Goal: Contribute content: Contribute content

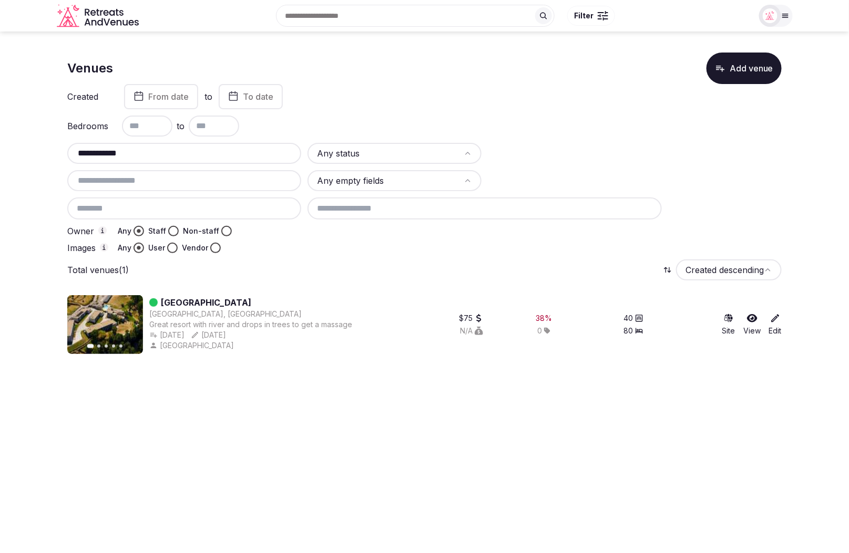
paste input "text"
drag, startPoint x: 164, startPoint y: 158, endPoint x: 121, endPoint y: 157, distance: 43.1
click at [73, 155] on input "**********" at bounding box center [183, 153] width 225 height 13
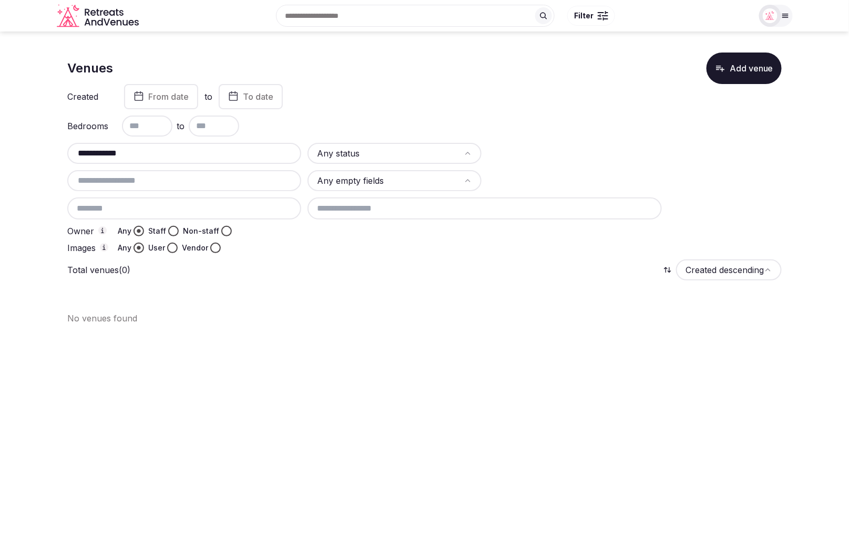
type input "**********"
click at [458, 111] on div "**********" at bounding box center [424, 168] width 714 height 169
click at [747, 78] on button "Add venue" at bounding box center [743, 69] width 75 height 32
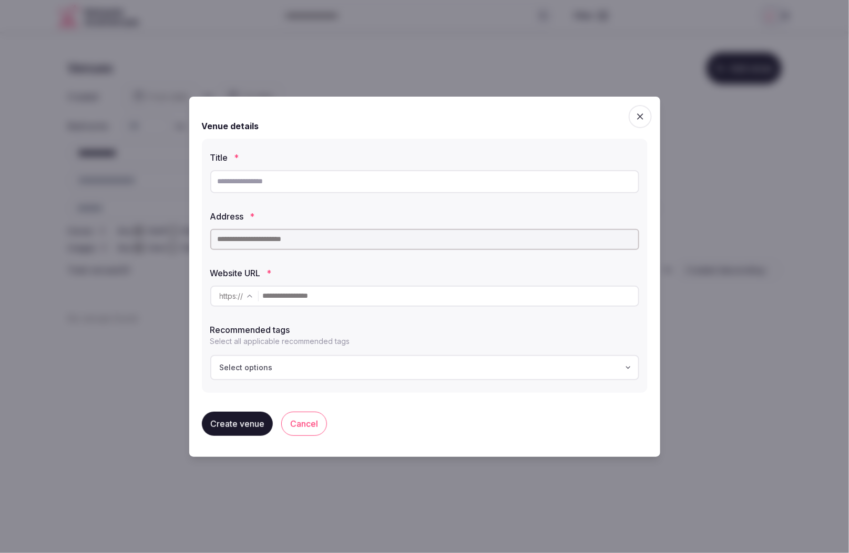
click at [287, 187] on input "text" at bounding box center [424, 181] width 429 height 23
paste input "**********"
type input "**********"
click at [643, 115] on icon "button" at bounding box center [640, 116] width 11 height 11
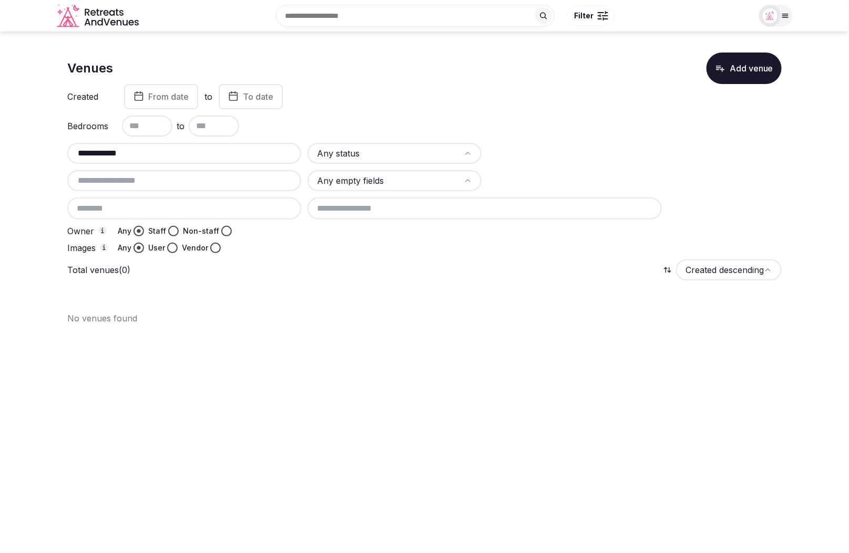
drag, startPoint x: 176, startPoint y: 156, endPoint x: 62, endPoint y: 148, distance: 114.3
click at [62, 148] on section "**********" at bounding box center [424, 185] width 849 height 306
paste input "**********"
drag, startPoint x: 166, startPoint y: 156, endPoint x: 287, endPoint y: 157, distance: 121.4
click at [287, 157] on input "**********" at bounding box center [183, 153] width 225 height 13
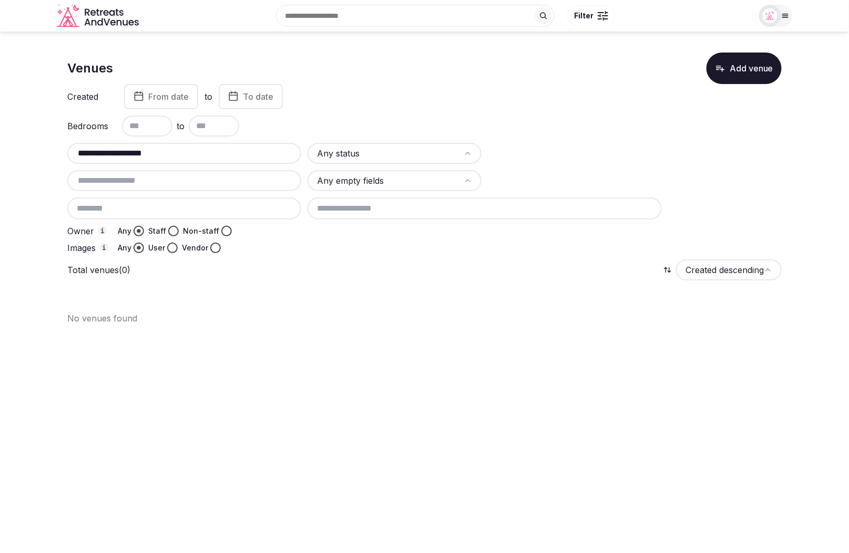
type input "**********"
click at [759, 71] on button "Add venue" at bounding box center [743, 69] width 75 height 32
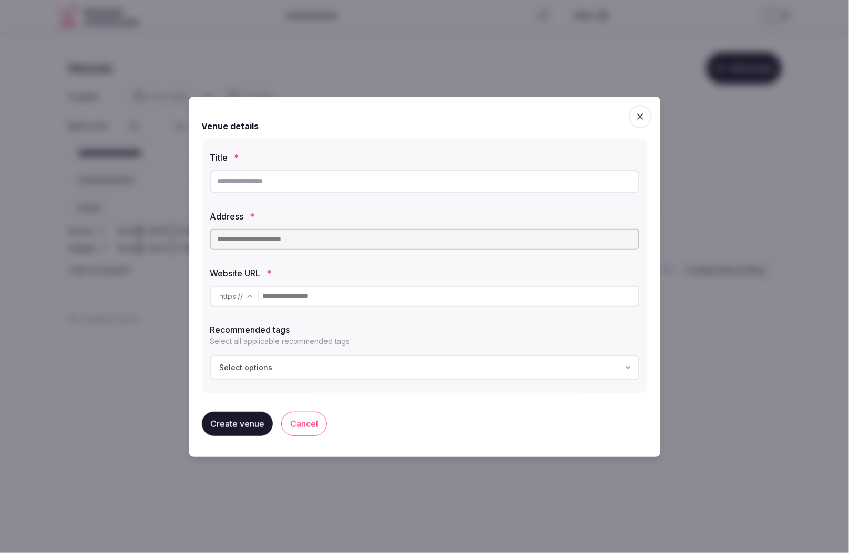
click at [416, 177] on input "text" at bounding box center [424, 181] width 429 height 23
paste input "**********"
type input "**********"
click at [317, 240] on input "text" at bounding box center [424, 239] width 429 height 21
paste input "**********"
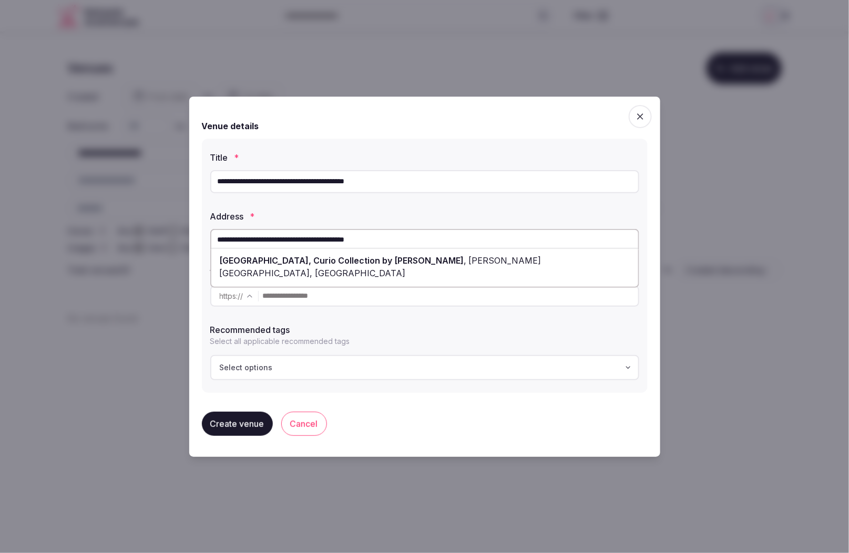
click at [359, 261] on span "[GEOGRAPHIC_DATA], Curio Collection by [PERSON_NAME]" at bounding box center [342, 260] width 244 height 11
type input "**********"
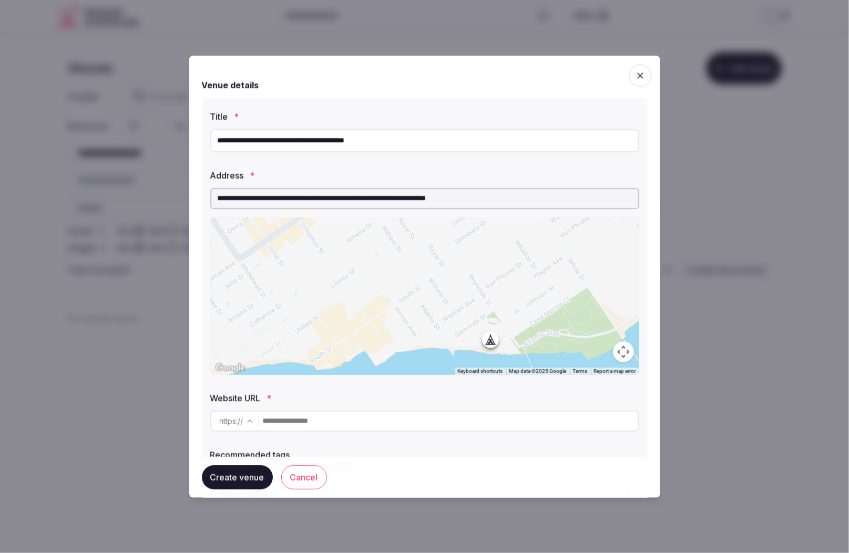
click at [337, 397] on label "Website URL *" at bounding box center [424, 398] width 429 height 8
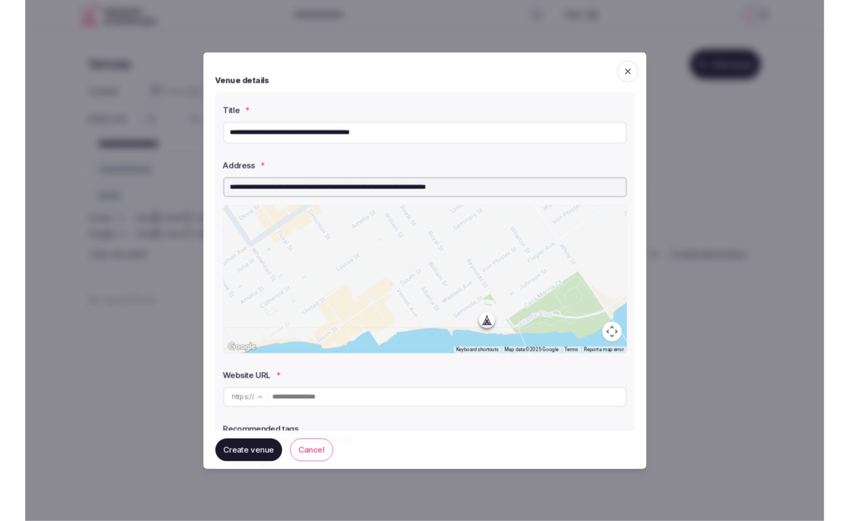
scroll to position [82, 0]
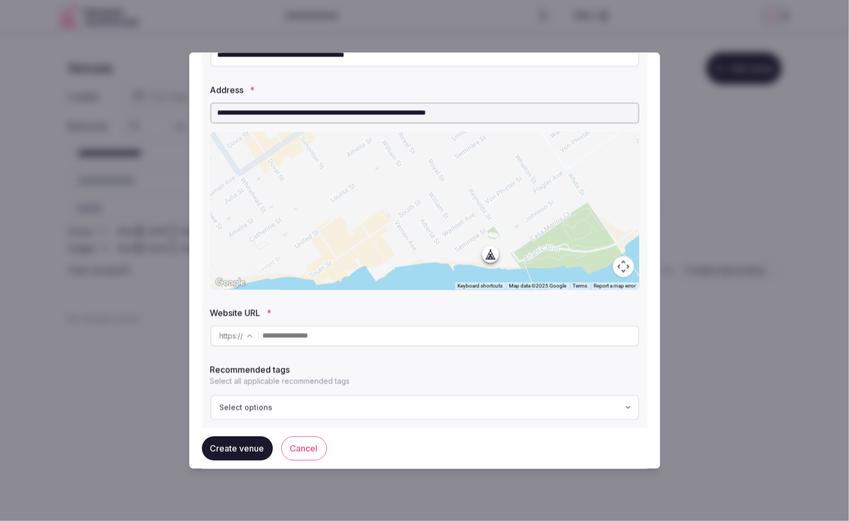
click at [332, 339] on input "text" at bounding box center [450, 335] width 375 height 21
paste input "**********"
type input "**********"
click at [367, 368] on label "Recommended tags" at bounding box center [424, 369] width 429 height 8
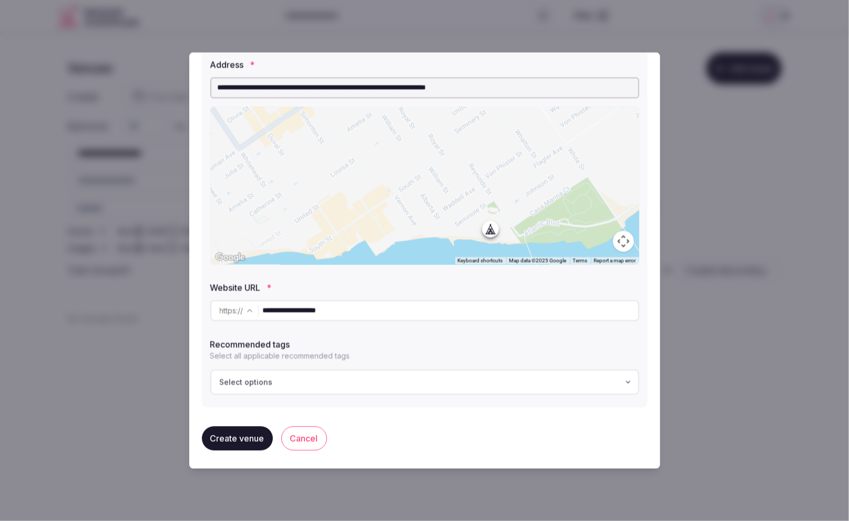
scroll to position [109, 0]
click at [366, 380] on div "Select options" at bounding box center [424, 380] width 422 height 11
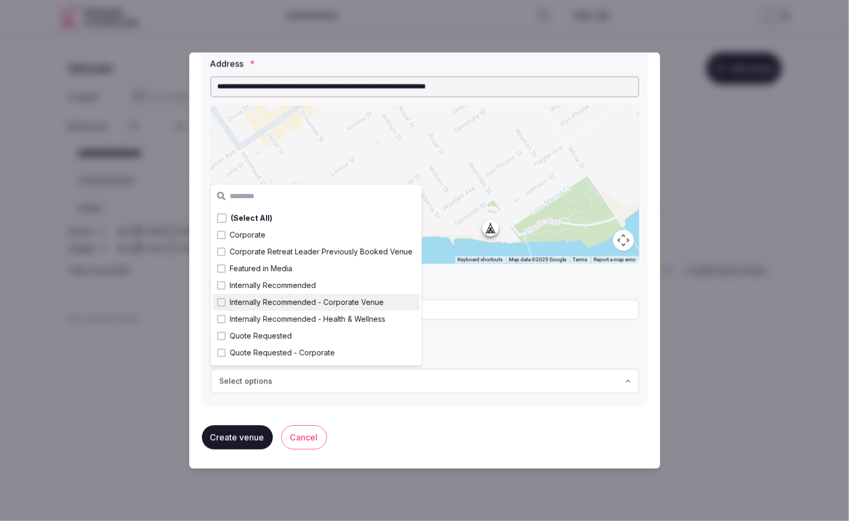
click at [314, 305] on span "Internally Recommended - Corporate Venue" at bounding box center [307, 302] width 154 height 11
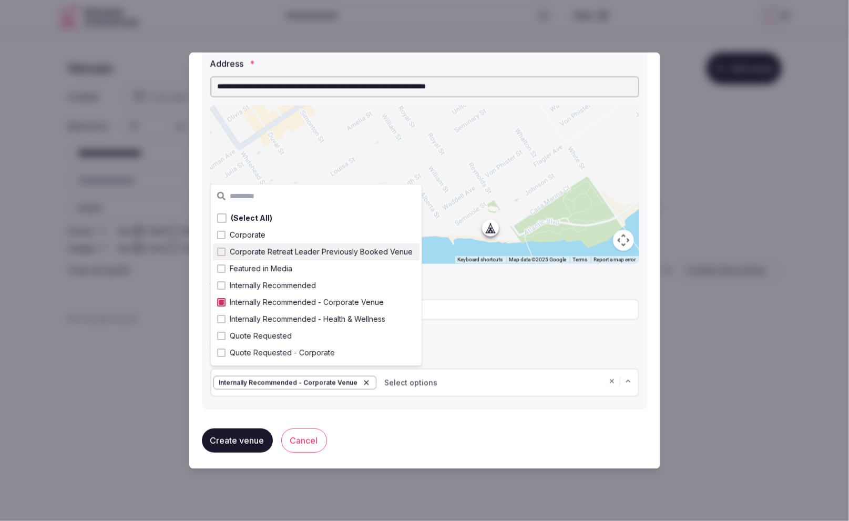
click at [400, 414] on div "**********" at bounding box center [425, 187] width 446 height 463
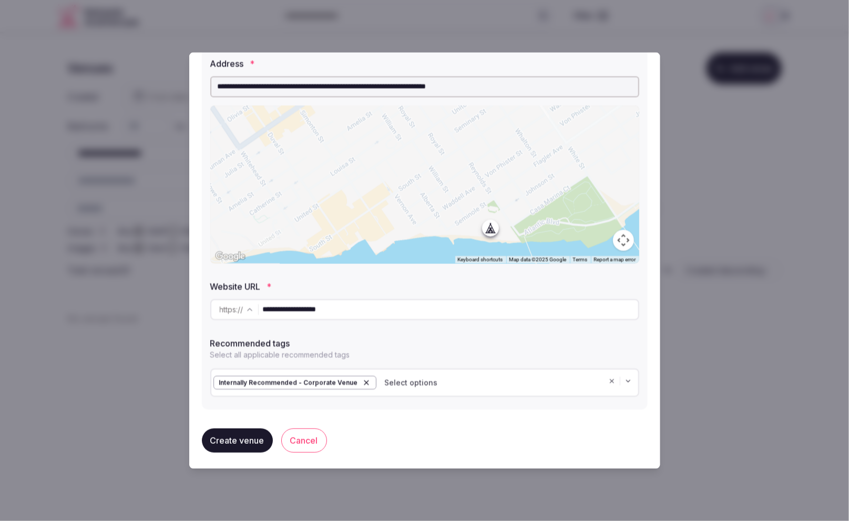
click at [232, 435] on button "Create venue" at bounding box center [237, 440] width 71 height 24
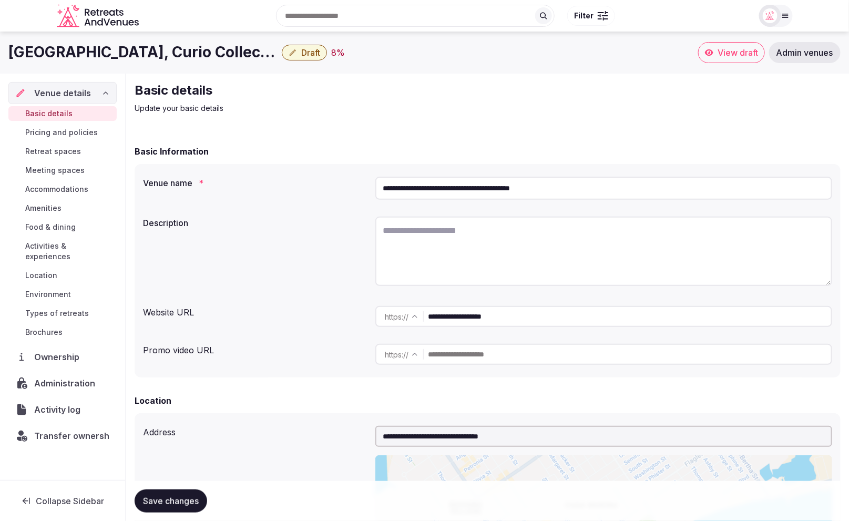
click at [423, 244] on textarea at bounding box center [603, 250] width 457 height 69
paste textarea "**********"
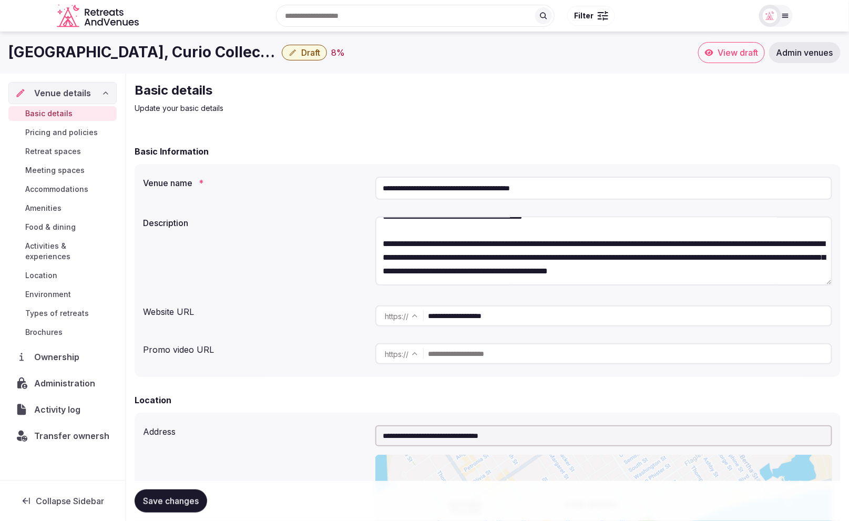
scroll to position [87, 0]
type textarea "**********"
click at [314, 244] on div "**********" at bounding box center [487, 252] width 689 height 80
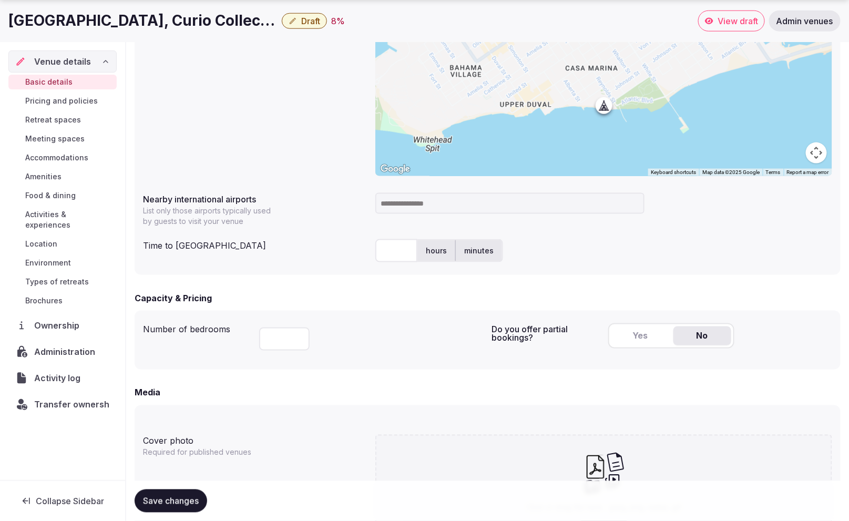
scroll to position [446, 0]
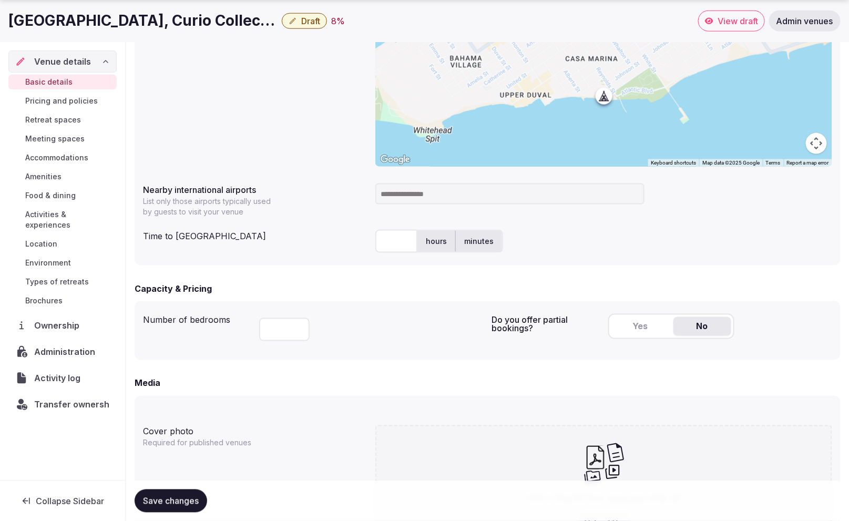
click at [352, 231] on div "Time to international airport" at bounding box center [255, 233] width 224 height 17
click at [433, 195] on input at bounding box center [509, 193] width 269 height 21
type input "***"
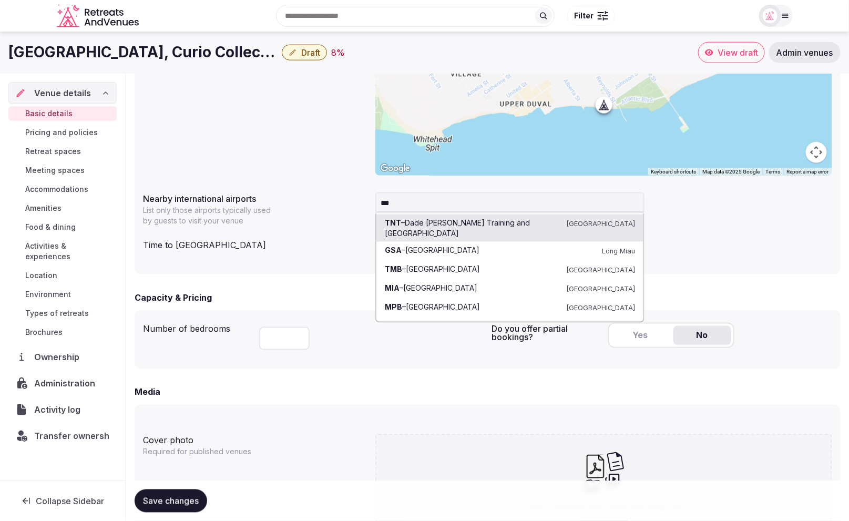
scroll to position [436, 0]
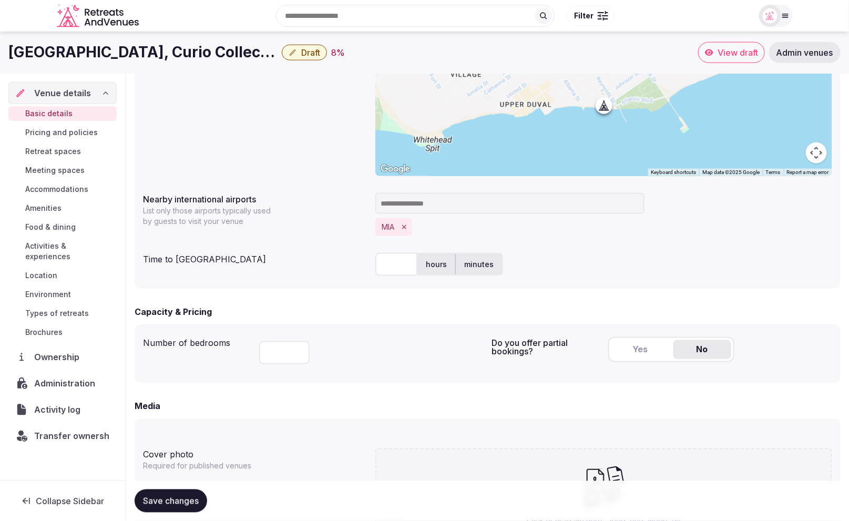
click at [596, 265] on div "hours minutes" at bounding box center [603, 264] width 457 height 23
click at [392, 268] on input "text" at bounding box center [396, 264] width 42 height 23
type input "***"
click at [669, 264] on div "*** hours minutes" at bounding box center [603, 263] width 457 height 23
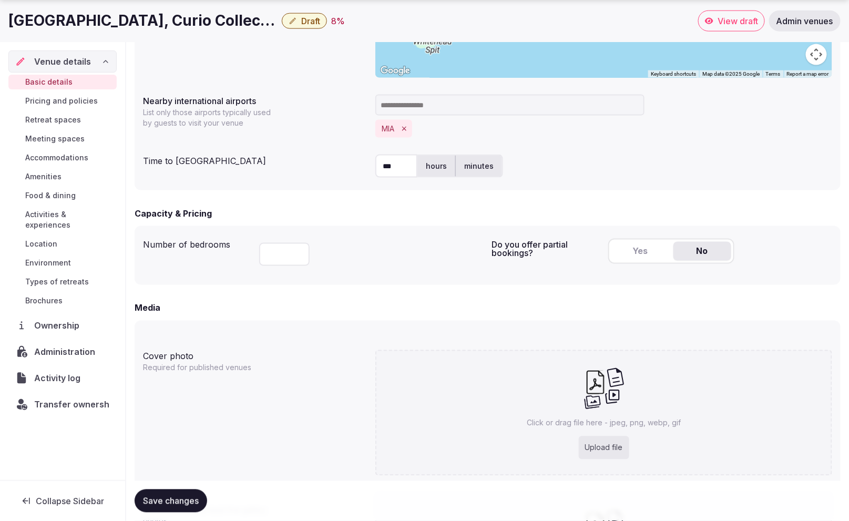
scroll to position [555, 0]
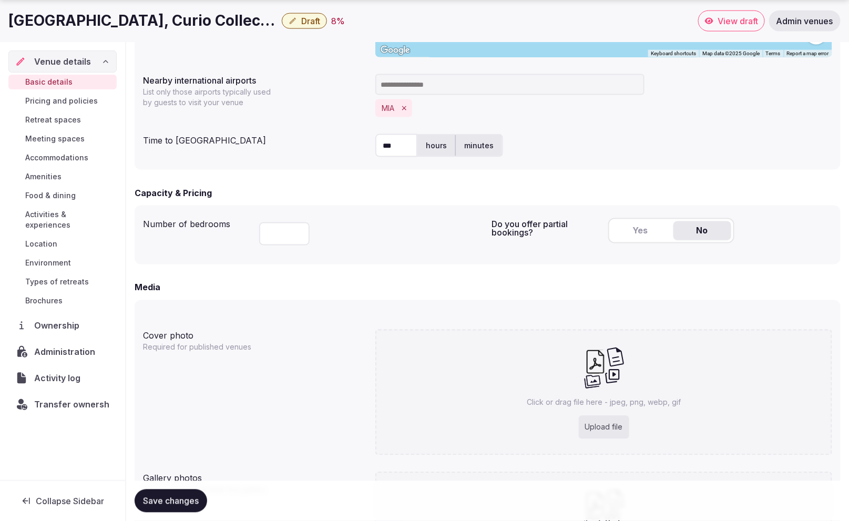
click at [278, 233] on input "number" at bounding box center [284, 233] width 50 height 23
type input "***"
click at [360, 247] on div "***" at bounding box center [371, 232] width 224 height 36
click at [657, 234] on button "Yes" at bounding box center [640, 230] width 58 height 19
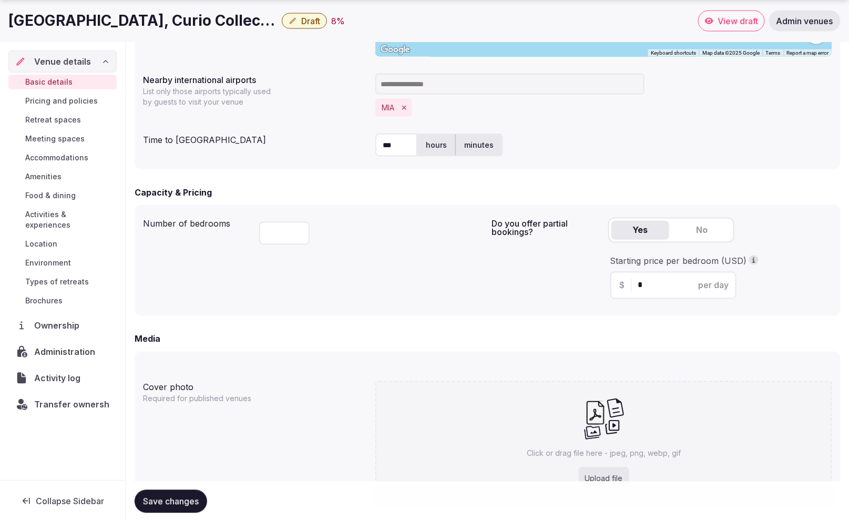
click at [647, 282] on input "*" at bounding box center [682, 285] width 89 height 13
type input "***"
click at [546, 322] on form "**********" at bounding box center [488, 154] width 706 height 1129
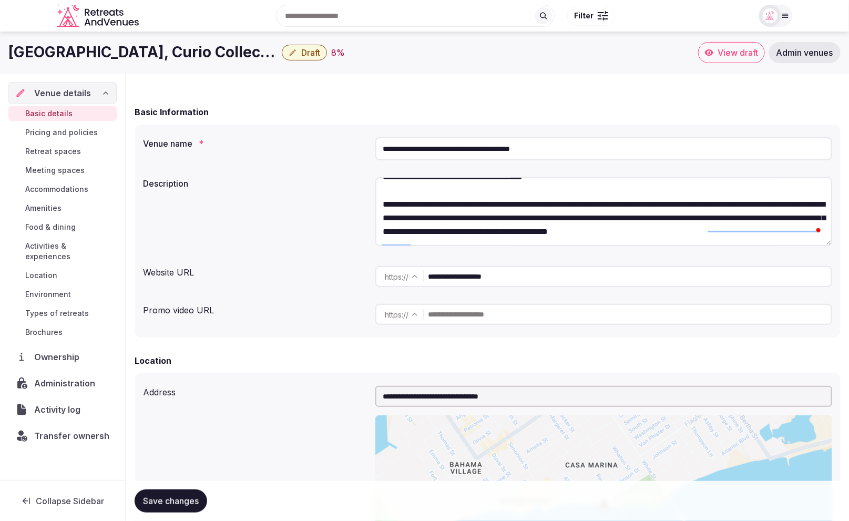
scroll to position [37, 0]
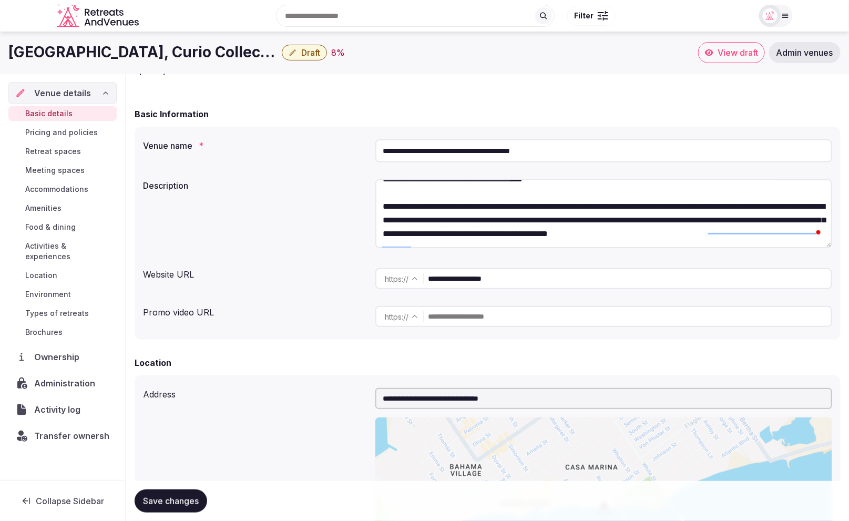
click at [489, 315] on input "text" at bounding box center [629, 316] width 403 height 21
paste input "**********"
type input "**********"
click at [273, 326] on div "**********" at bounding box center [487, 316] width 689 height 29
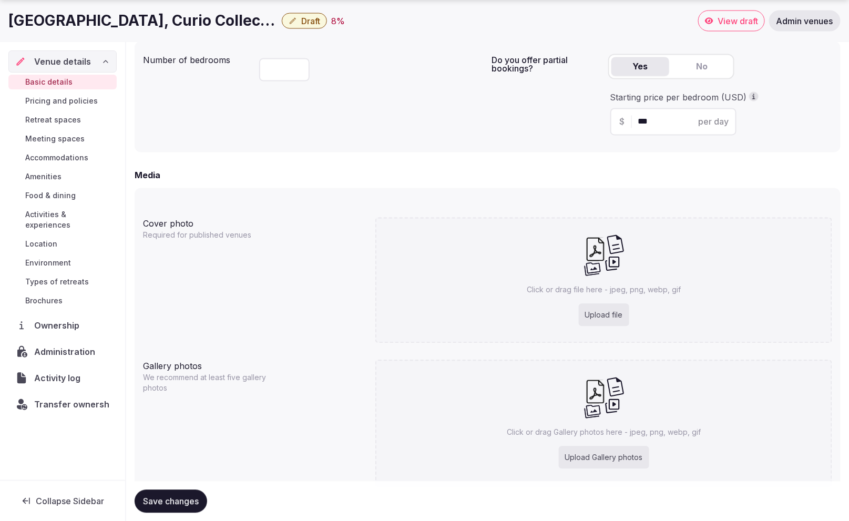
scroll to position [724, 0]
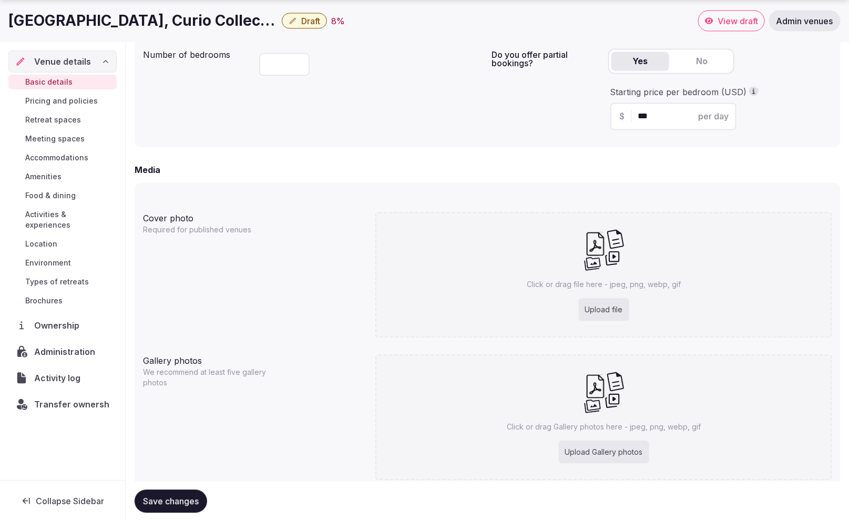
click at [600, 287] on p "Click or drag file here - jpeg, png, webp, gif" at bounding box center [603, 285] width 154 height 11
type input "**********"
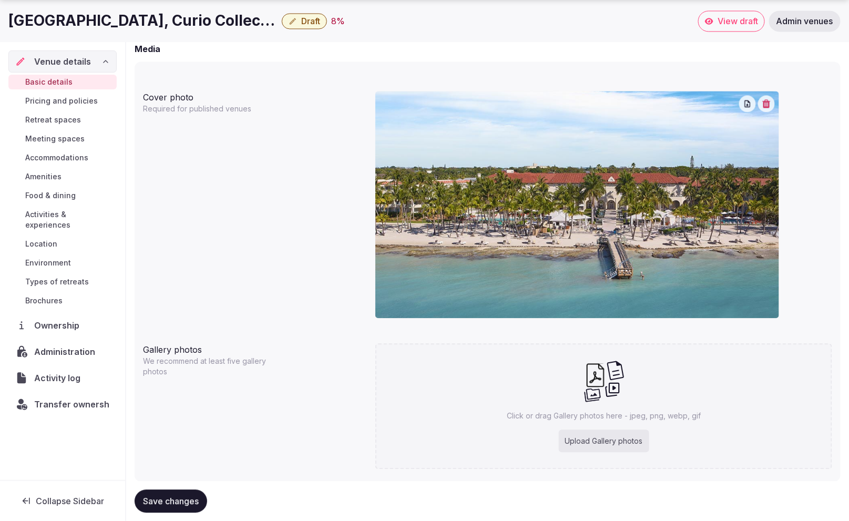
scroll to position [871, 0]
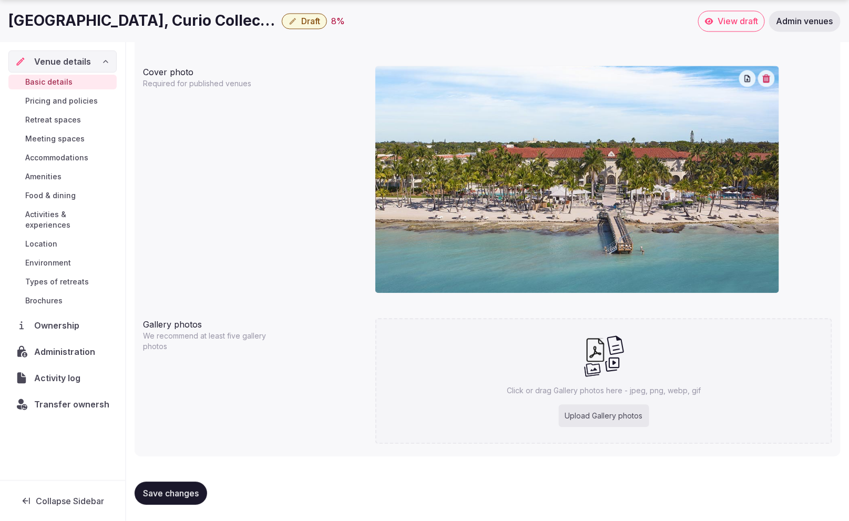
click at [187, 490] on span "Save changes" at bounding box center [171, 493] width 56 height 11
click at [64, 136] on span "Meeting spaces" at bounding box center [54, 138] width 59 height 11
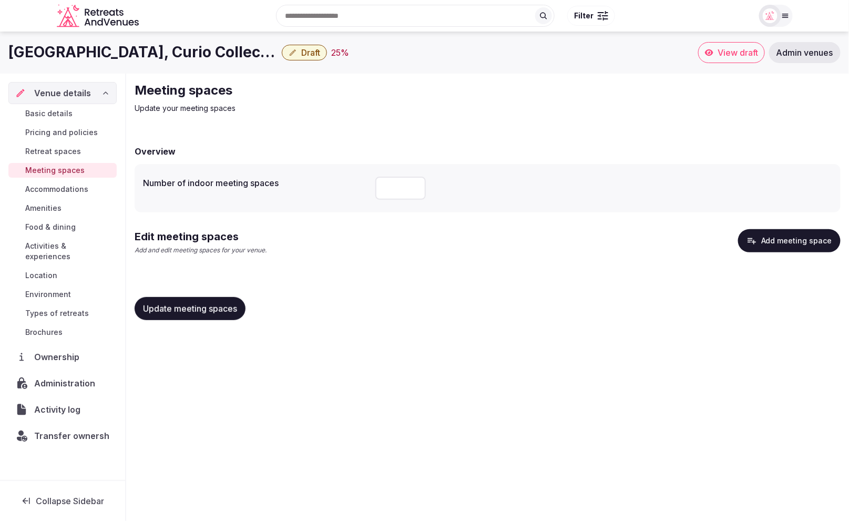
click at [787, 237] on button "Add meeting space" at bounding box center [789, 240] width 102 height 23
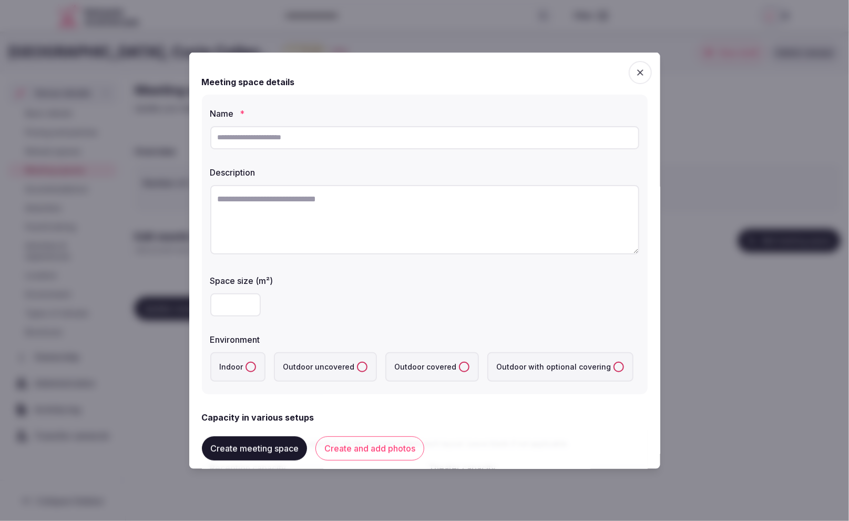
click at [281, 139] on input "text" at bounding box center [424, 137] width 429 height 23
paste input "**********"
type input "**********"
click at [393, 210] on textarea at bounding box center [424, 218] width 429 height 69
click at [327, 226] on textarea "To enrich screen reader interactions, please activate Accessibility in Grammarl…" at bounding box center [424, 218] width 429 height 69
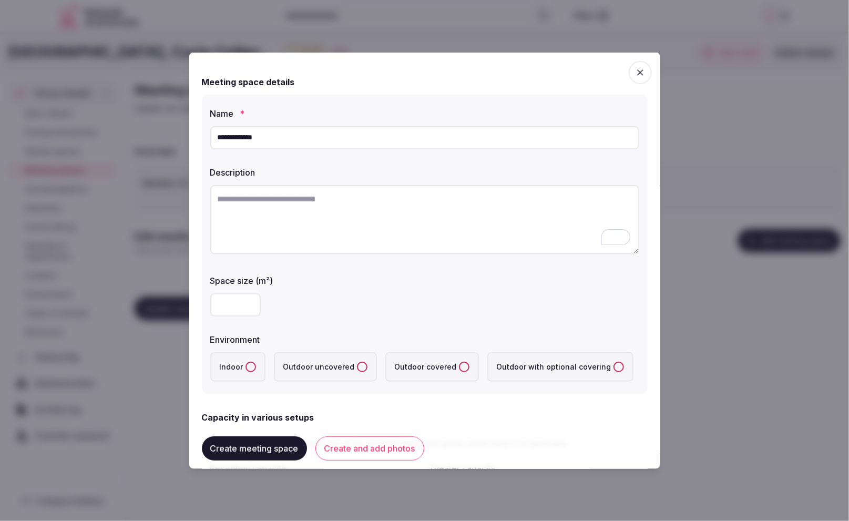
paste textarea "**********"
click at [406, 301] on div at bounding box center [424, 303] width 429 height 23
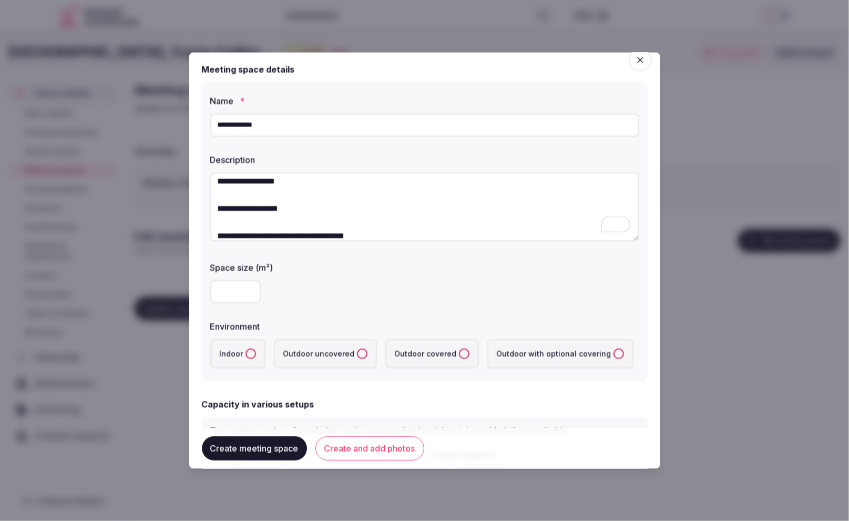
scroll to position [16, 0]
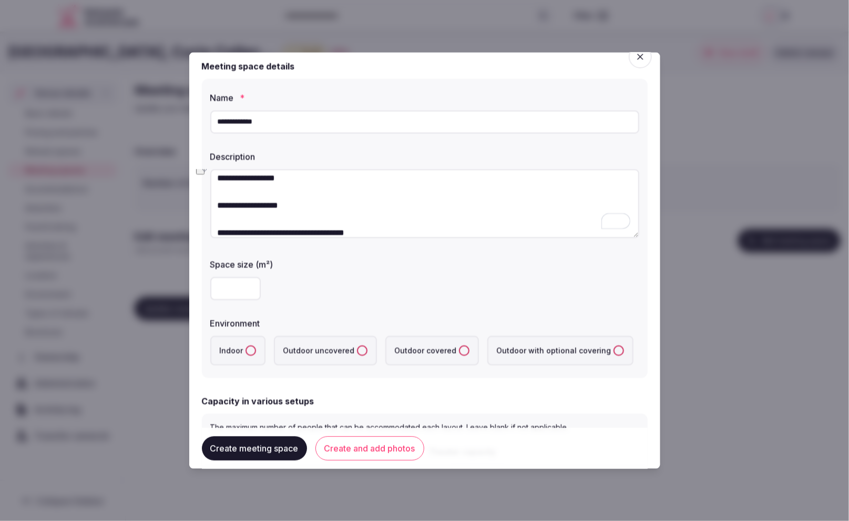
drag, startPoint x: 294, startPoint y: 206, endPoint x: 232, endPoint y: 213, distance: 62.4
click at [220, 205] on textarea "**********" at bounding box center [424, 203] width 429 height 69
click at [370, 201] on textarea "**********" at bounding box center [424, 203] width 429 height 69
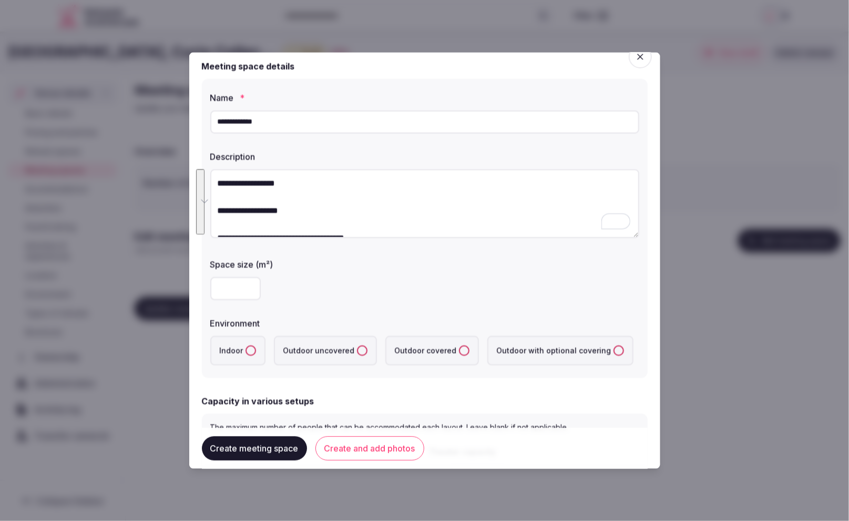
drag, startPoint x: 401, startPoint y: 236, endPoint x: 203, endPoint y: 171, distance: 208.5
click at [203, 171] on div "**********" at bounding box center [425, 227] width 446 height 299
paste textarea "**********"
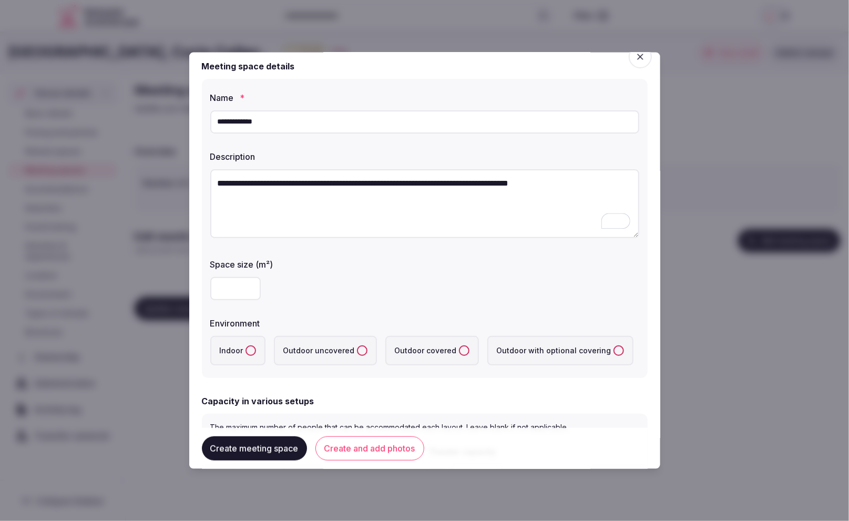
click at [456, 200] on textarea "**********" at bounding box center [424, 203] width 429 height 69
paste textarea "**********"
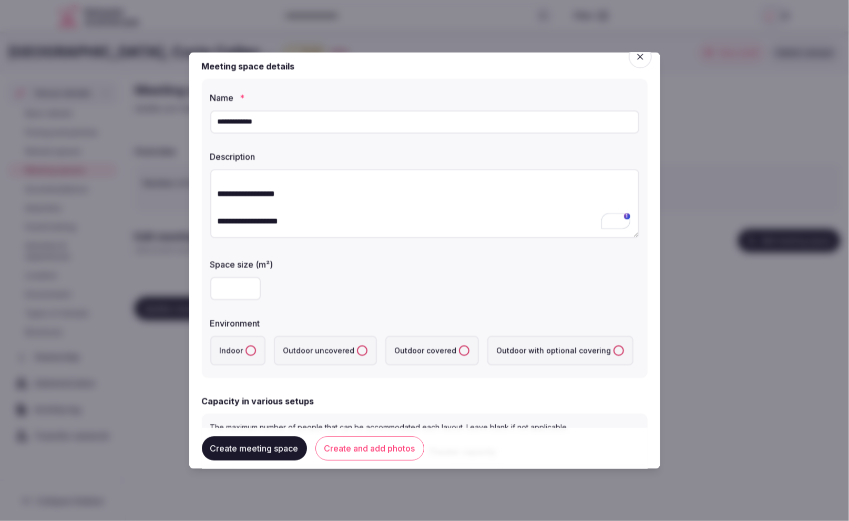
scroll to position [23, 0]
drag, startPoint x: 340, startPoint y: 213, endPoint x: 193, endPoint y: 208, distance: 147.8
click at [193, 208] on div "**********" at bounding box center [424, 260] width 471 height 417
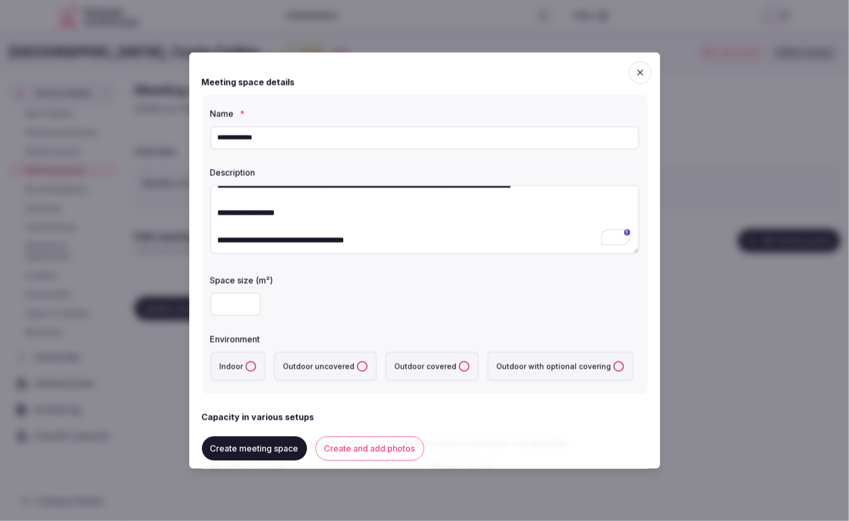
click at [209, 237] on div "**********" at bounding box center [424, 260] width 471 height 417
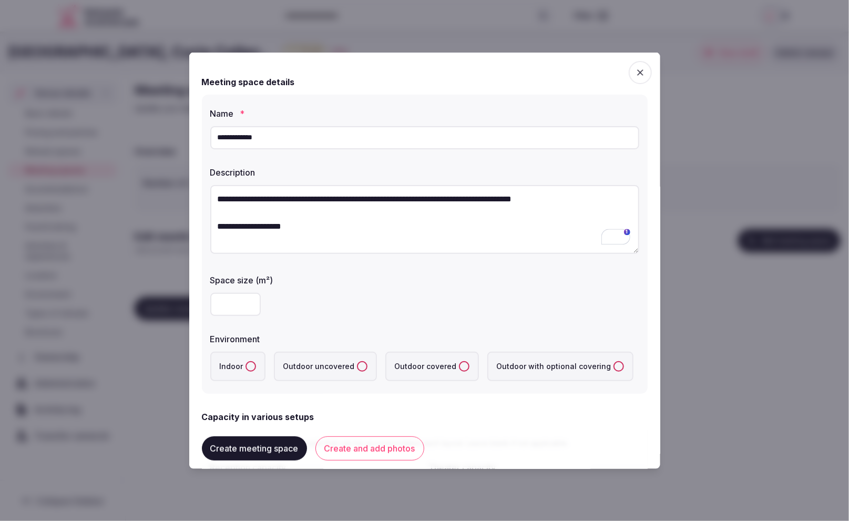
click at [347, 212] on textarea "**********" at bounding box center [424, 218] width 429 height 69
drag, startPoint x: 411, startPoint y: 193, endPoint x: 338, endPoint y: 194, distance: 73.6
click at [338, 194] on textarea "**********" at bounding box center [424, 218] width 429 height 69
type textarea "**********"
click at [235, 314] on input "number" at bounding box center [235, 303] width 50 height 23
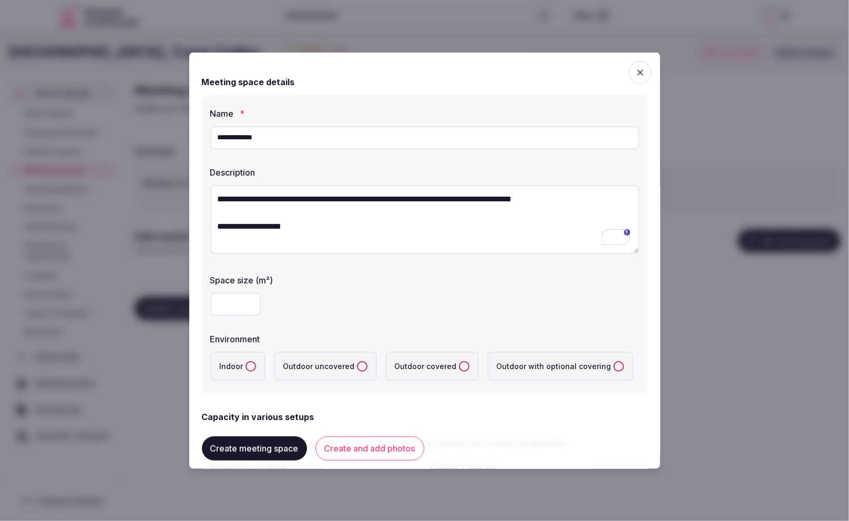
type input "***"
click at [405, 293] on div "***" at bounding box center [424, 303] width 429 height 23
click at [246, 365] on button "Indoor" at bounding box center [250, 365] width 11 height 11
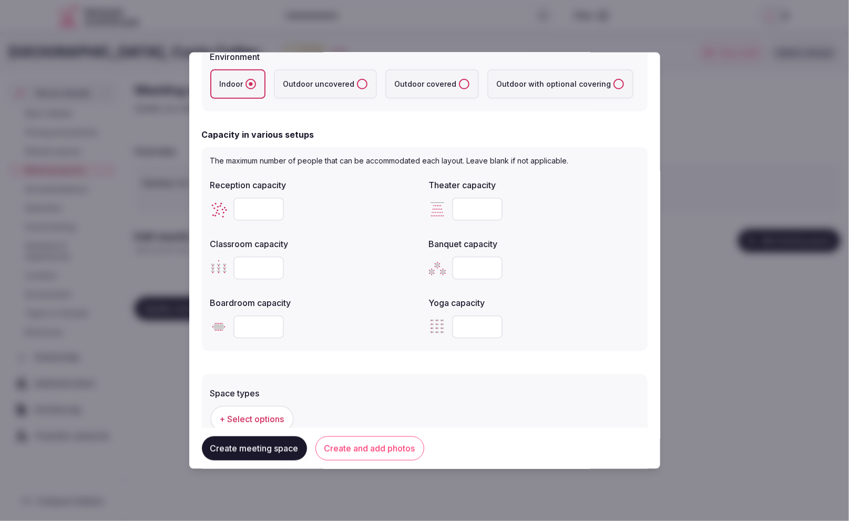
click at [253, 207] on input "number" at bounding box center [258, 208] width 50 height 23
type input "***"
click at [473, 264] on input "number" at bounding box center [477, 267] width 50 height 23
click at [476, 268] on input "number" at bounding box center [477, 267] width 50 height 23
type input "***"
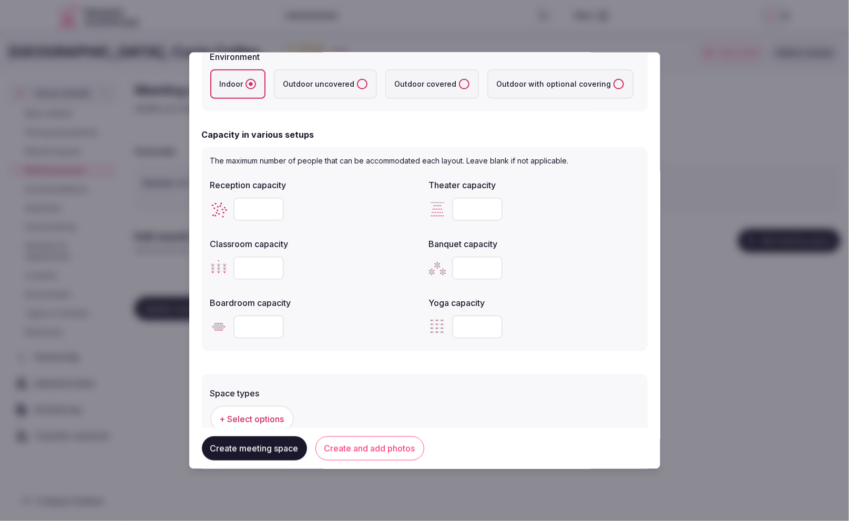
click at [598, 276] on div "***" at bounding box center [534, 267] width 210 height 23
click at [487, 211] on input "*" at bounding box center [477, 208] width 50 height 23
click at [578, 242] on label "Banquet capacity" at bounding box center [534, 243] width 210 height 8
drag, startPoint x: 478, startPoint y: 210, endPoint x: 446, endPoint y: 207, distance: 32.7
click at [446, 207] on div "****" at bounding box center [534, 208] width 210 height 23
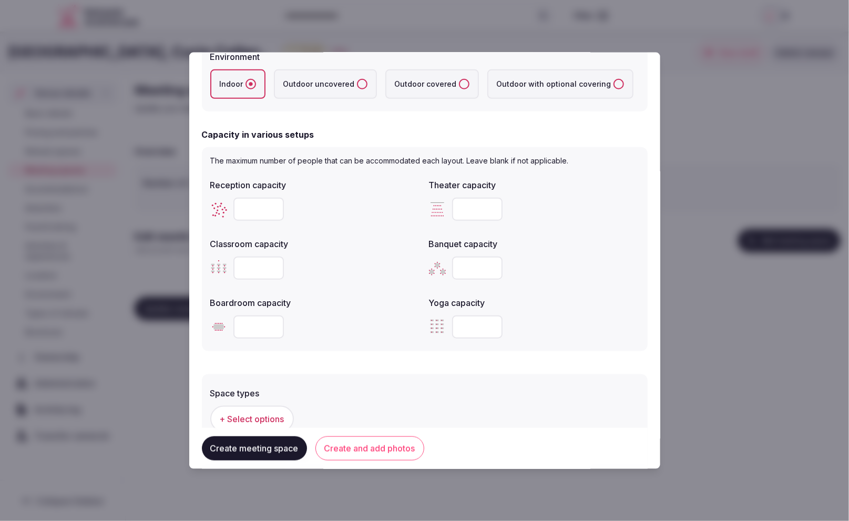
type input "***"
click at [541, 220] on div "***" at bounding box center [534, 209] width 210 height 32
click at [247, 266] on input "number" at bounding box center [258, 267] width 50 height 23
type input "***"
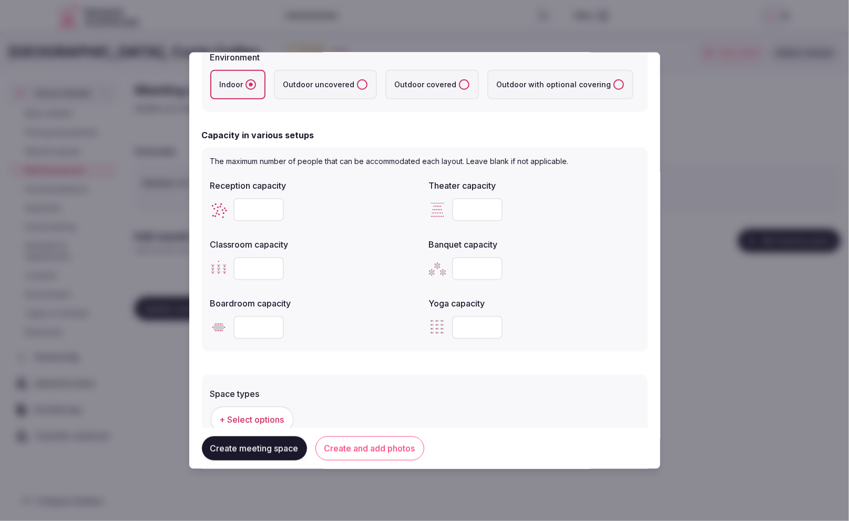
click at [378, 283] on div "Reception capacity *** Theater capacity *** Classroom capacity *** Banquet capa…" at bounding box center [424, 258] width 429 height 168
click at [250, 328] on input "number" at bounding box center [258, 326] width 50 height 23
type input "***"
click at [358, 277] on div "***" at bounding box center [315, 267] width 210 height 23
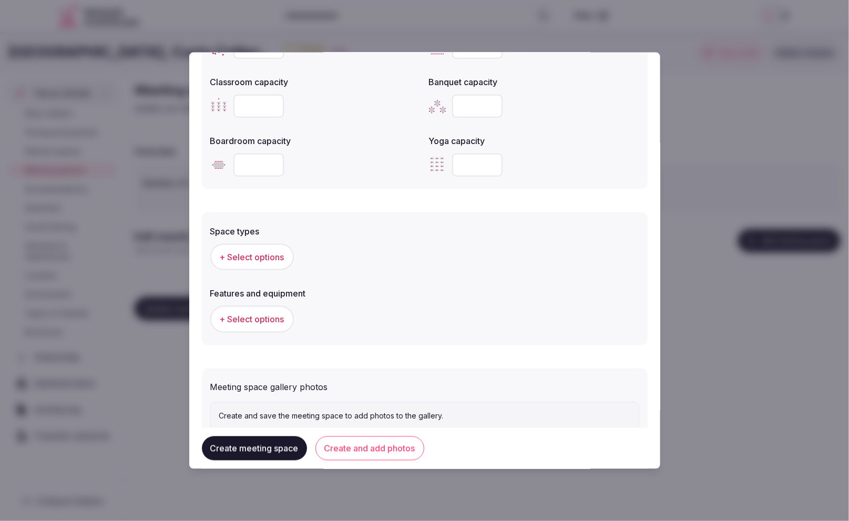
scroll to position [445, 0]
click at [251, 250] on span "+ Select options" at bounding box center [252, 256] width 65 height 12
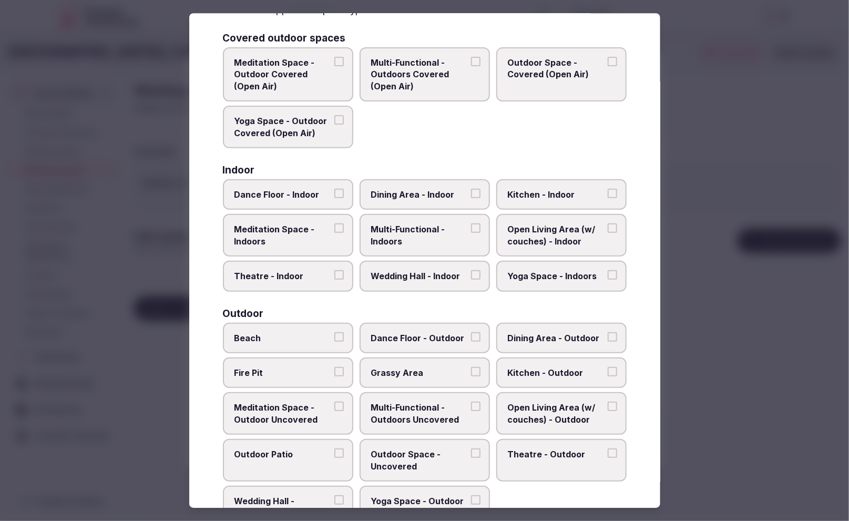
scroll to position [67, 0]
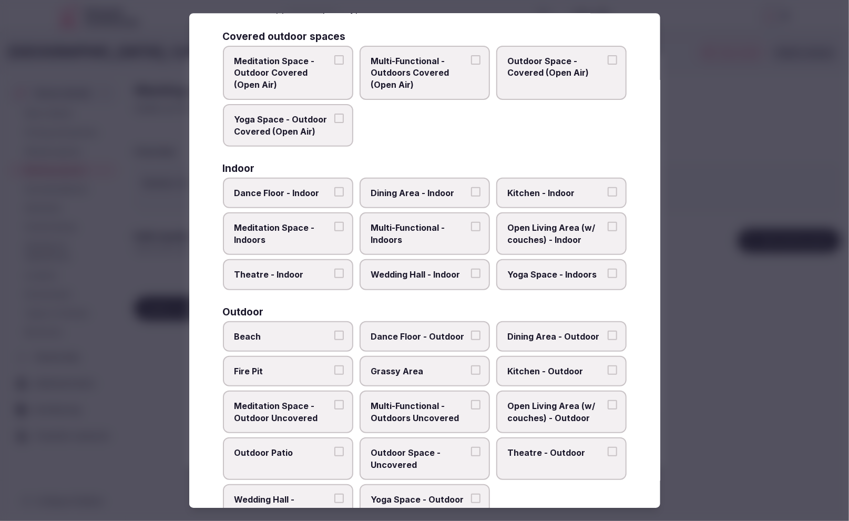
click at [280, 189] on span "Dance Floor - Indoor" at bounding box center [282, 193] width 97 height 12
click at [334, 189] on button "Dance Floor - Indoor" at bounding box center [338, 191] width 9 height 9
click at [297, 272] on span "Theatre - Indoor" at bounding box center [282, 274] width 97 height 12
click at [334, 272] on button "Theatre - Indoor" at bounding box center [338, 272] width 9 height 9
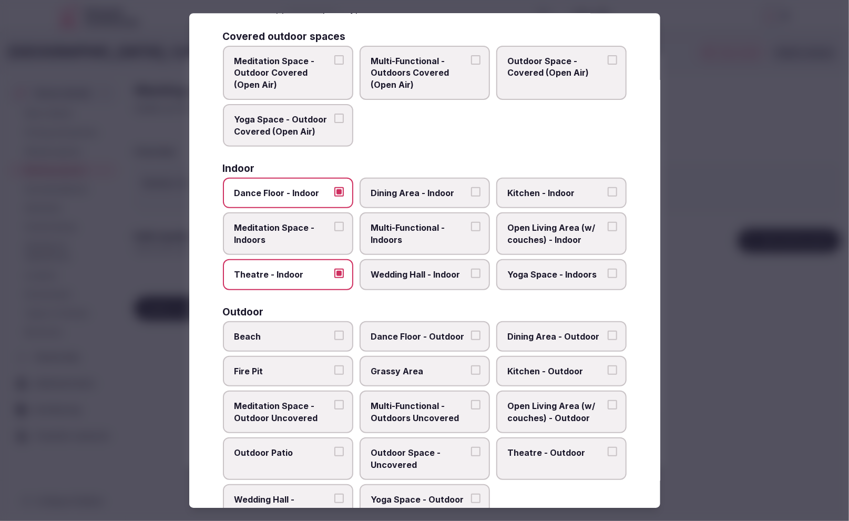
click at [423, 235] on span "Multi-Functional - Indoors" at bounding box center [419, 234] width 97 height 24
click at [471, 232] on button "Multi-Functional - Indoors" at bounding box center [475, 226] width 9 height 9
drag, startPoint x: 431, startPoint y: 270, endPoint x: 427, endPoint y: 249, distance: 20.9
click at [431, 270] on span "Wedding Hall - Indoor" at bounding box center [419, 274] width 97 height 12
click at [471, 270] on button "Wedding Hall - Indoor" at bounding box center [475, 272] width 9 height 9
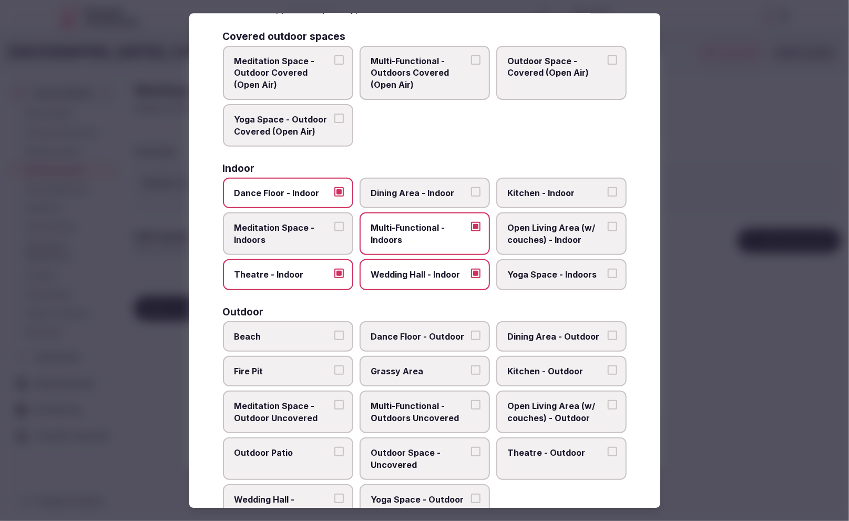
click at [434, 192] on span "Dining Area - Indoor" at bounding box center [419, 193] width 97 height 12
click at [471, 192] on button "Dining Area - Indoor" at bounding box center [475, 191] width 9 height 9
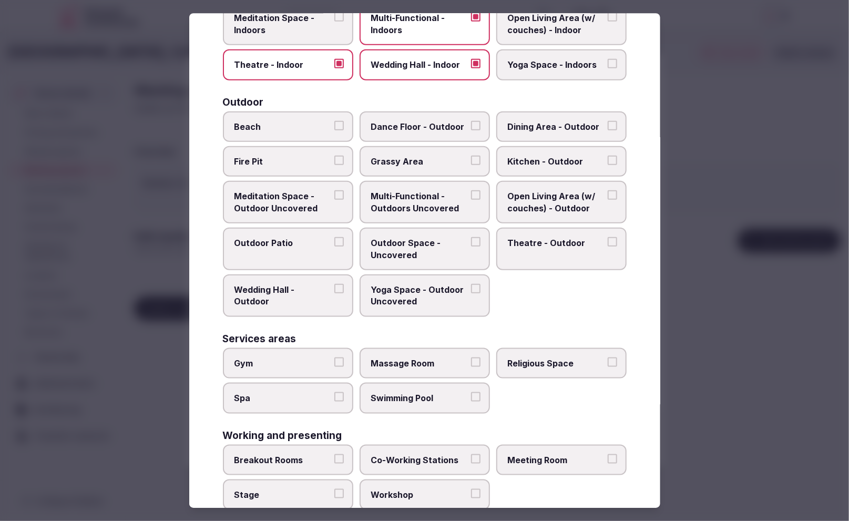
scroll to position [299, 0]
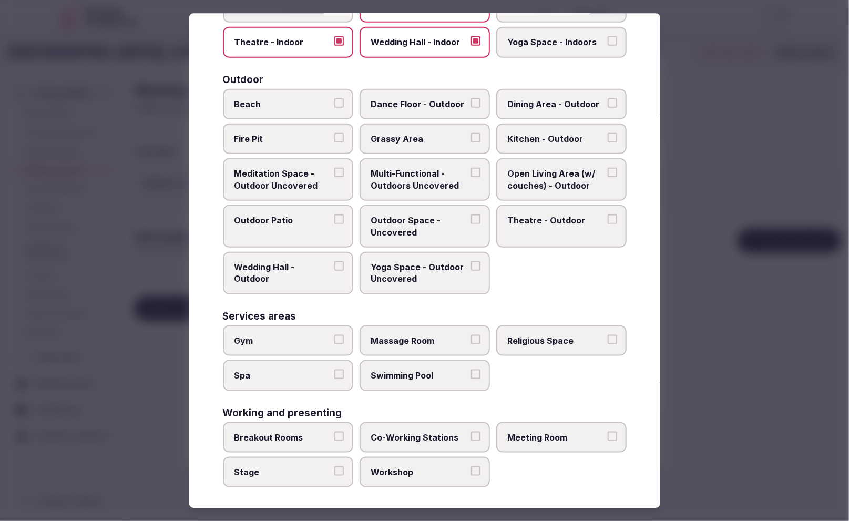
click at [534, 437] on span "Meeting Room" at bounding box center [556, 437] width 97 height 12
click at [607, 437] on button "Meeting Room" at bounding box center [611, 435] width 9 height 9
click at [709, 411] on div at bounding box center [424, 260] width 849 height 521
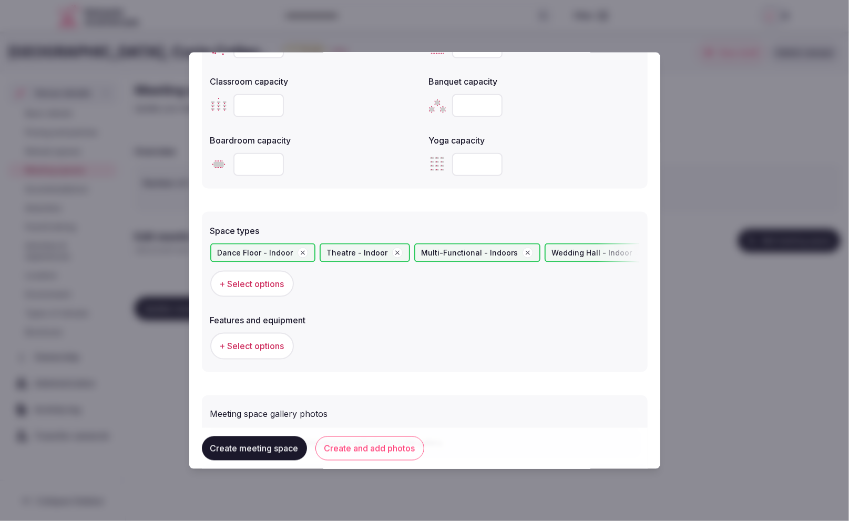
click at [260, 353] on button "+ Select options" at bounding box center [252, 346] width 84 height 26
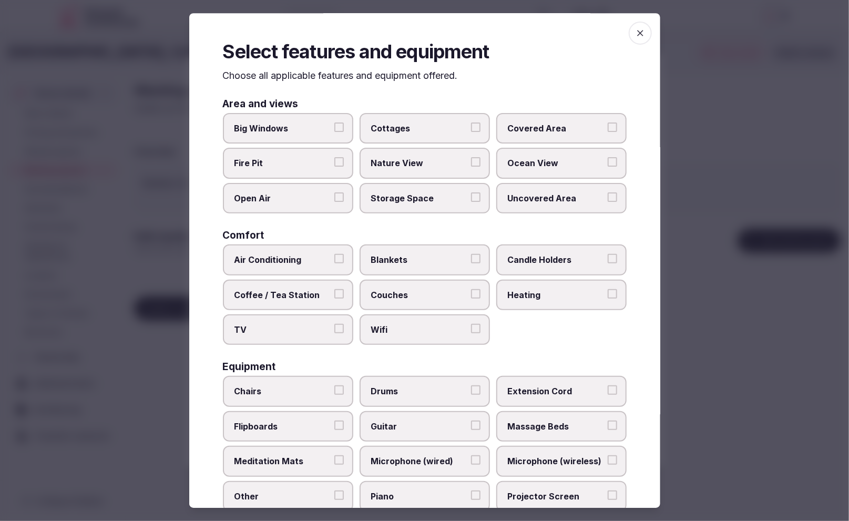
scroll to position [1, 0]
click at [278, 256] on span "Air Conditioning" at bounding box center [282, 259] width 97 height 12
click at [334, 256] on button "Air Conditioning" at bounding box center [338, 257] width 9 height 9
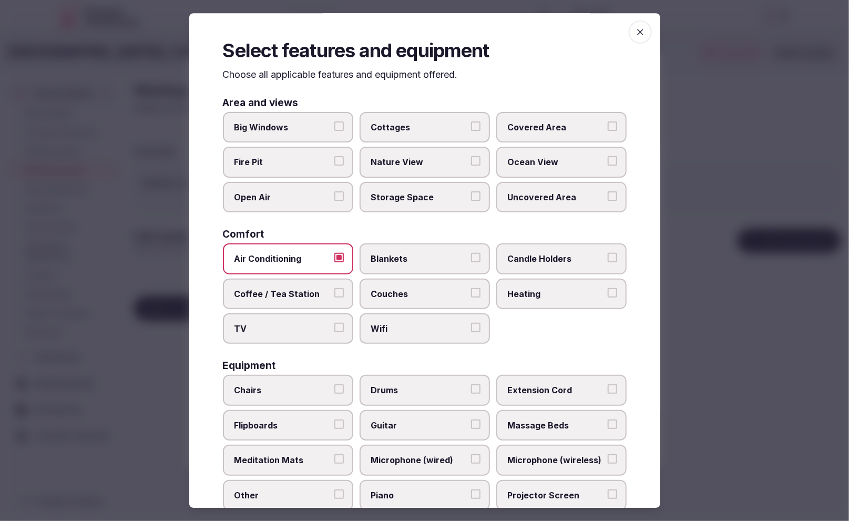
click at [409, 325] on span "Wifi" at bounding box center [419, 329] width 97 height 12
click at [471, 325] on button "Wifi" at bounding box center [475, 327] width 9 height 9
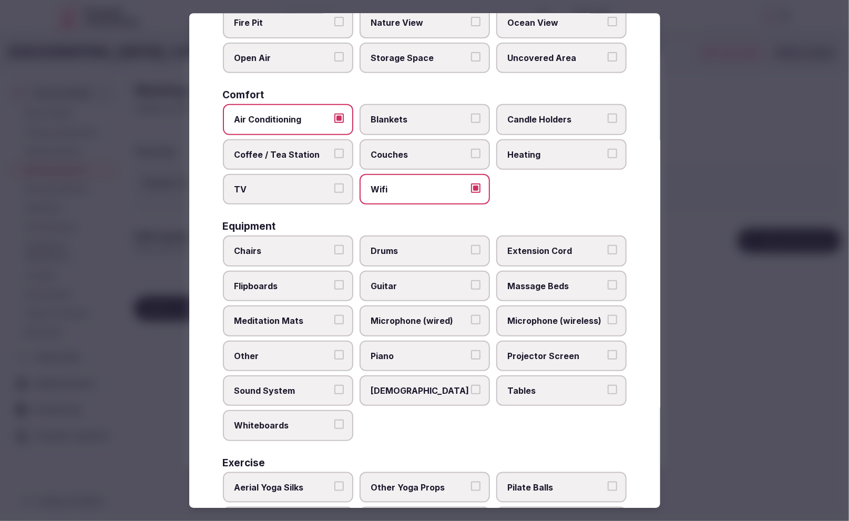
scroll to position [224, 0]
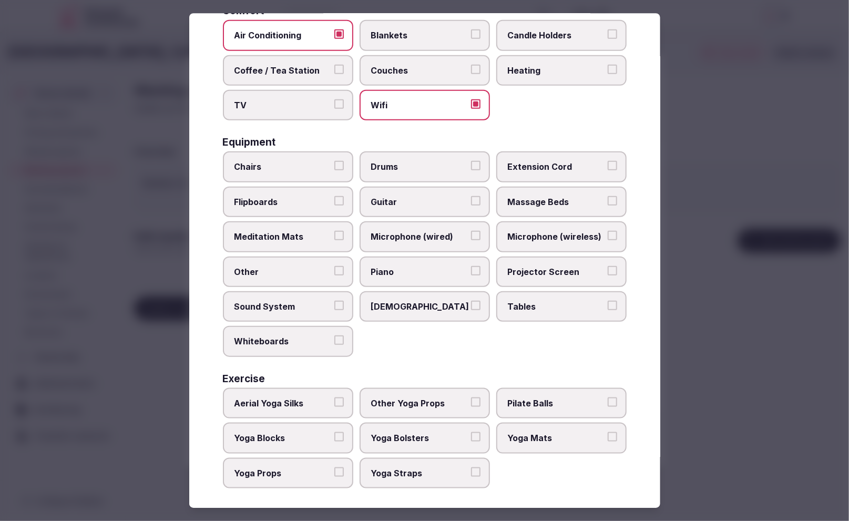
click at [311, 306] on span "Sound System" at bounding box center [282, 307] width 97 height 12
click at [334, 306] on button "Sound System" at bounding box center [338, 305] width 9 height 9
click at [534, 294] on label "Tables" at bounding box center [561, 306] width 130 height 30
click at [607, 301] on button "Tables" at bounding box center [611, 305] width 9 height 9
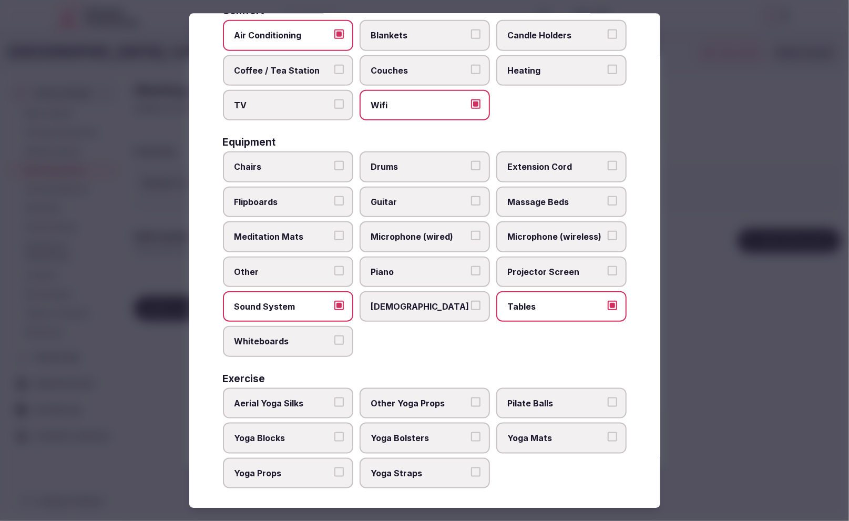
click at [558, 270] on span "Projector Screen" at bounding box center [556, 272] width 97 height 12
click at [607, 270] on button "Projector Screen" at bounding box center [611, 270] width 9 height 9
click at [265, 165] on span "Chairs" at bounding box center [282, 167] width 97 height 12
click at [334, 165] on button "Chairs" at bounding box center [338, 165] width 9 height 9
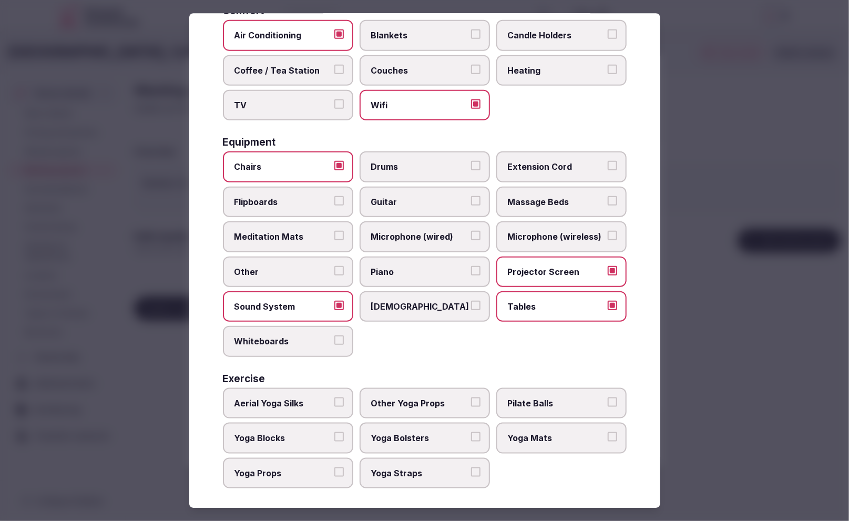
click at [712, 432] on div at bounding box center [424, 260] width 849 height 521
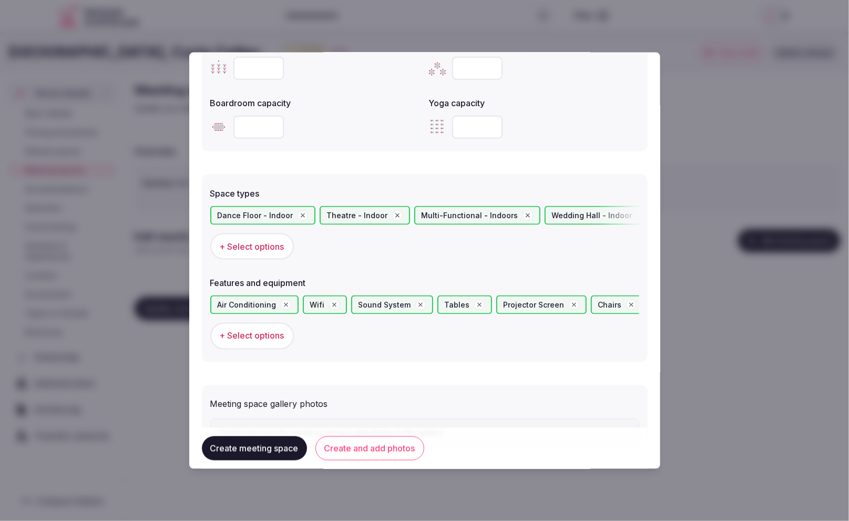
scroll to position [531, 0]
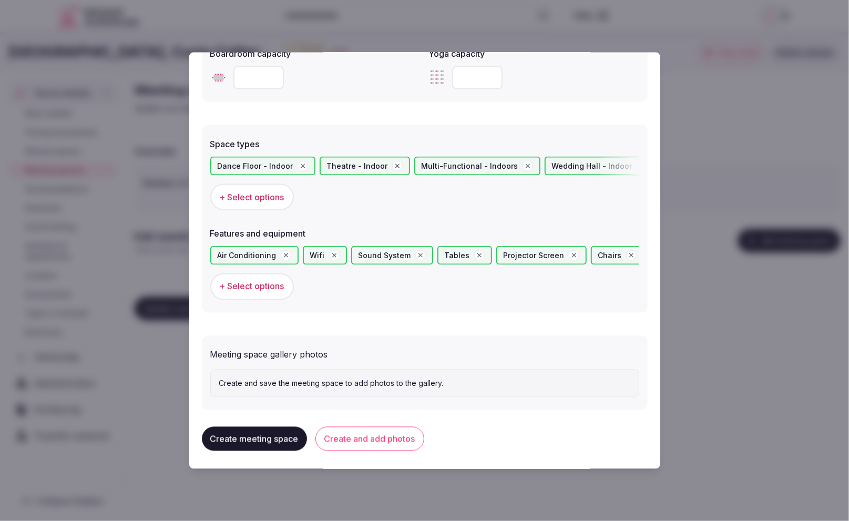
click at [369, 436] on button "Create and add photos" at bounding box center [369, 439] width 109 height 24
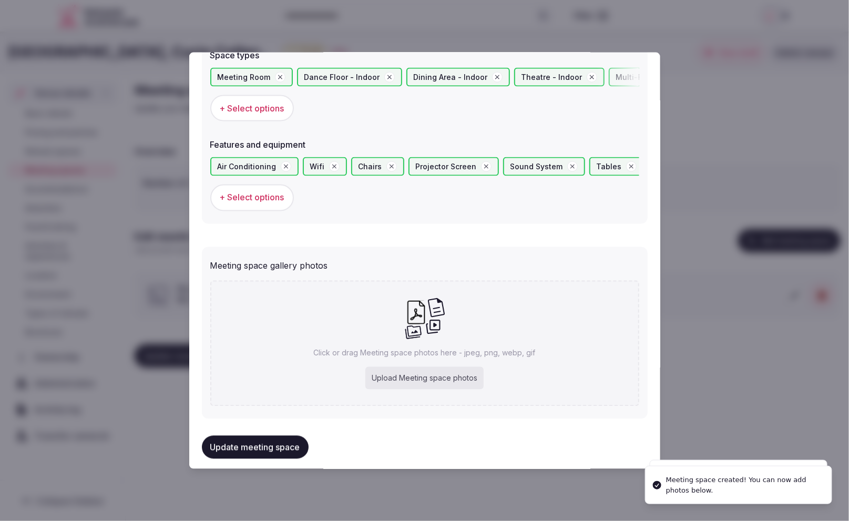
scroll to position [628, 0]
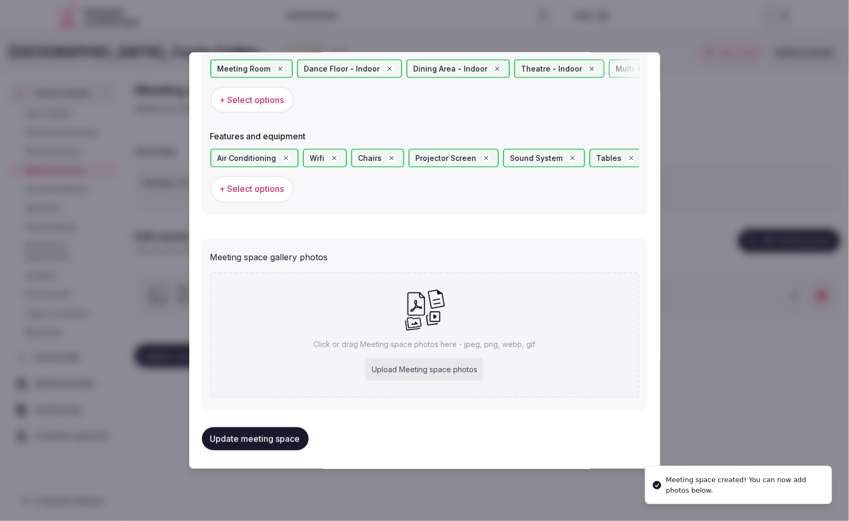
click at [442, 370] on div "Upload Meeting space photos" at bounding box center [424, 369] width 118 height 23
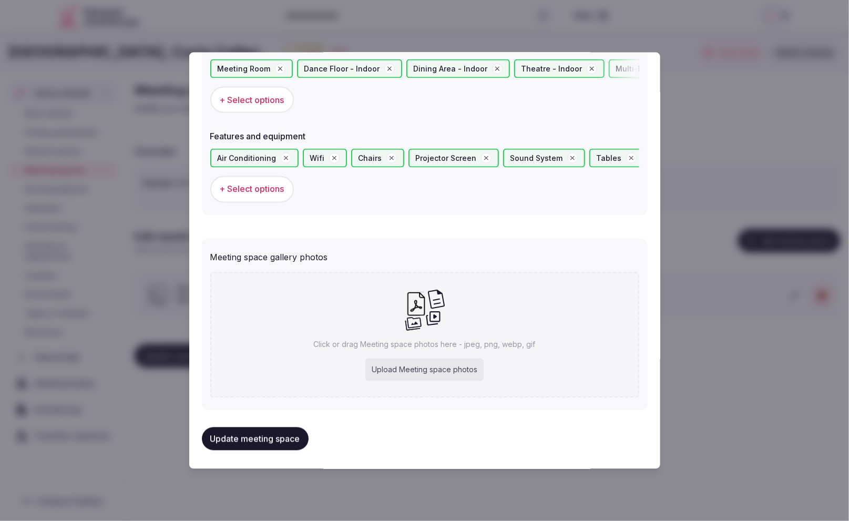
type input "**********"
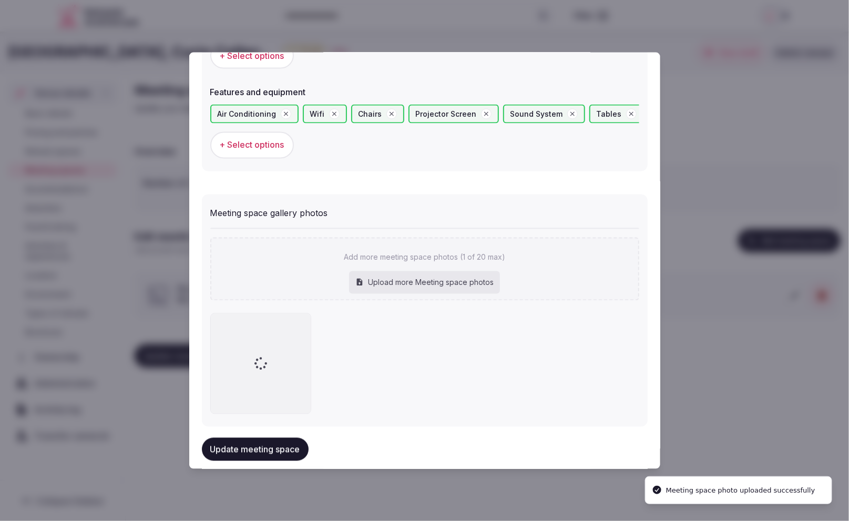
scroll to position [689, 0]
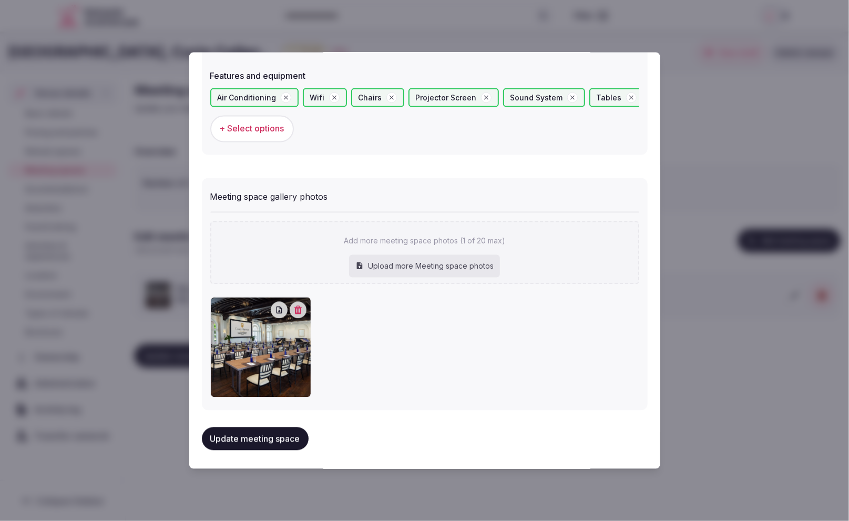
click at [244, 435] on button "Update meeting space" at bounding box center [255, 438] width 107 height 23
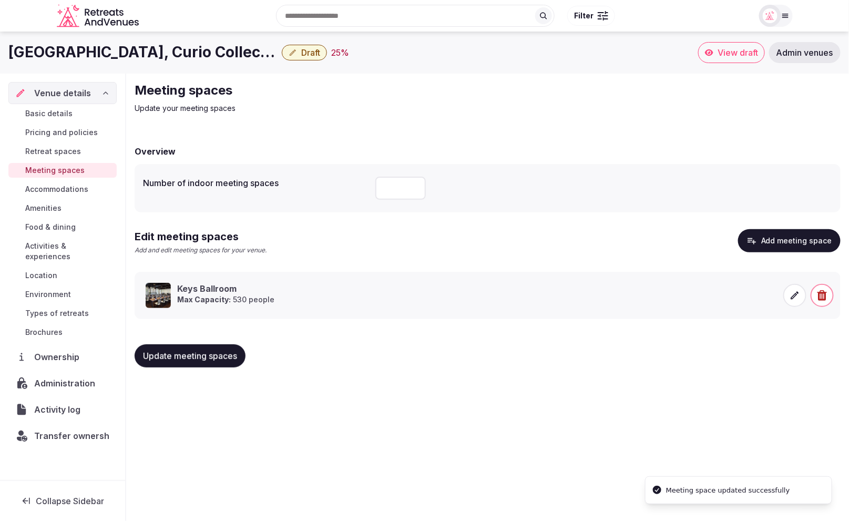
click at [562, 388] on div "Casa Marina Key West, Curio Collection by Hilton Draft 25 % View draft Admin ve…" at bounding box center [424, 273] width 849 height 483
click at [396, 188] on input "number" at bounding box center [400, 188] width 50 height 23
type input "**"
click at [500, 207] on div "Number of indoor meeting spaces **" at bounding box center [488, 188] width 706 height 48
click at [188, 350] on span "Update meeting spaces" at bounding box center [190, 355] width 94 height 11
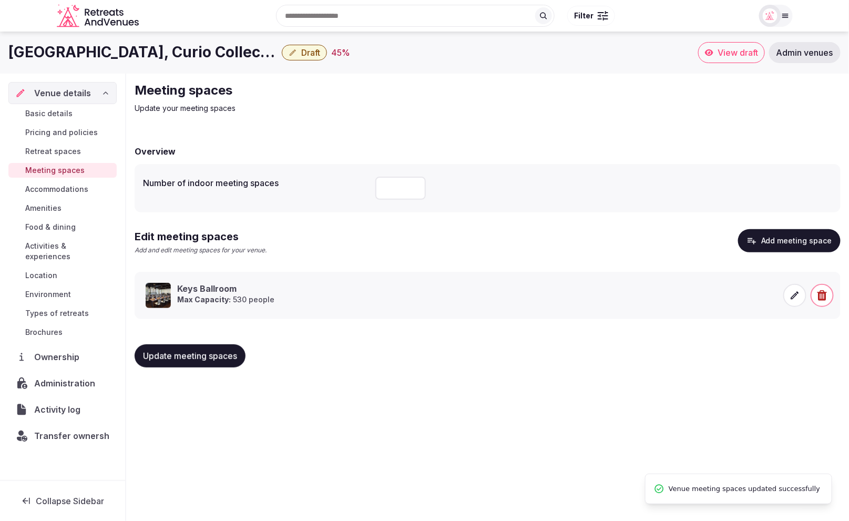
click at [35, 153] on span "Retreat spaces" at bounding box center [53, 151] width 56 height 11
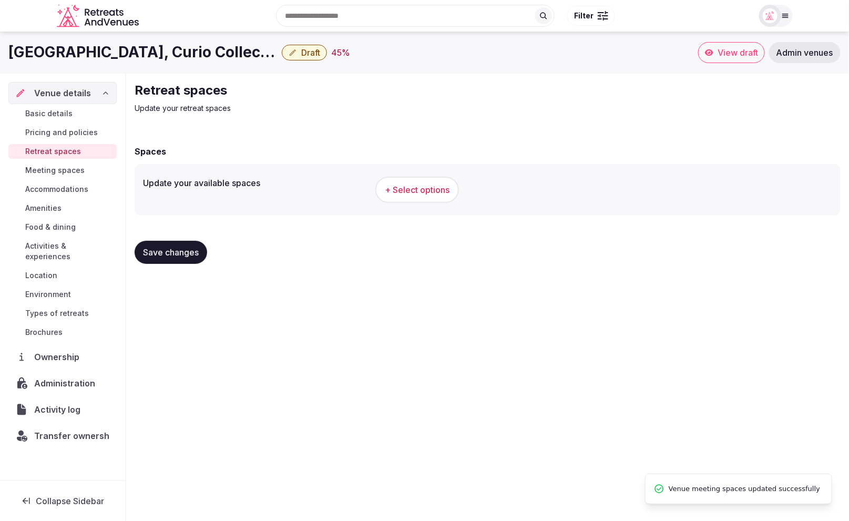
click at [396, 189] on span "+ Select options" at bounding box center [417, 190] width 65 height 12
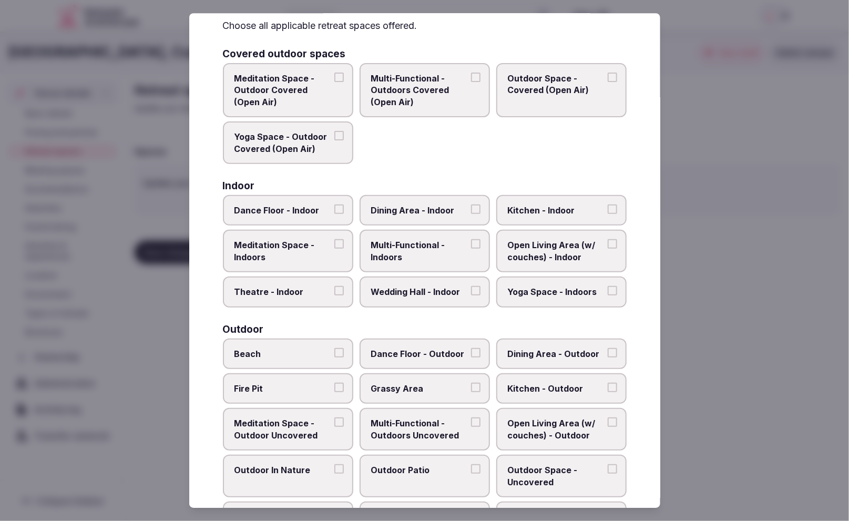
scroll to position [55, 0]
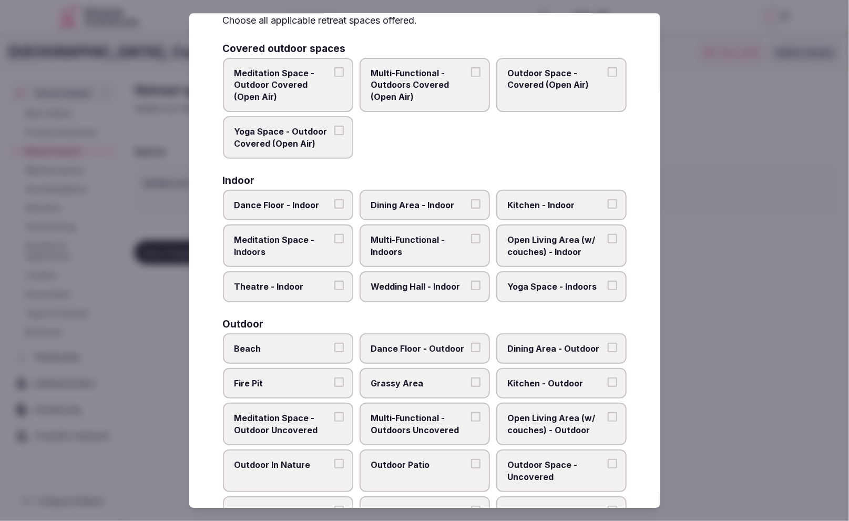
click at [250, 203] on span "Dance Floor - Indoor" at bounding box center [282, 205] width 97 height 12
click at [334, 203] on button "Dance Floor - Indoor" at bounding box center [338, 203] width 9 height 9
click at [310, 286] on span "Theatre - Indoor" at bounding box center [282, 287] width 97 height 12
click at [334, 286] on button "Theatre - Indoor" at bounding box center [338, 285] width 9 height 9
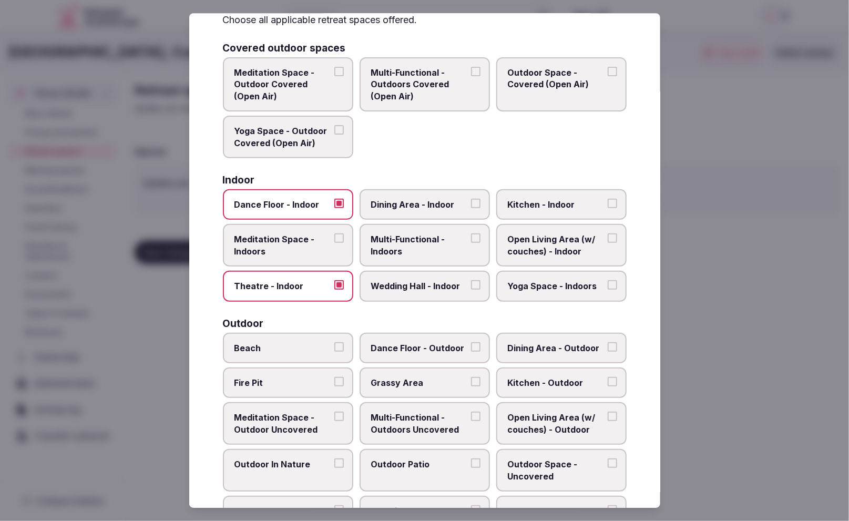
click at [416, 284] on span "Wedding Hall - Indoor" at bounding box center [419, 286] width 97 height 12
click at [471, 284] on button "Wedding Hall - Indoor" at bounding box center [475, 284] width 9 height 9
click at [435, 244] on span "Multi-Functional - Indoors" at bounding box center [419, 247] width 97 height 24
click at [471, 244] on button "Multi-Functional - Indoors" at bounding box center [475, 239] width 9 height 9
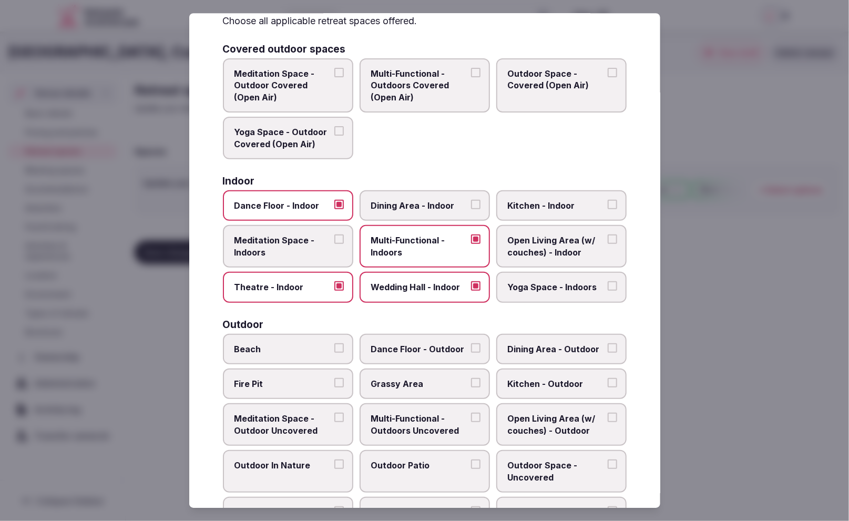
click at [444, 204] on span "Dining Area - Indoor" at bounding box center [419, 206] width 97 height 12
click at [471, 204] on button "Dining Area - Indoor" at bounding box center [475, 204] width 9 height 9
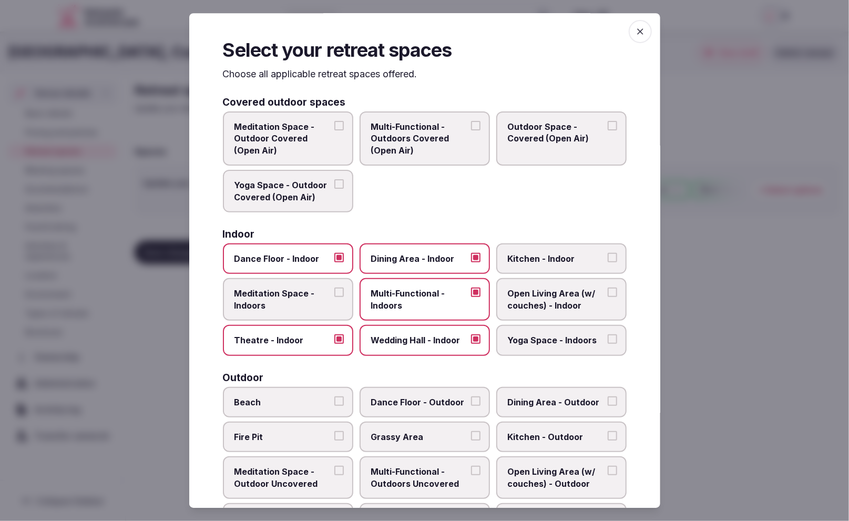
scroll to position [0, 0]
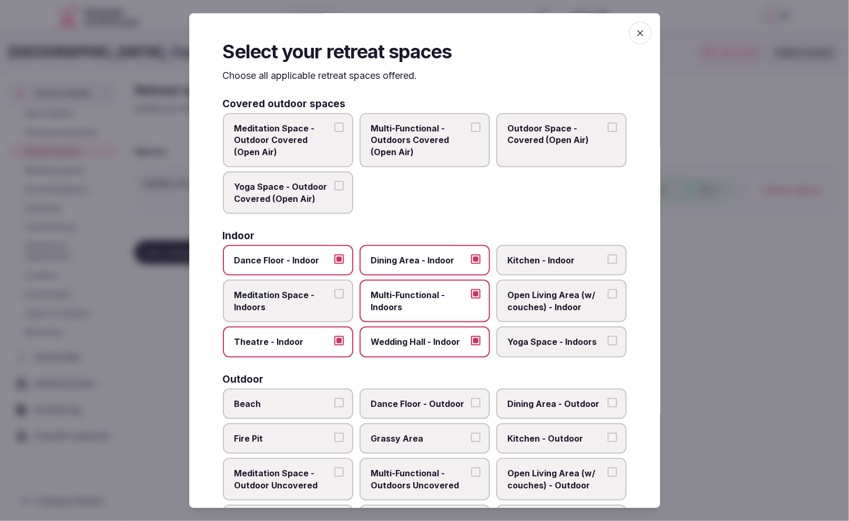
click at [444, 150] on span "Multi-Functional - Outdoors Covered (Open Air)" at bounding box center [419, 139] width 97 height 35
click at [471, 132] on button "Multi-Functional - Outdoors Covered (Open Air)" at bounding box center [475, 126] width 9 height 9
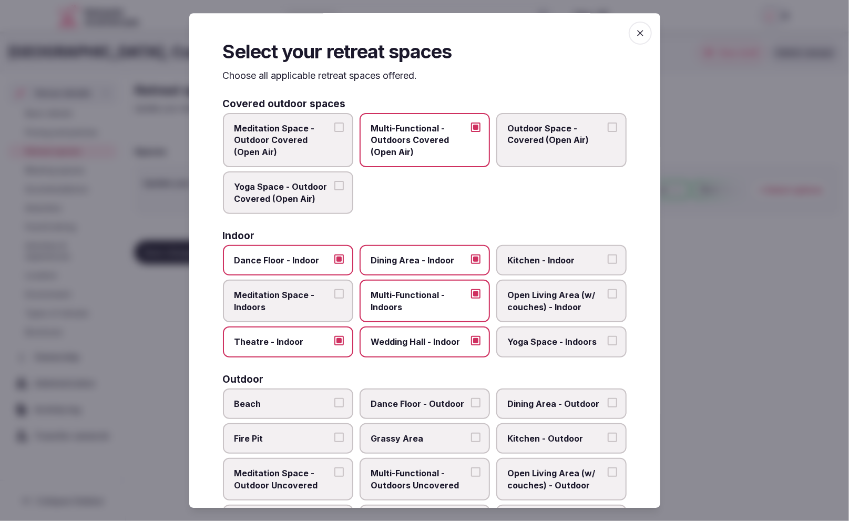
click at [528, 143] on span "Outdoor Space - Covered (Open Air)" at bounding box center [556, 134] width 97 height 24
click at [607, 132] on button "Outdoor Space - Covered (Open Air)" at bounding box center [611, 126] width 9 height 9
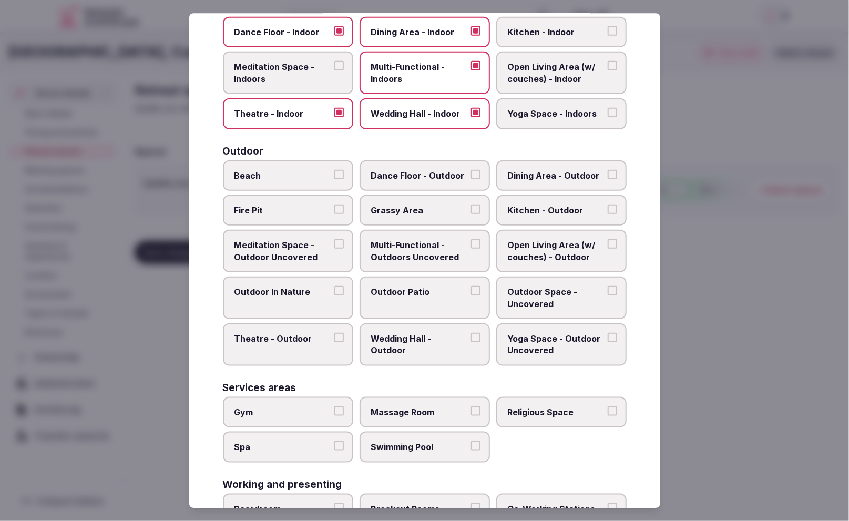
click at [301, 176] on span "Beach" at bounding box center [282, 176] width 97 height 12
click at [334, 176] on button "Beach" at bounding box center [338, 174] width 9 height 9
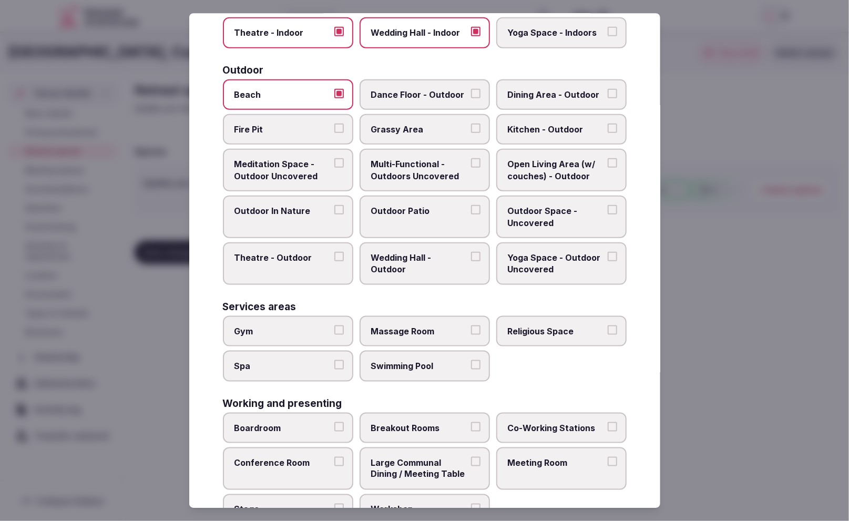
scroll to position [311, 0]
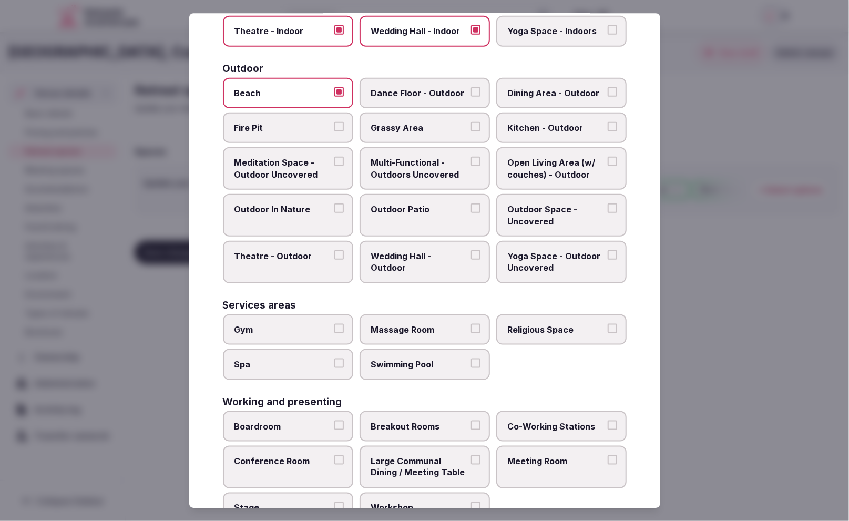
click at [397, 123] on span "Grassy Area" at bounding box center [419, 128] width 97 height 12
click at [471, 123] on button "Grassy Area" at bounding box center [475, 126] width 9 height 9
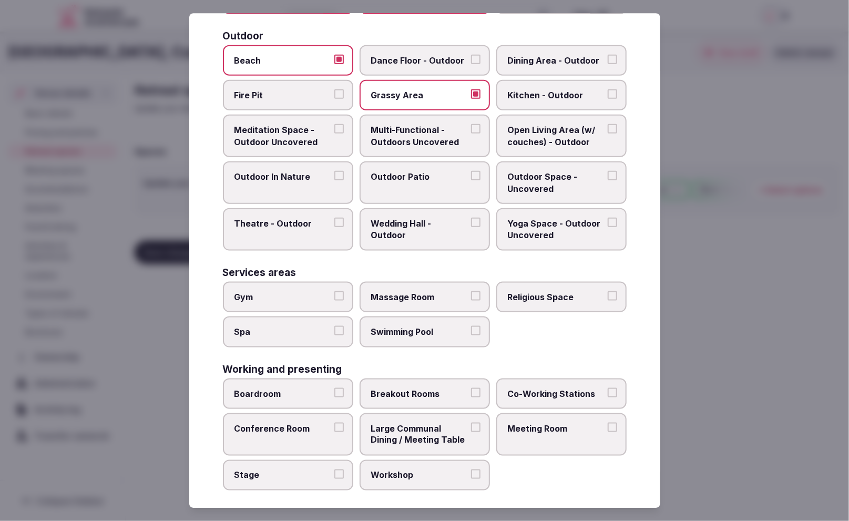
scroll to position [345, 0]
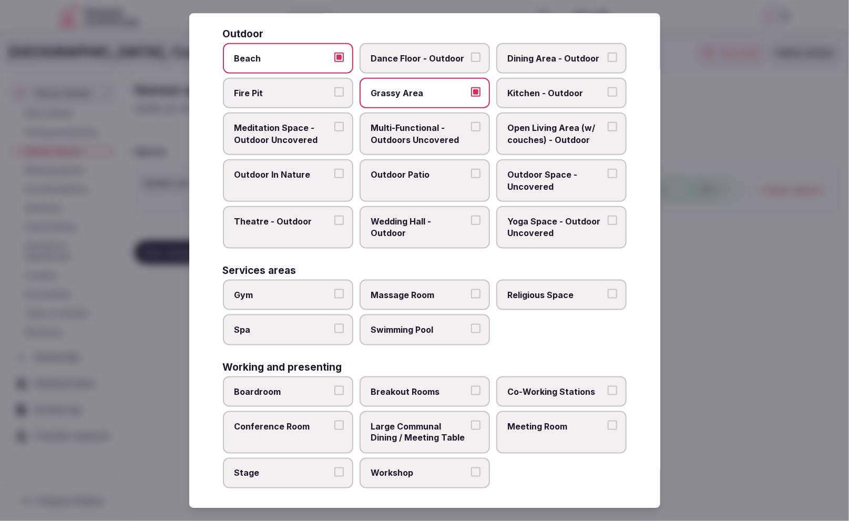
click at [285, 131] on span "Meditation Space - Outdoor Uncovered" at bounding box center [282, 134] width 97 height 24
click at [334, 131] on button "Meditation Space - Outdoor Uncovered" at bounding box center [338, 126] width 9 height 9
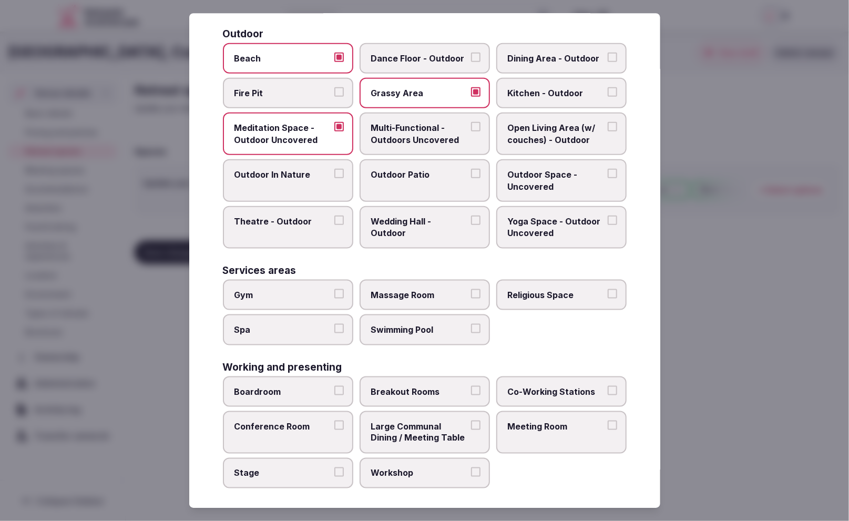
click at [300, 175] on span "Outdoor In Nature" at bounding box center [282, 175] width 97 height 12
click at [334, 175] on button "Outdoor In Nature" at bounding box center [338, 173] width 9 height 9
click at [307, 219] on span "Theatre - Outdoor" at bounding box center [282, 221] width 97 height 12
click at [334, 219] on button "Theatre - Outdoor" at bounding box center [338, 219] width 9 height 9
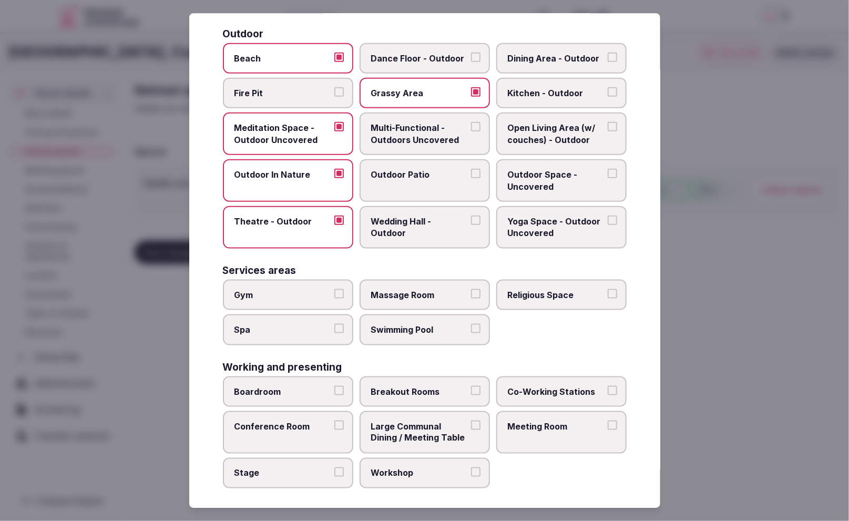
click at [307, 219] on span "Theatre - Outdoor" at bounding box center [282, 221] width 97 height 12
click at [334, 219] on button "Theatre - Outdoor" at bounding box center [338, 219] width 9 height 9
click at [421, 169] on span "Outdoor Patio" at bounding box center [419, 175] width 97 height 12
click at [471, 169] on button "Outdoor Patio" at bounding box center [475, 173] width 9 height 9
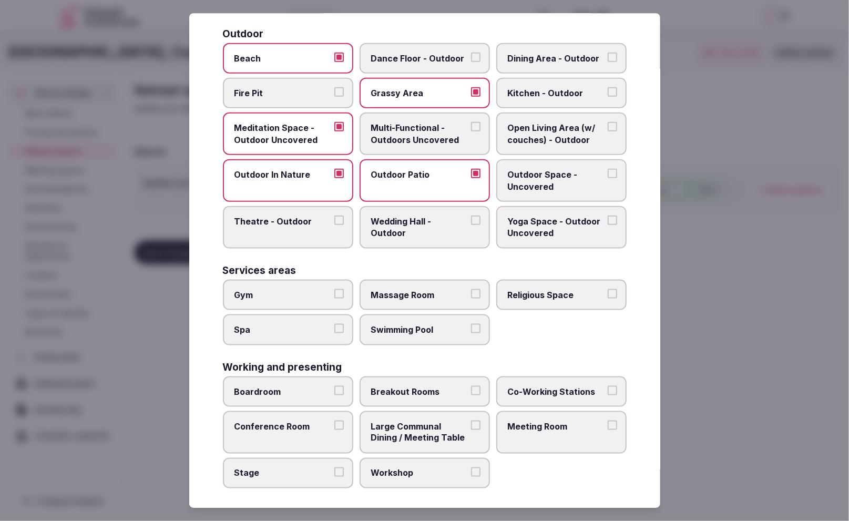
click at [429, 235] on label "Wedding Hall - Outdoor" at bounding box center [424, 227] width 130 height 43
click at [471, 225] on button "Wedding Hall - Outdoor" at bounding box center [475, 219] width 9 height 9
click at [581, 61] on span "Dining Area - Outdoor" at bounding box center [556, 59] width 97 height 12
click at [607, 61] on button "Dining Area - Outdoor" at bounding box center [611, 57] width 9 height 9
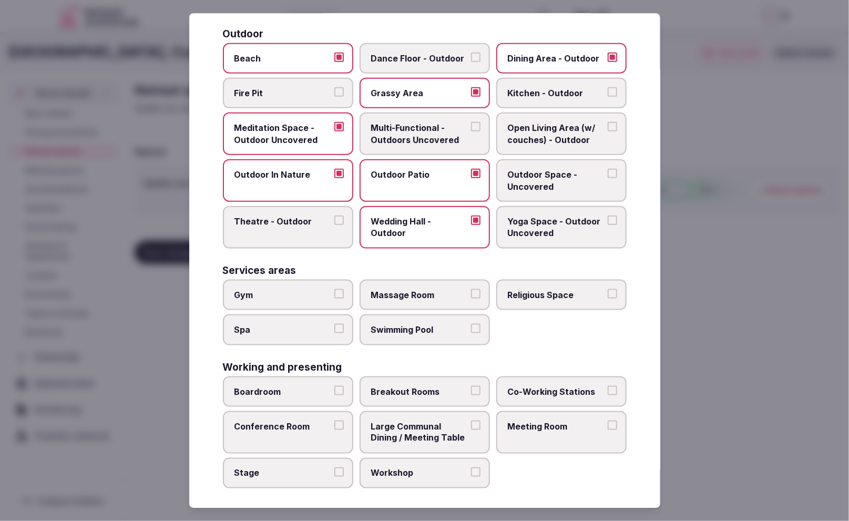
click at [546, 179] on span "Outdoor Space - Uncovered" at bounding box center [556, 181] width 97 height 24
click at [607, 178] on button "Outdoor Space - Uncovered" at bounding box center [611, 173] width 9 height 9
click at [313, 291] on span "Gym" at bounding box center [282, 295] width 97 height 12
click at [334, 291] on button "Gym" at bounding box center [338, 293] width 9 height 9
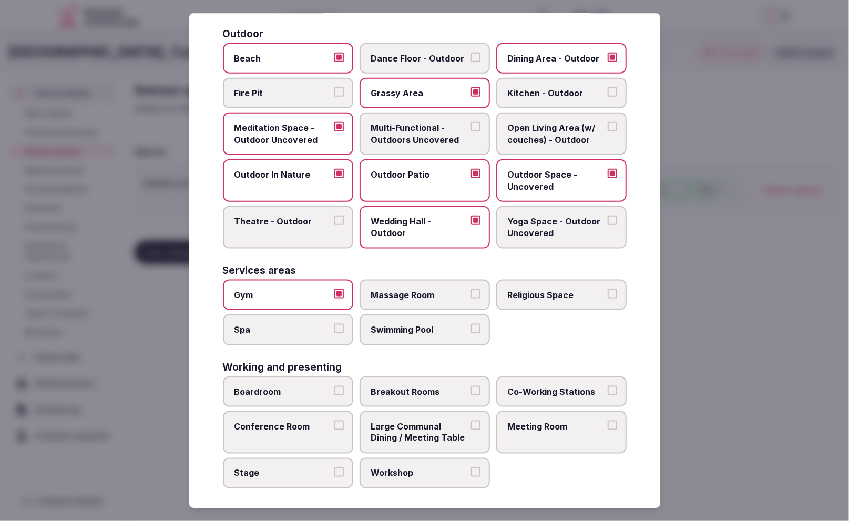
click at [423, 331] on span "Swimming Pool" at bounding box center [419, 330] width 97 height 12
click at [471, 331] on button "Swimming Pool" at bounding box center [475, 328] width 9 height 9
click at [441, 289] on span "Massage Room" at bounding box center [419, 295] width 97 height 12
click at [471, 289] on button "Massage Room" at bounding box center [475, 293] width 9 height 9
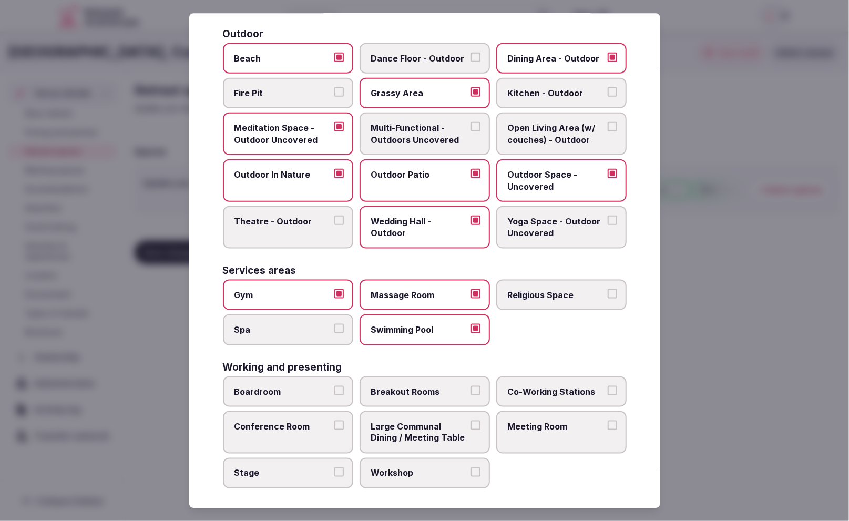
click at [273, 392] on span "Boardroom" at bounding box center [282, 392] width 97 height 12
click at [334, 392] on button "Boardroom" at bounding box center [338, 390] width 9 height 9
click at [278, 430] on label "Conference Room" at bounding box center [288, 432] width 130 height 43
click at [334, 430] on button "Conference Room" at bounding box center [338, 424] width 9 height 9
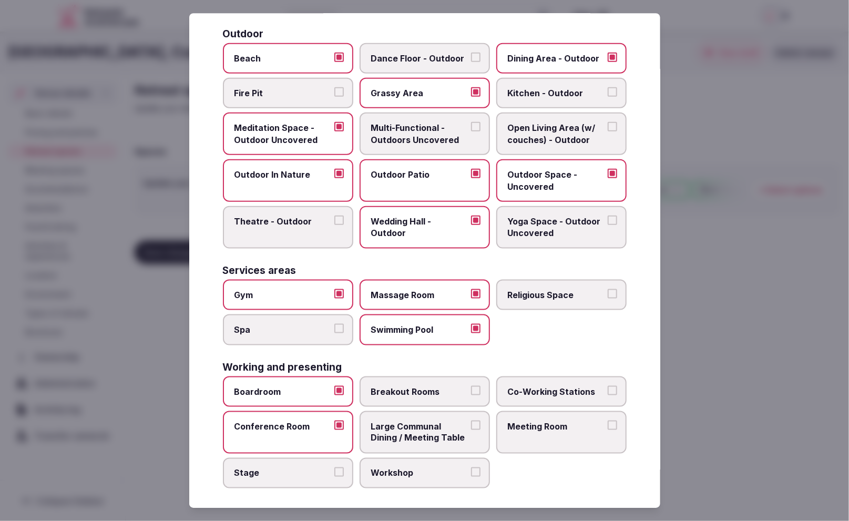
click at [395, 428] on span "Large Communal Dining / Meeting Table" at bounding box center [419, 432] width 97 height 24
click at [471, 428] on button "Large Communal Dining / Meeting Table" at bounding box center [475, 424] width 9 height 9
click at [545, 424] on span "Meeting Room" at bounding box center [556, 426] width 97 height 12
click at [607, 424] on button "Meeting Room" at bounding box center [611, 424] width 9 height 9
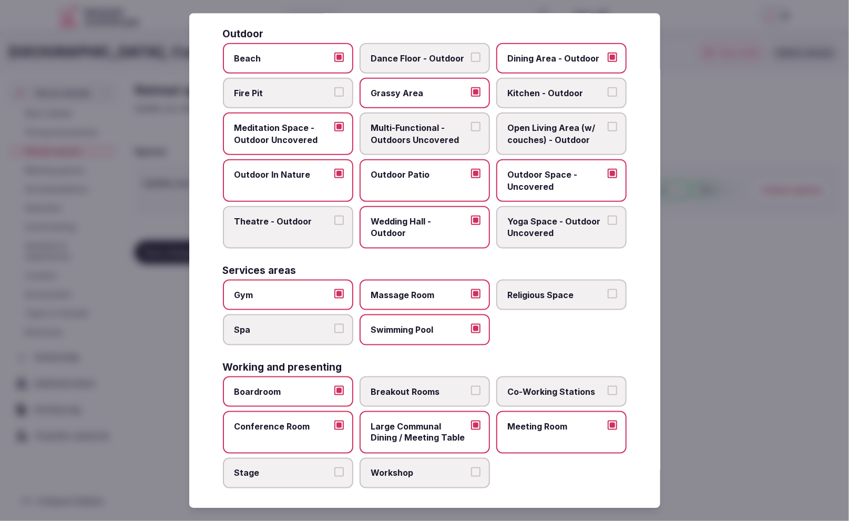
click at [429, 386] on span "Breakout Rooms" at bounding box center [419, 392] width 97 height 12
click at [471, 386] on button "Breakout Rooms" at bounding box center [475, 390] width 9 height 9
click at [724, 181] on div at bounding box center [424, 260] width 849 height 521
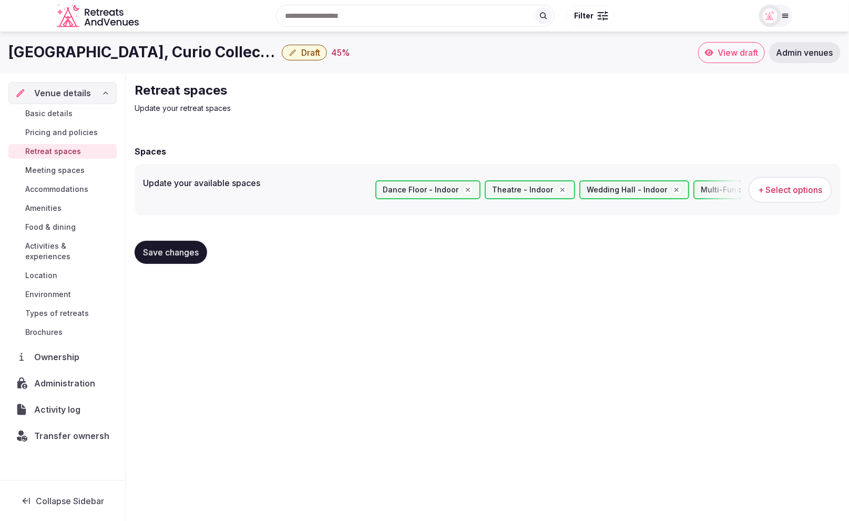
click at [170, 251] on span "Save changes" at bounding box center [171, 252] width 56 height 11
click at [59, 118] on span "Basic details" at bounding box center [48, 113] width 47 height 11
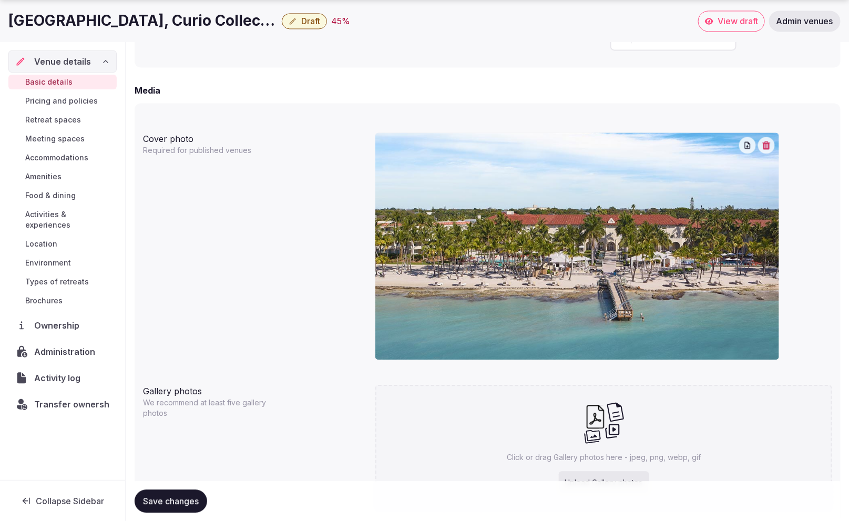
scroll to position [804, 0]
click at [764, 146] on icon "button" at bounding box center [766, 144] width 8 height 8
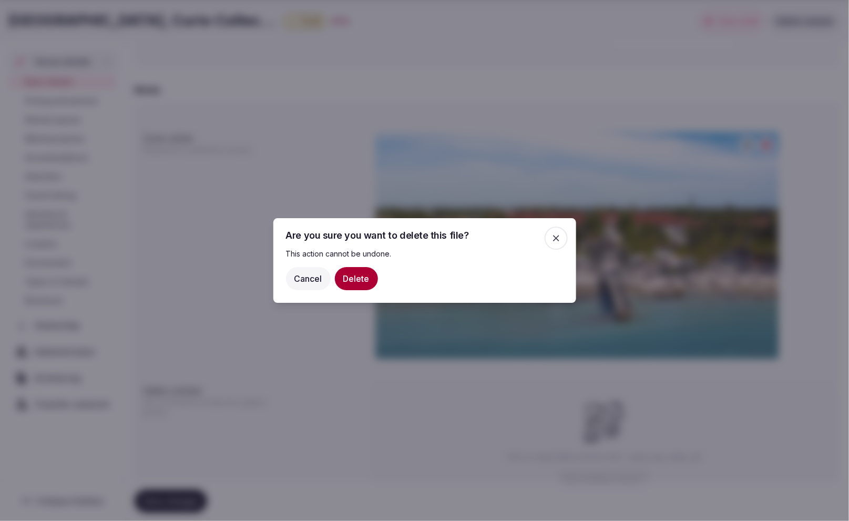
click at [363, 281] on button "Delete" at bounding box center [356, 278] width 43 height 23
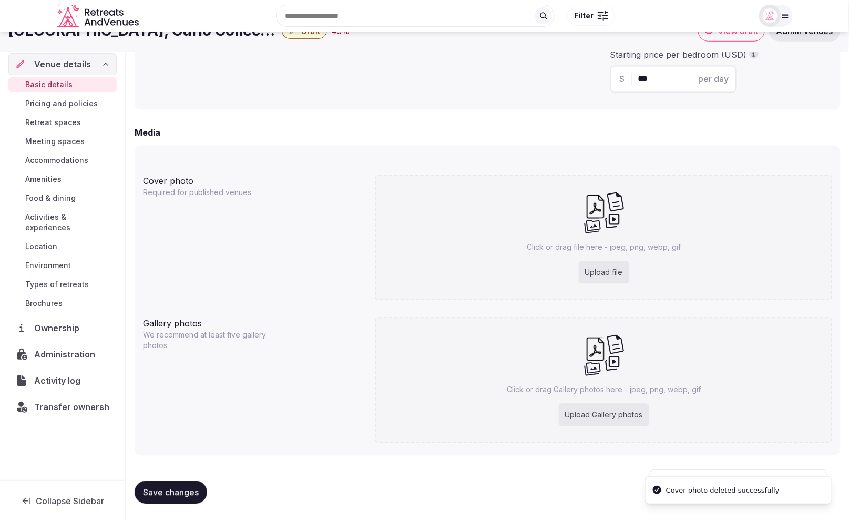
scroll to position [761, 0]
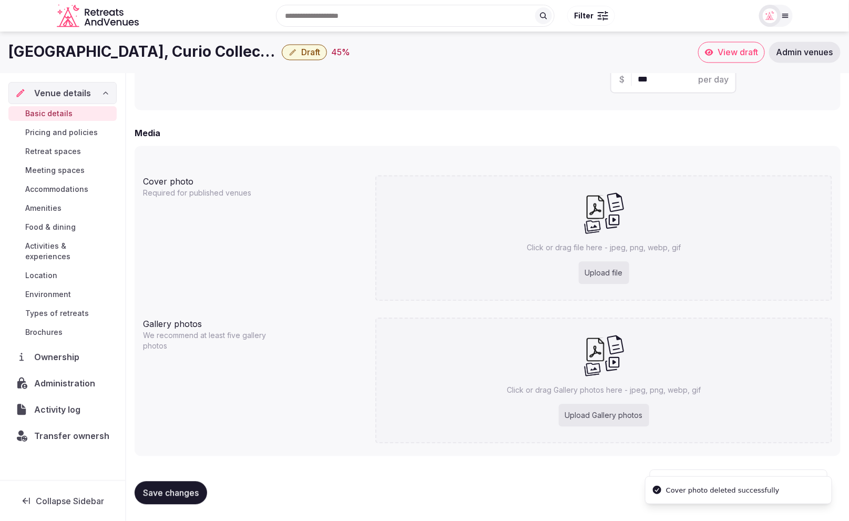
click at [593, 274] on div "Upload file" at bounding box center [603, 273] width 50 height 23
type input "**********"
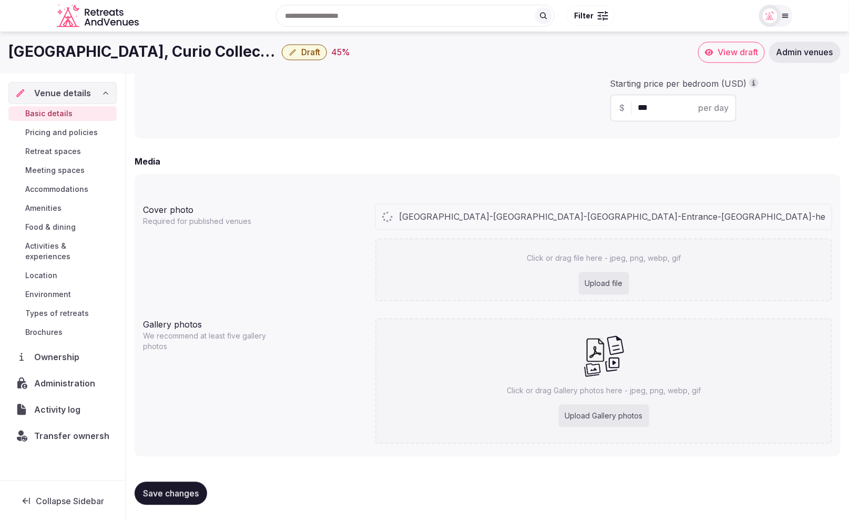
scroll to position [731, 0]
click at [604, 417] on div "Upload Gallery photos" at bounding box center [604, 417] width 90 height 23
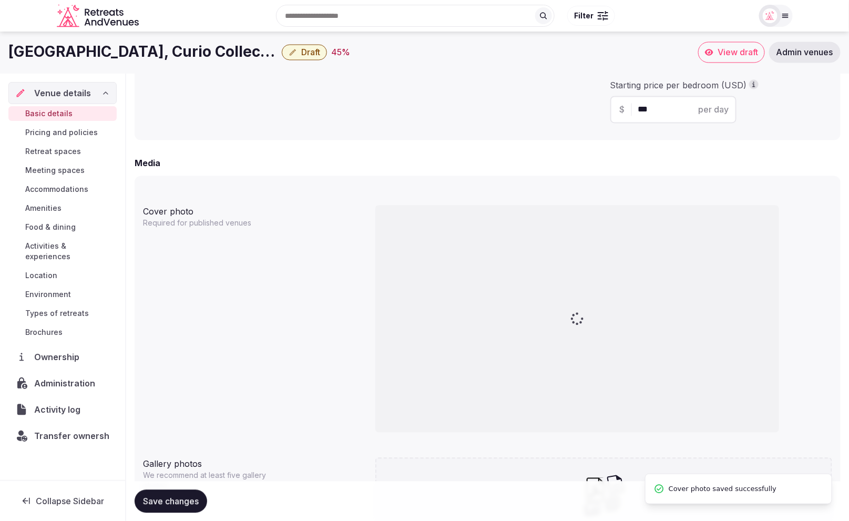
type input "**********"
click at [501, 361] on div at bounding box center [577, 318] width 404 height 227
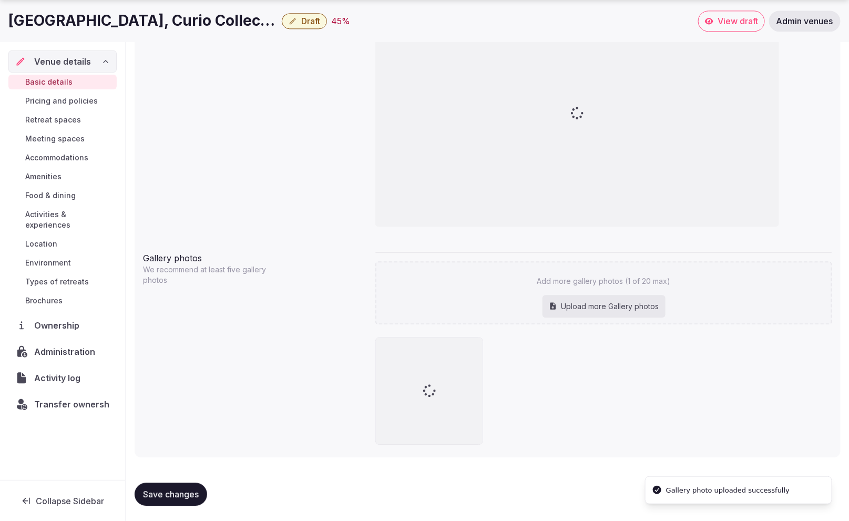
scroll to position [937, 0]
click at [588, 301] on div "Upload more Gallery photos" at bounding box center [603, 305] width 123 height 23
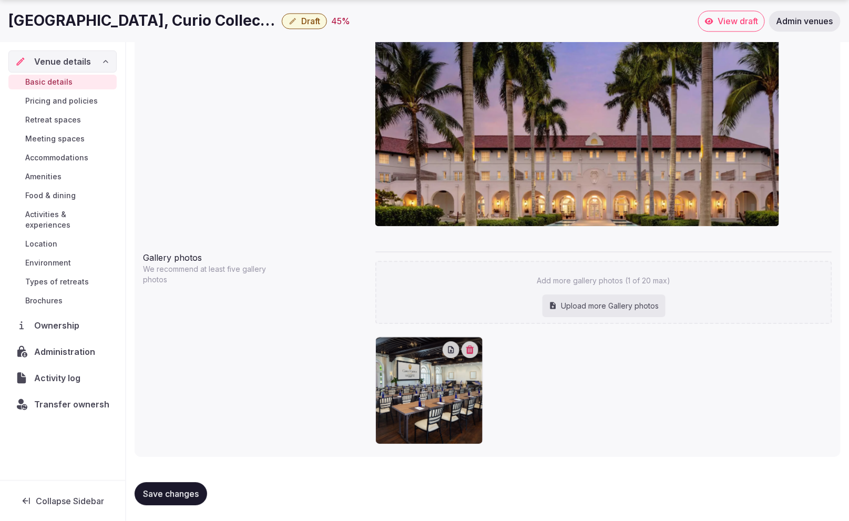
type input "**********"
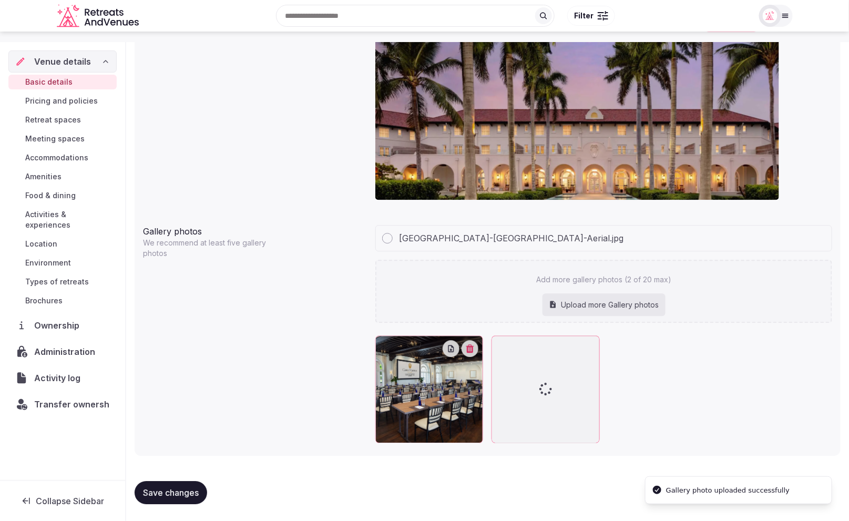
scroll to position [963, 0]
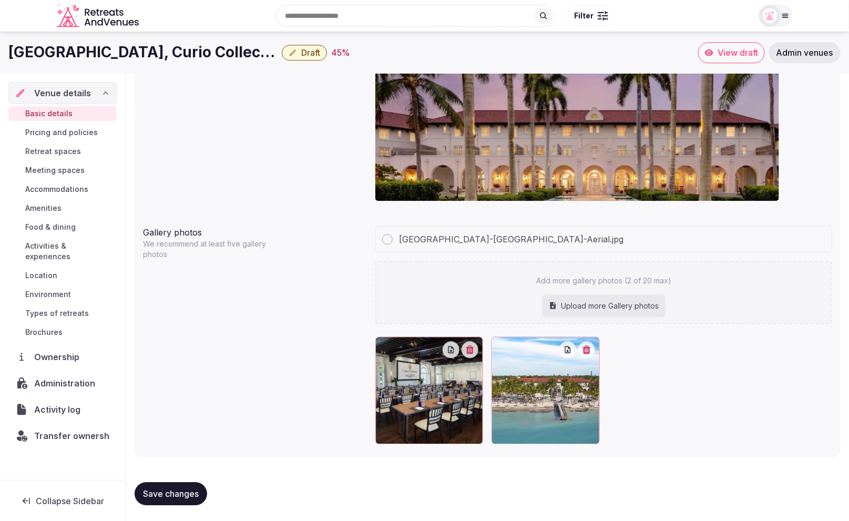
click at [180, 488] on span "Save changes" at bounding box center [171, 493] width 56 height 11
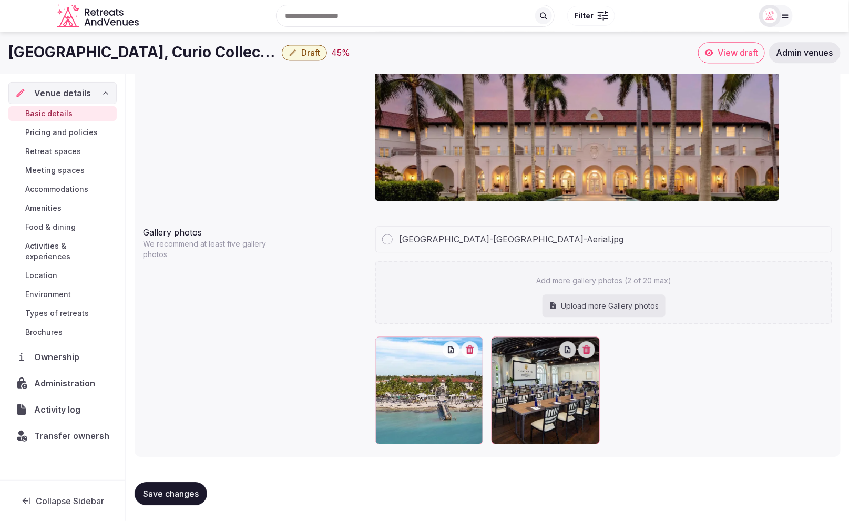
click at [46, 327] on span "Brochures" at bounding box center [43, 332] width 37 height 11
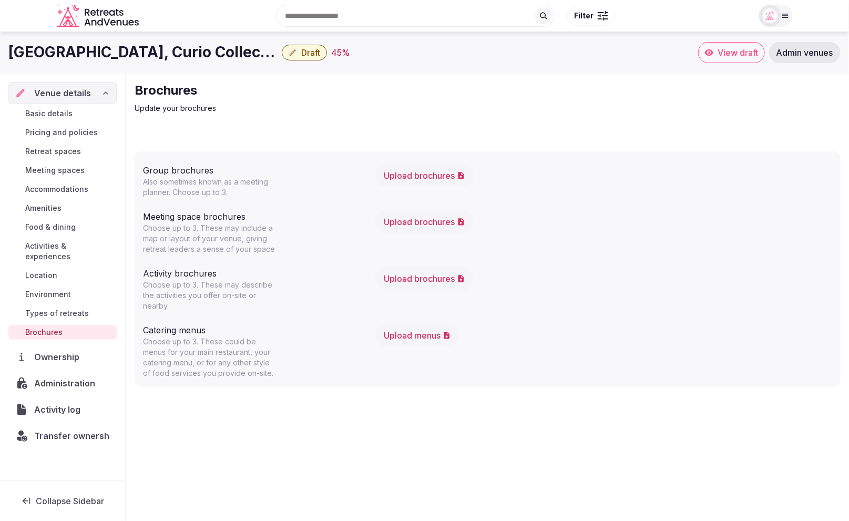
click at [420, 226] on button "Upload brochures" at bounding box center [424, 221] width 98 height 23
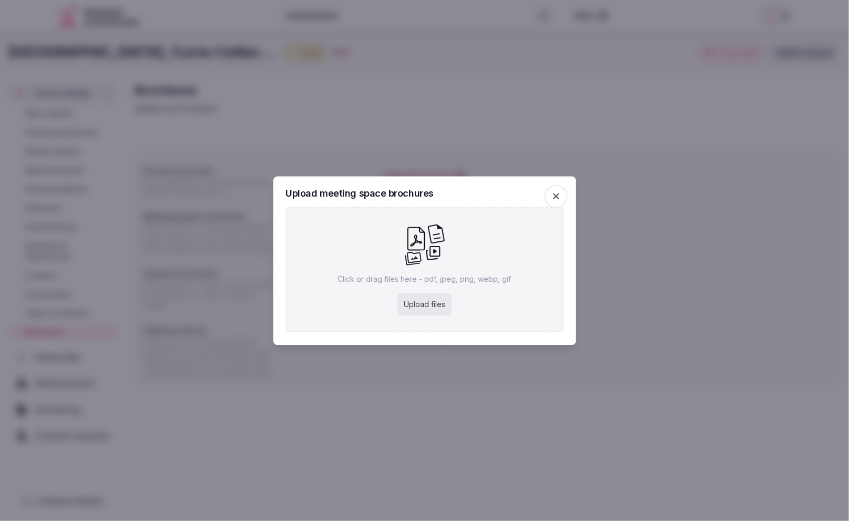
click at [420, 301] on div "Upload files" at bounding box center [424, 304] width 54 height 23
type input "**********"
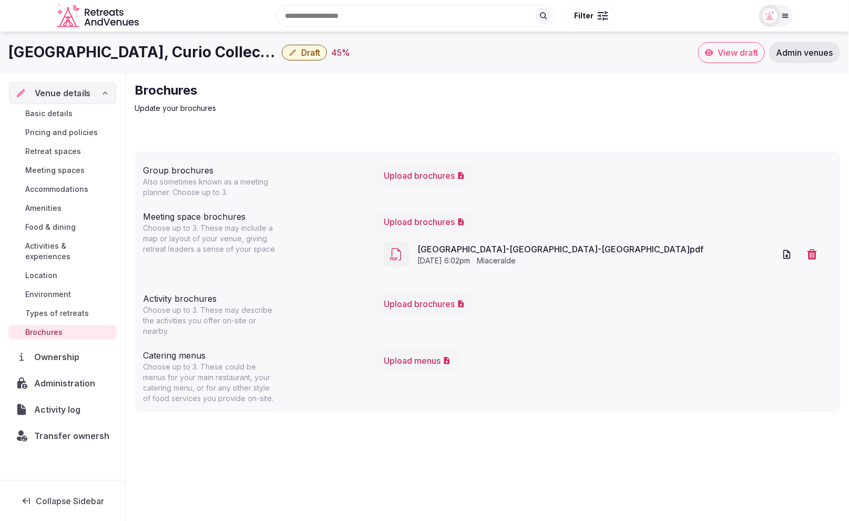
click at [68, 91] on span "Venue details" at bounding box center [63, 93] width 56 height 13
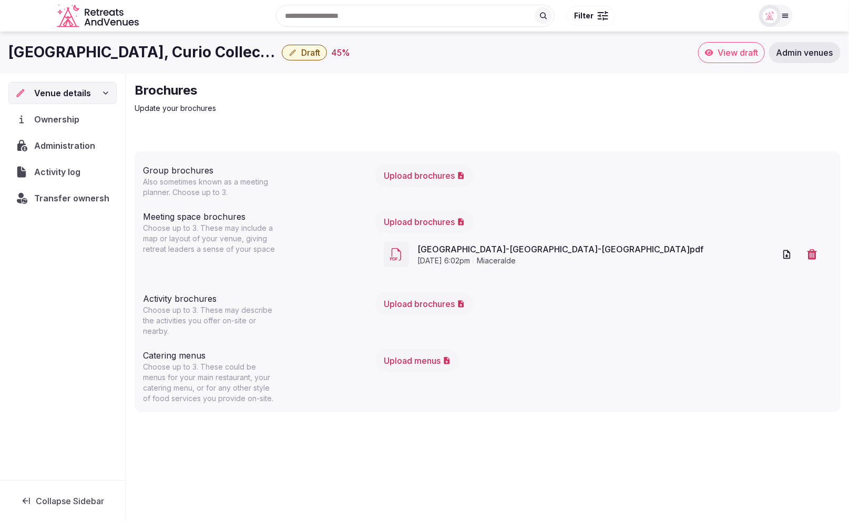
click at [68, 91] on span "Venue details" at bounding box center [62, 93] width 57 height 13
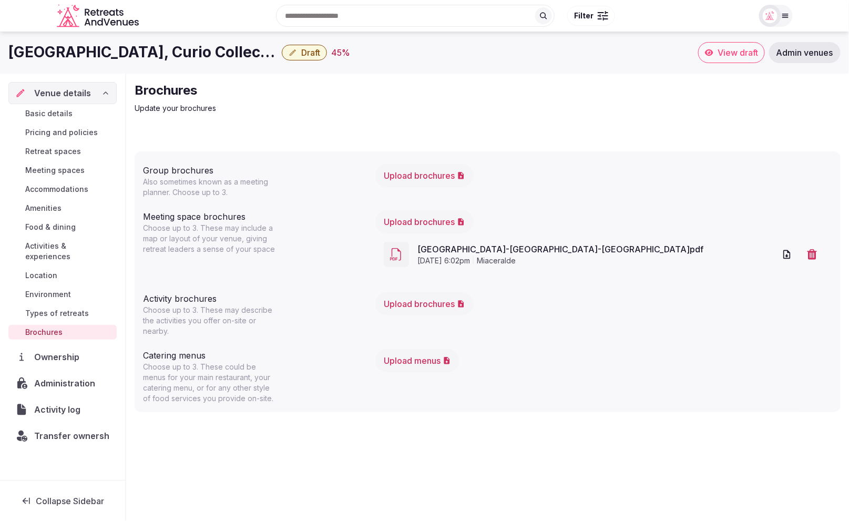
click at [303, 55] on span "Draft" at bounding box center [310, 52] width 19 height 11
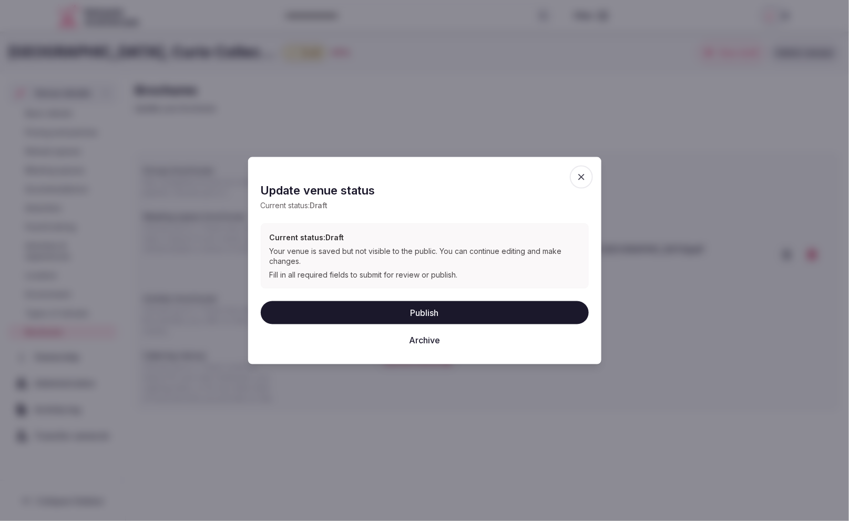
click at [439, 317] on button "Publish" at bounding box center [425, 312] width 328 height 23
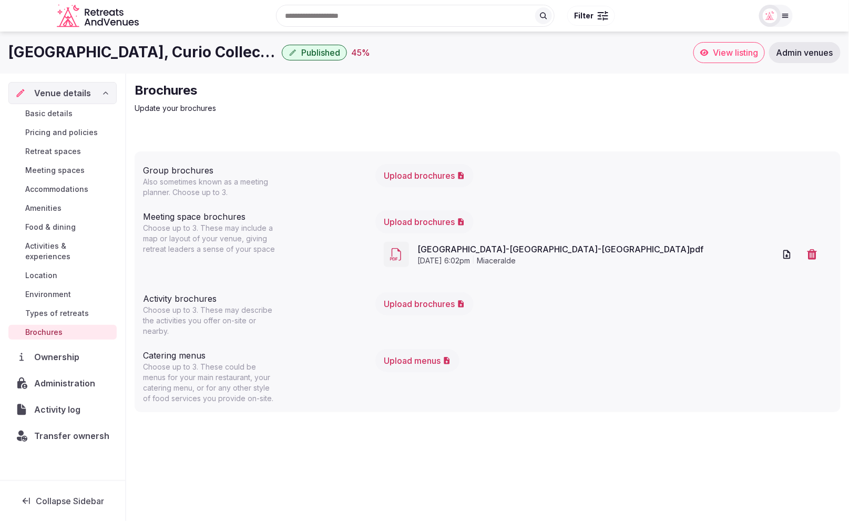
click at [71, 191] on span "Accommodations" at bounding box center [56, 189] width 63 height 11
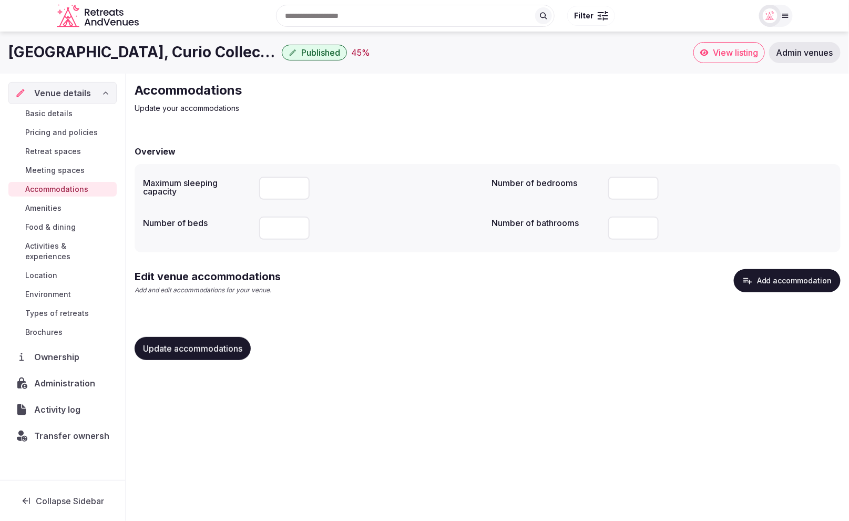
click at [798, 282] on button "Add accommodation" at bounding box center [786, 280] width 107 height 23
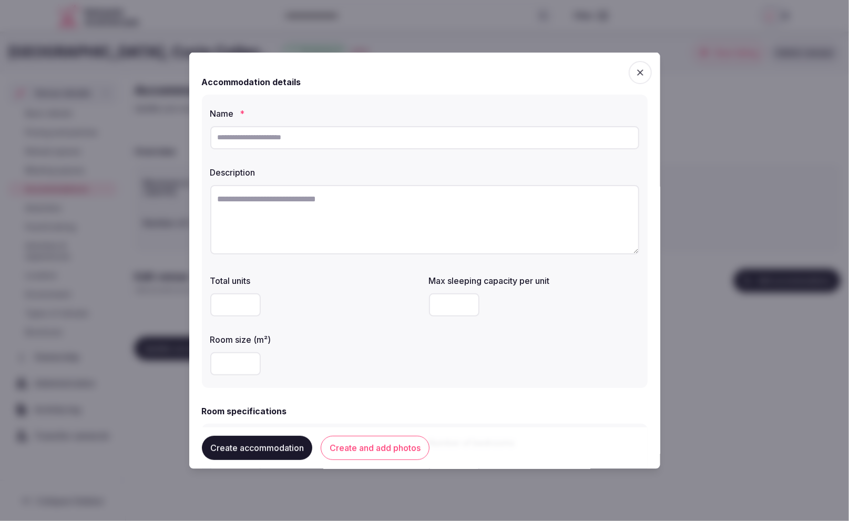
click at [354, 134] on input "text" at bounding box center [424, 137] width 429 height 23
paste input "**********"
type input "**********"
click at [379, 221] on textarea at bounding box center [424, 218] width 429 height 69
click at [333, 193] on textarea "To enrich screen reader interactions, please activate Accessibility in Grammarl…" at bounding box center [424, 218] width 429 height 69
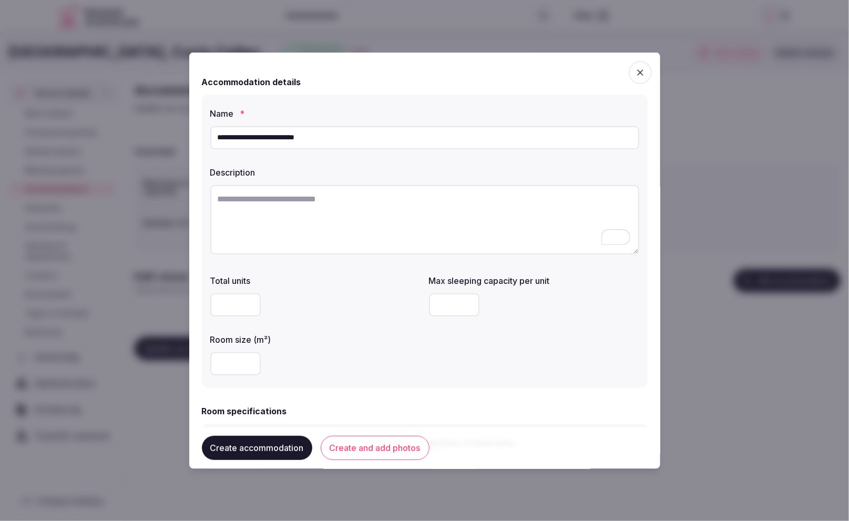
paste textarea "**********"
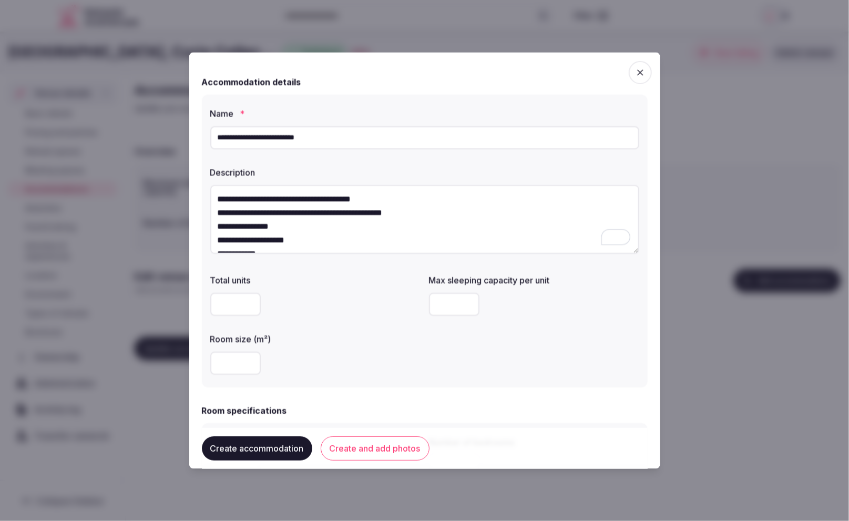
scroll to position [5, 0]
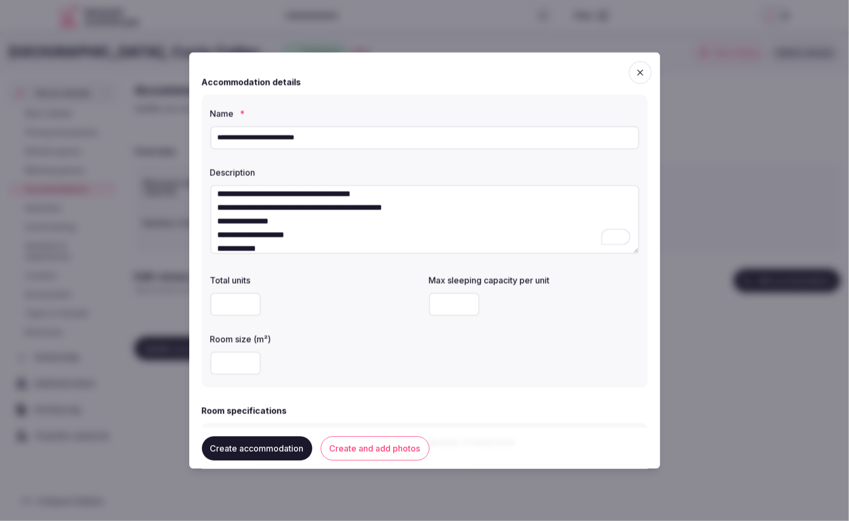
click at [419, 225] on textarea "**********" at bounding box center [424, 218] width 429 height 69
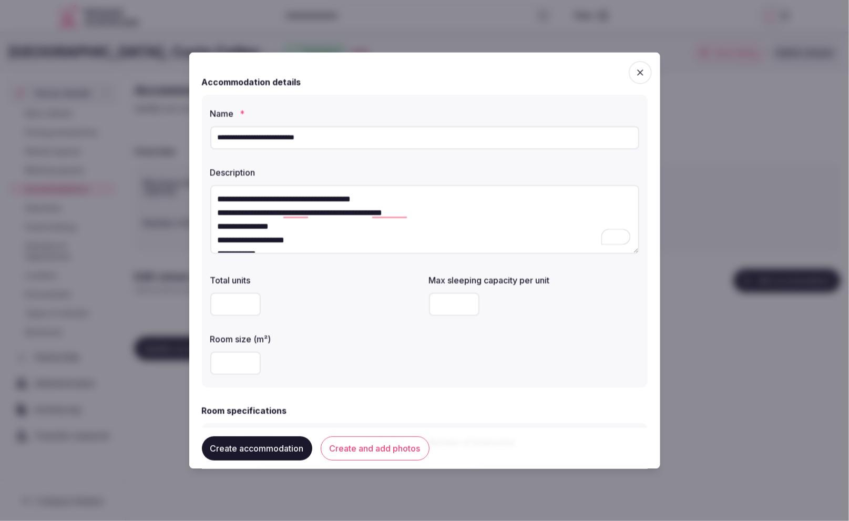
scroll to position [3, 0]
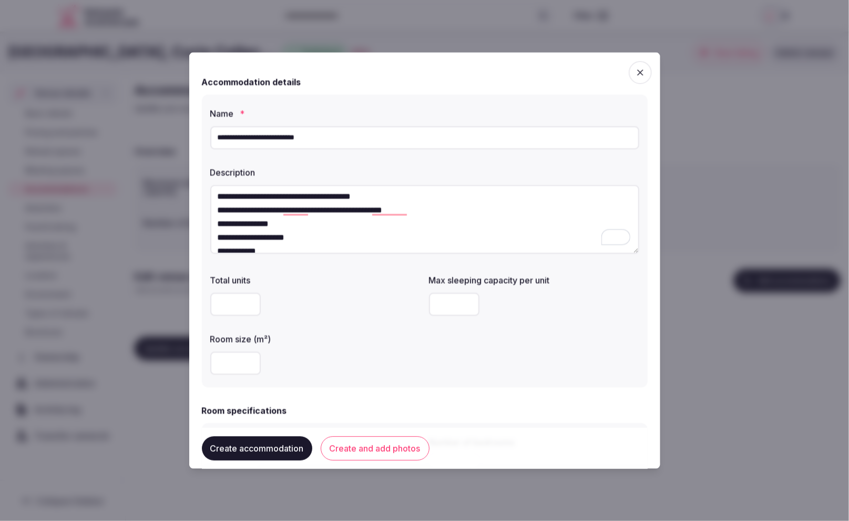
type textarea "**********"
click at [453, 307] on input "number" at bounding box center [454, 303] width 50 height 23
type input "*"
drag, startPoint x: 405, startPoint y: 336, endPoint x: 354, endPoint y: 322, distance: 52.4
click at [404, 336] on label "Room size (m²)" at bounding box center [315, 338] width 210 height 8
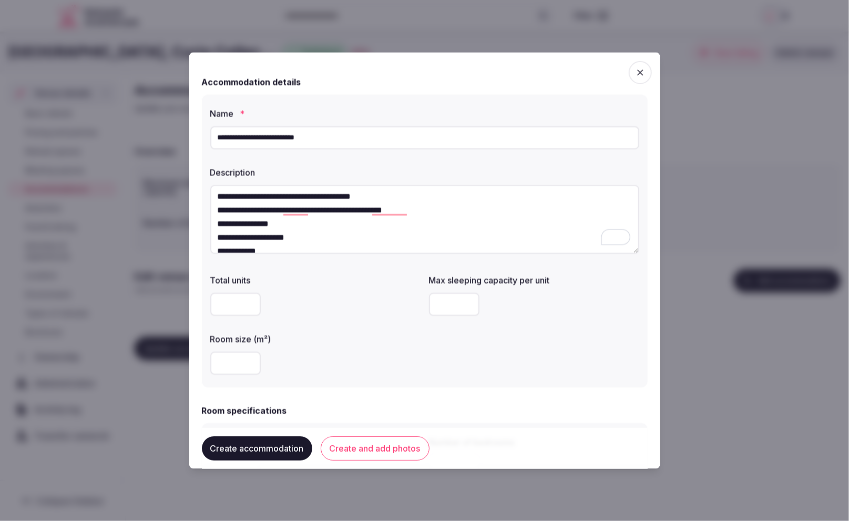
click at [239, 352] on input "number" at bounding box center [235, 362] width 50 height 23
type input "**"
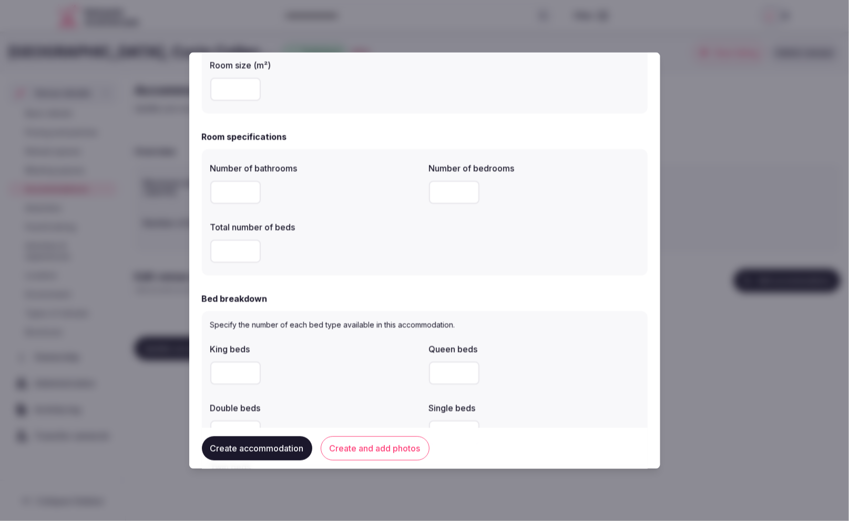
scroll to position [274, 0]
click at [230, 184] on input "number" at bounding box center [235, 191] width 50 height 23
type input "*"
click at [232, 246] on input "number" at bounding box center [235, 250] width 50 height 23
type input "*"
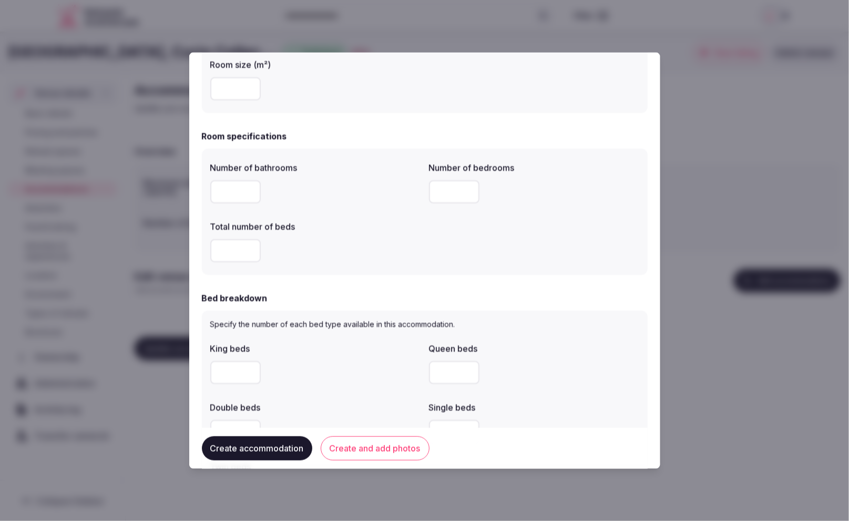
click at [452, 188] on input "number" at bounding box center [454, 191] width 50 height 23
type input "*"
click at [383, 246] on div "*" at bounding box center [315, 250] width 210 height 23
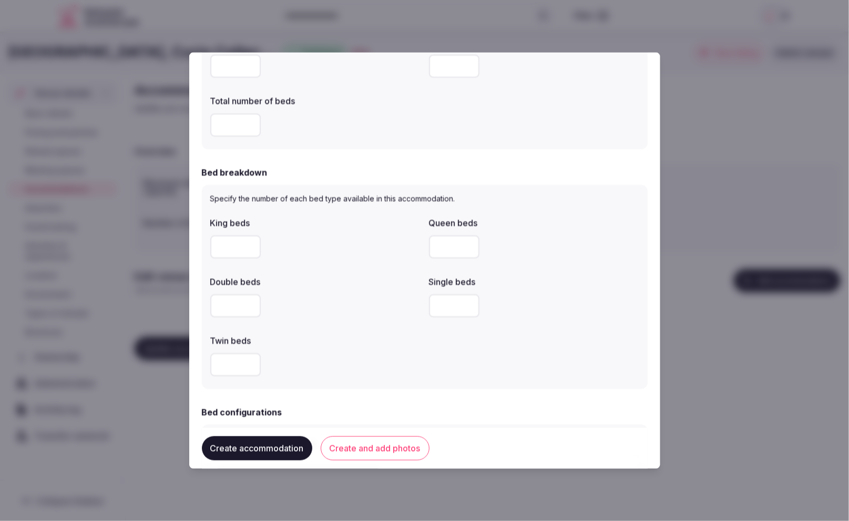
scroll to position [401, 0]
click at [233, 246] on input "number" at bounding box center [235, 244] width 50 height 23
type input "*"
click at [315, 275] on label "Double beds" at bounding box center [315, 279] width 210 height 8
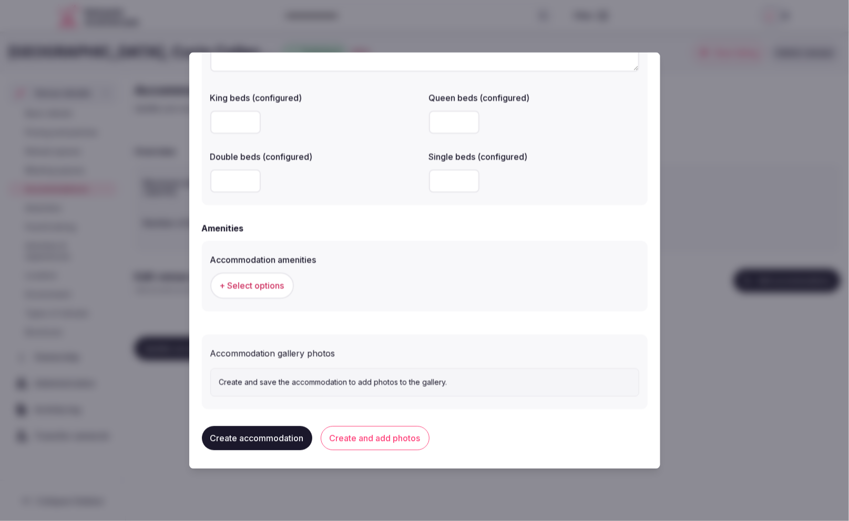
scroll to position [854, 0]
click at [260, 282] on span "+ Select options" at bounding box center [252, 285] width 65 height 12
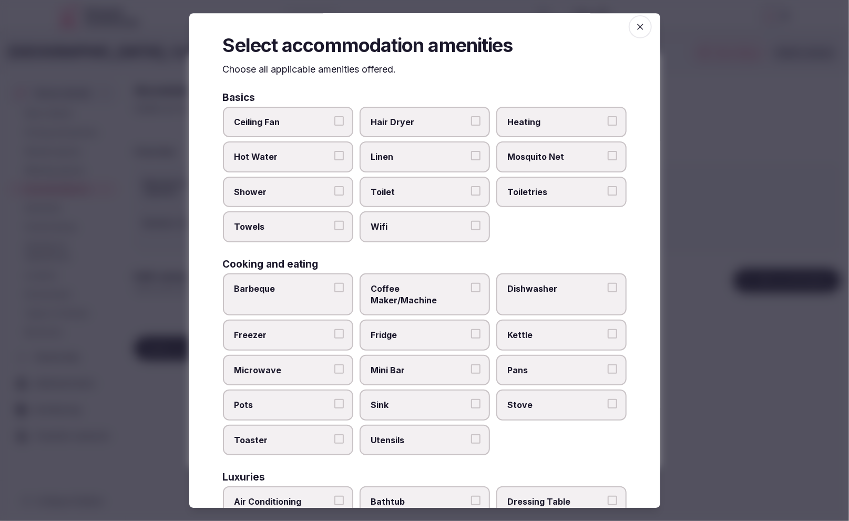
click at [398, 159] on span "Linen" at bounding box center [419, 157] width 97 height 12
click at [471, 159] on button "Linen" at bounding box center [475, 155] width 9 height 9
drag, startPoint x: 408, startPoint y: 192, endPoint x: 407, endPoint y: 211, distance: 19.5
click at [408, 192] on span "Toilet" at bounding box center [419, 193] width 97 height 12
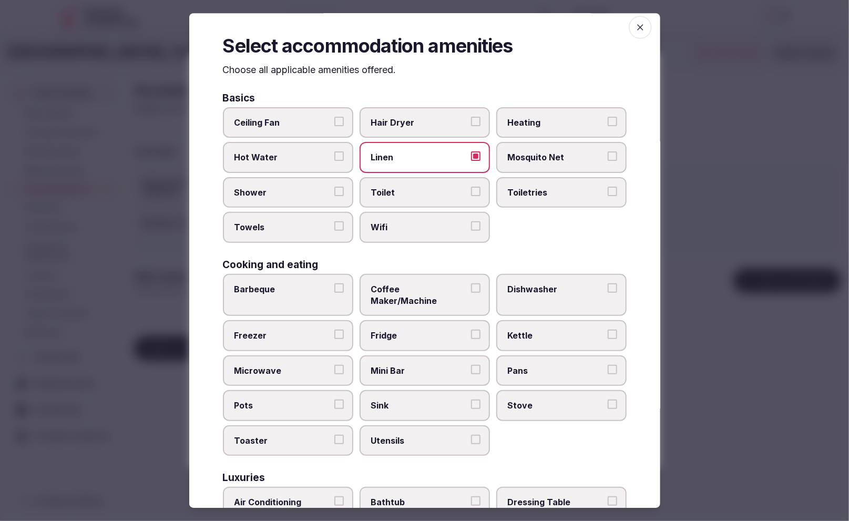
click at [471, 192] on button "Toilet" at bounding box center [475, 191] width 9 height 9
click at [409, 225] on span "Wifi" at bounding box center [419, 228] width 97 height 12
click at [471, 225] on button "Wifi" at bounding box center [475, 226] width 9 height 9
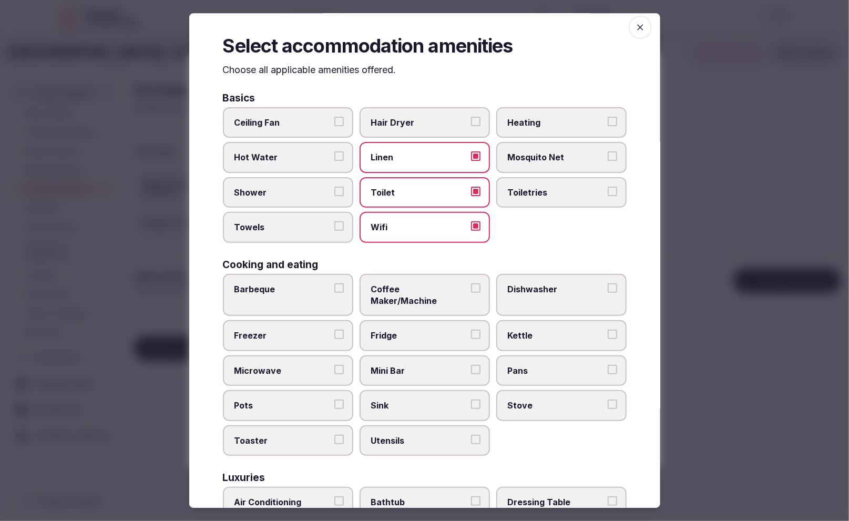
click at [559, 203] on label "Toiletries" at bounding box center [561, 192] width 130 height 30
click at [607, 196] on button "Toiletries" at bounding box center [611, 191] width 9 height 9
drag, startPoint x: 311, startPoint y: 195, endPoint x: 308, endPoint y: 219, distance: 23.8
click at [311, 197] on span "Shower" at bounding box center [282, 193] width 97 height 12
click at [334, 196] on button "Shower" at bounding box center [338, 191] width 9 height 9
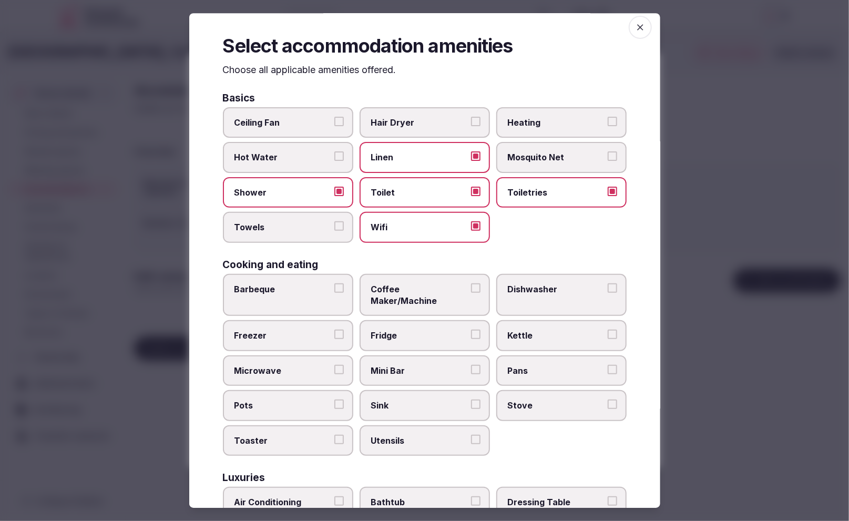
click at [308, 224] on span "Towels" at bounding box center [282, 228] width 97 height 12
click at [334, 224] on button "Towels" at bounding box center [338, 226] width 9 height 9
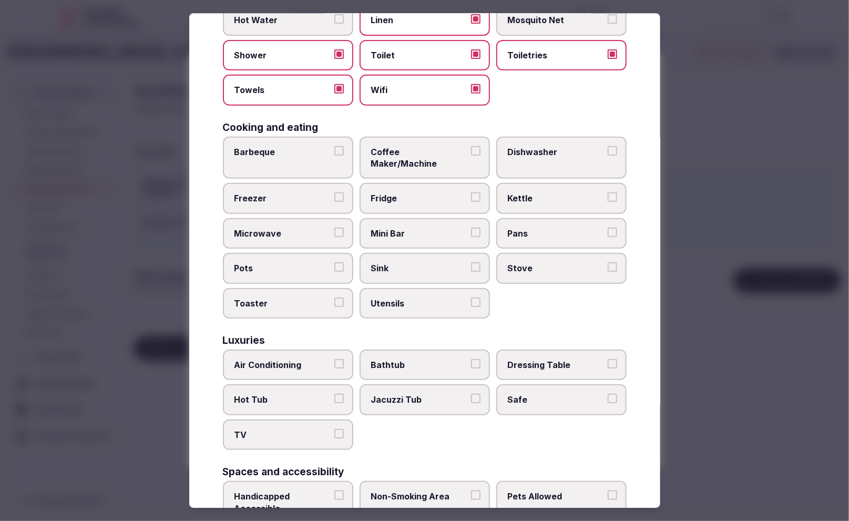
scroll to position [144, 0]
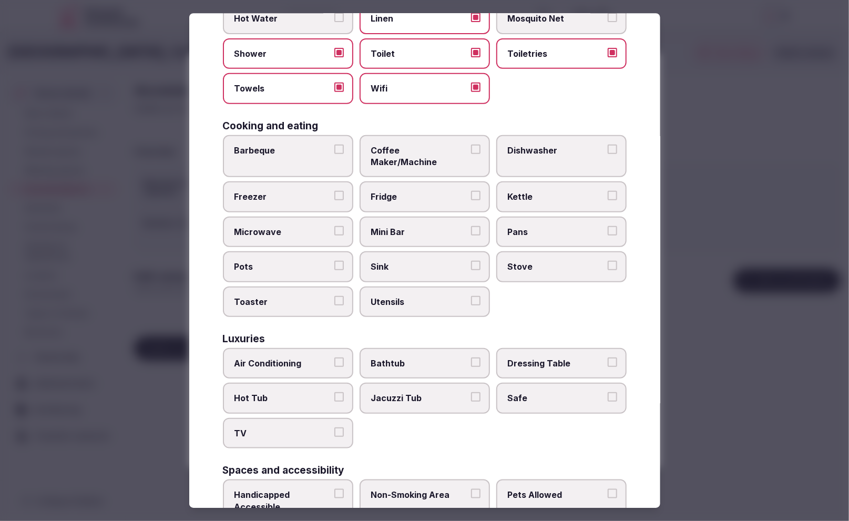
click at [388, 191] on span "Fridge" at bounding box center [419, 197] width 97 height 12
click at [471, 191] on button "Fridge" at bounding box center [475, 195] width 9 height 9
click at [298, 357] on span "Air Conditioning" at bounding box center [282, 363] width 97 height 12
click at [334, 357] on button "Air Conditioning" at bounding box center [338, 361] width 9 height 9
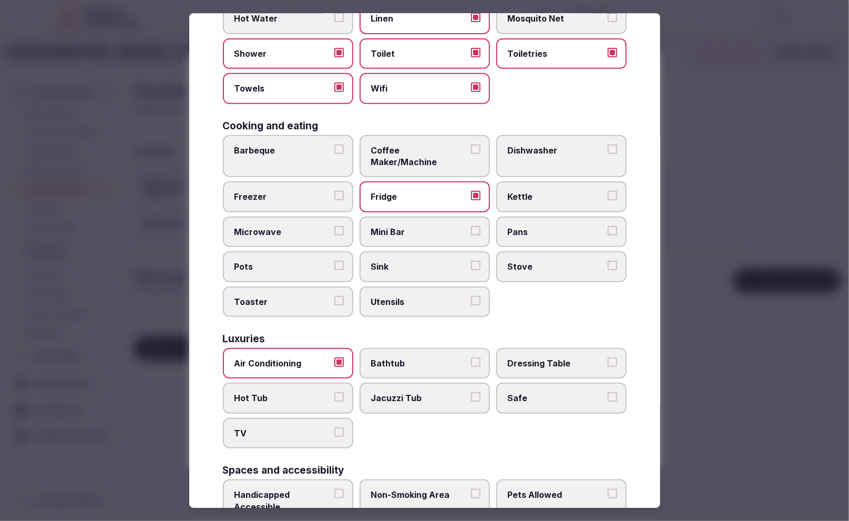
click at [297, 427] on span "TV" at bounding box center [282, 433] width 97 height 12
click at [334, 427] on button "TV" at bounding box center [338, 431] width 9 height 9
click at [539, 394] on label "Safe" at bounding box center [561, 398] width 130 height 30
click at [607, 394] on button "Safe" at bounding box center [611, 396] width 9 height 9
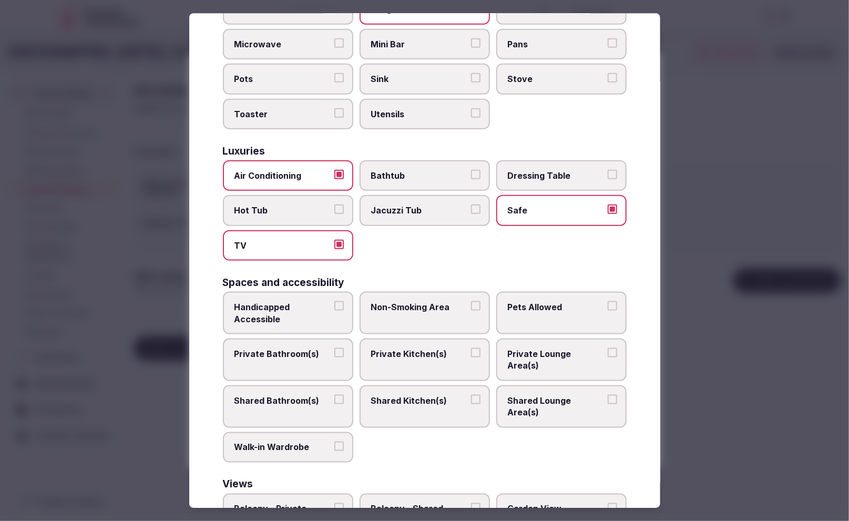
scroll to position [401, 0]
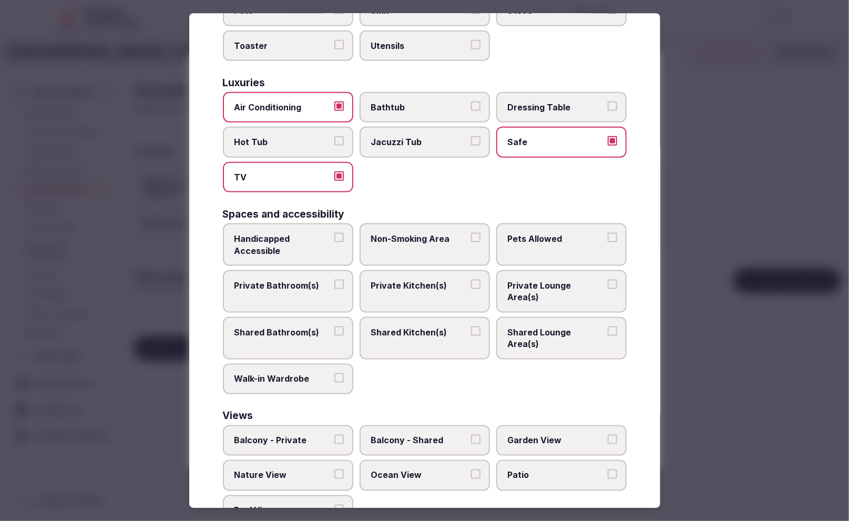
click at [311, 279] on span "Private Bathroom(s)" at bounding box center [282, 285] width 97 height 12
click at [334, 279] on button "Private Bathroom(s)" at bounding box center [338, 283] width 9 height 9
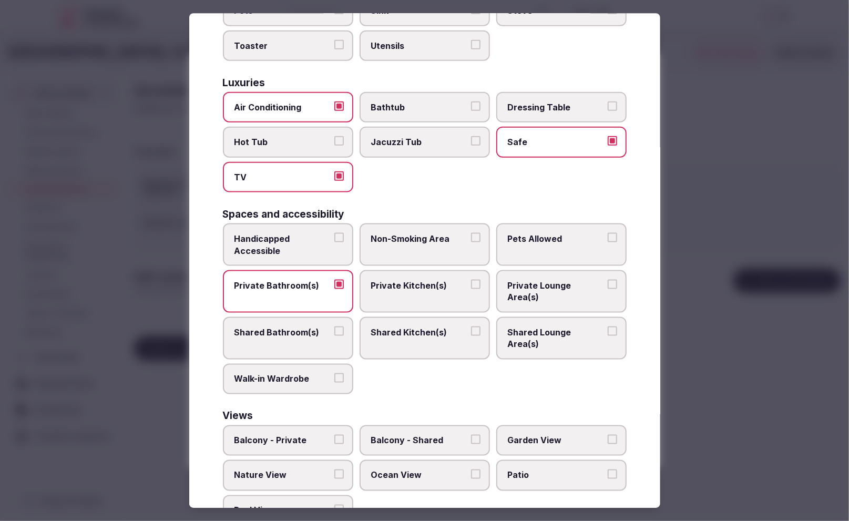
click at [515, 279] on span "Private Lounge Area(s)" at bounding box center [556, 291] width 97 height 24
click at [607, 279] on button "Private Lounge Area(s)" at bounding box center [611, 283] width 9 height 9
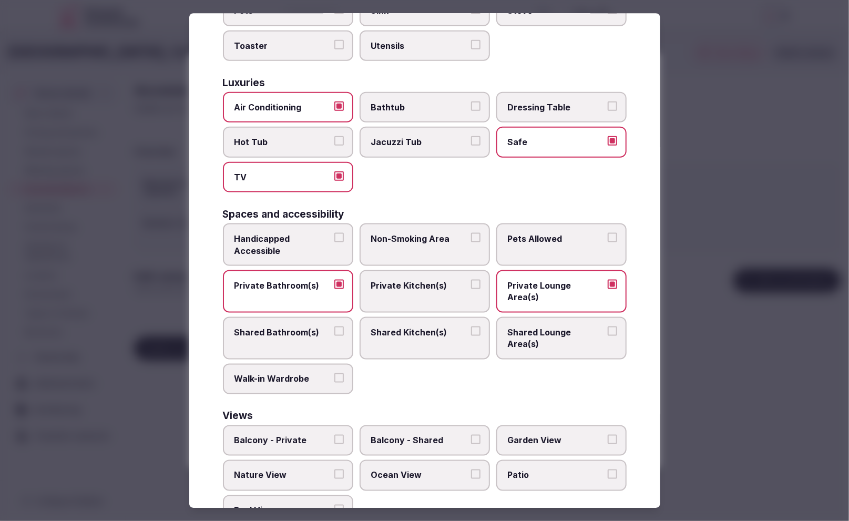
click at [412, 460] on label "Ocean View" at bounding box center [424, 475] width 130 height 30
click at [471, 469] on button "Ocean View" at bounding box center [475, 473] width 9 height 9
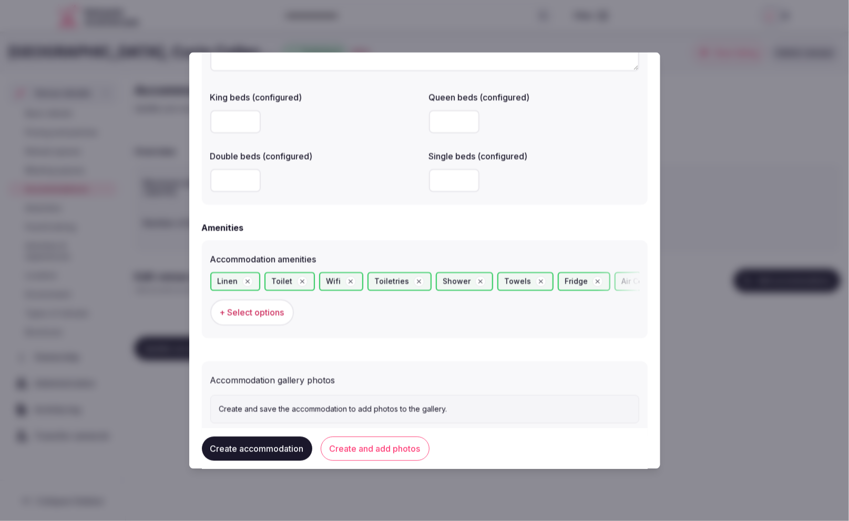
click at [345, 446] on button "Create and add photos" at bounding box center [375, 448] width 109 height 24
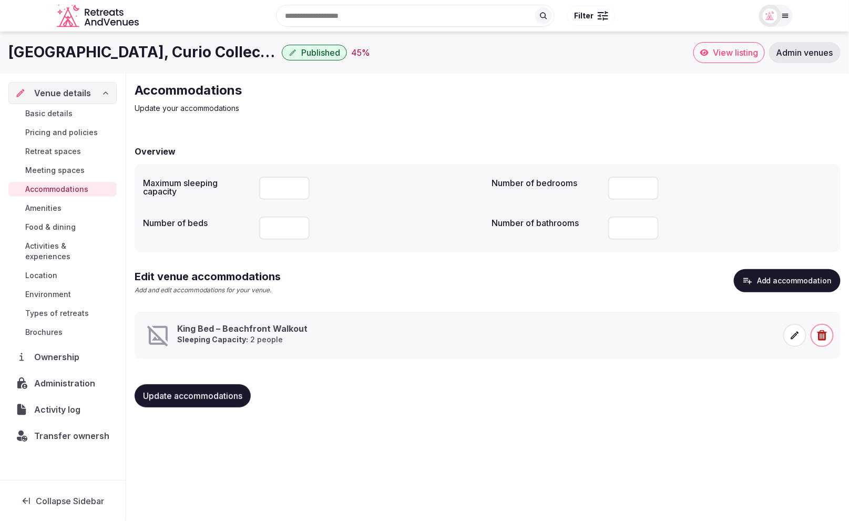
click at [798, 336] on icon at bounding box center [794, 335] width 11 height 11
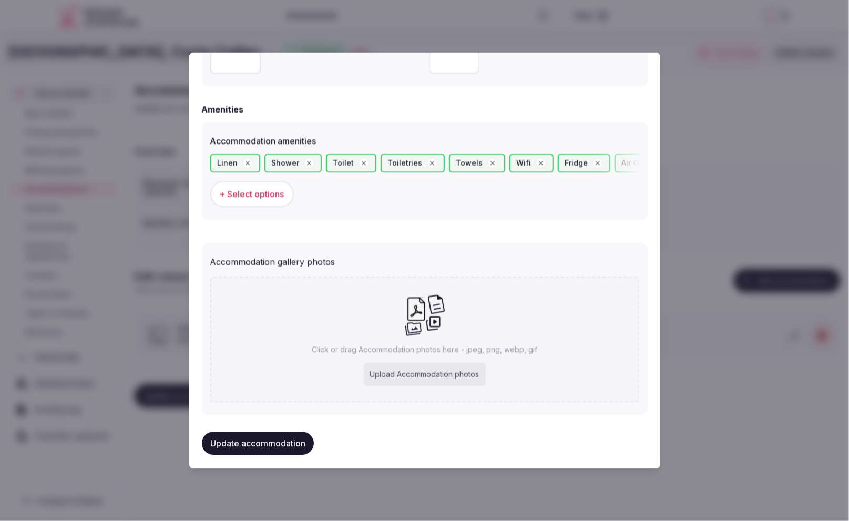
scroll to position [978, 0]
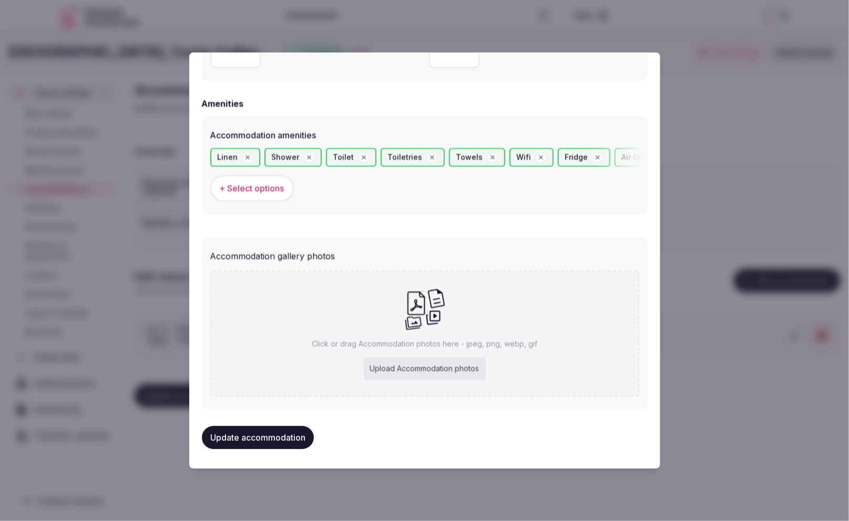
click at [431, 366] on div "Upload Accommodation photos" at bounding box center [425, 368] width 122 height 23
type input "**********"
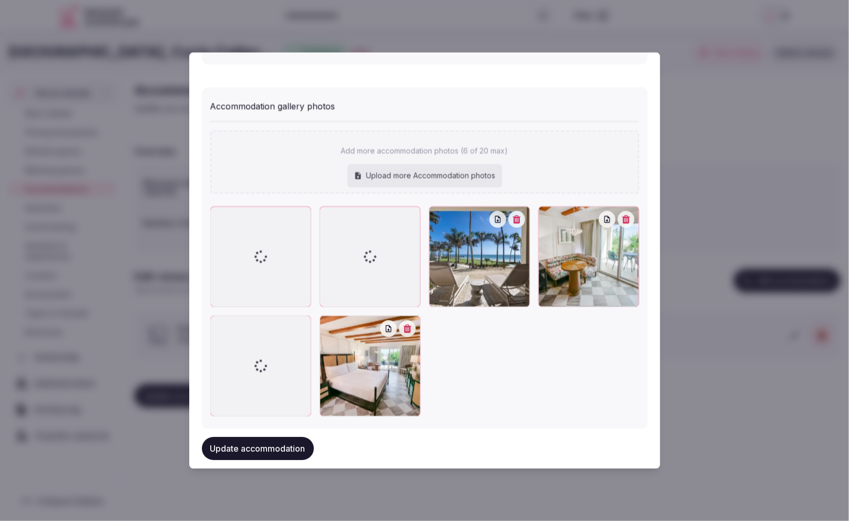
scroll to position [1127, 0]
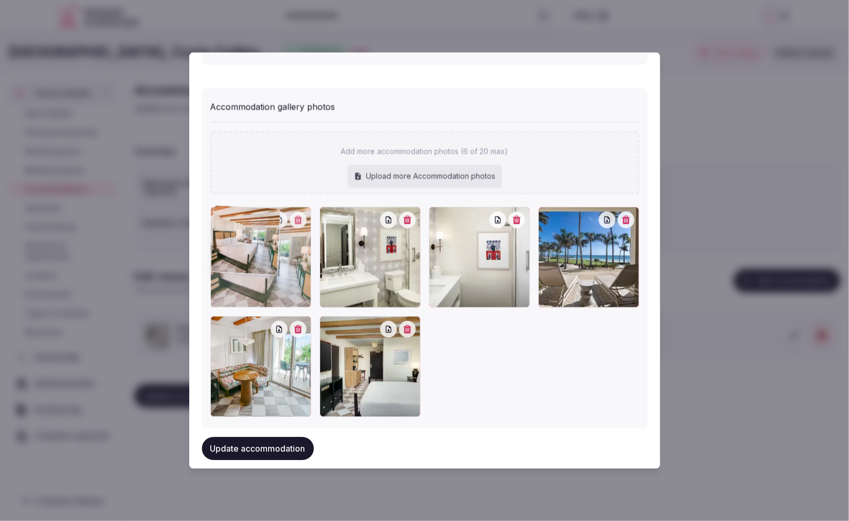
drag, startPoint x: 374, startPoint y: 373, endPoint x: 280, endPoint y: 263, distance: 144.6
click at [280, 263] on div at bounding box center [260, 257] width 101 height 101
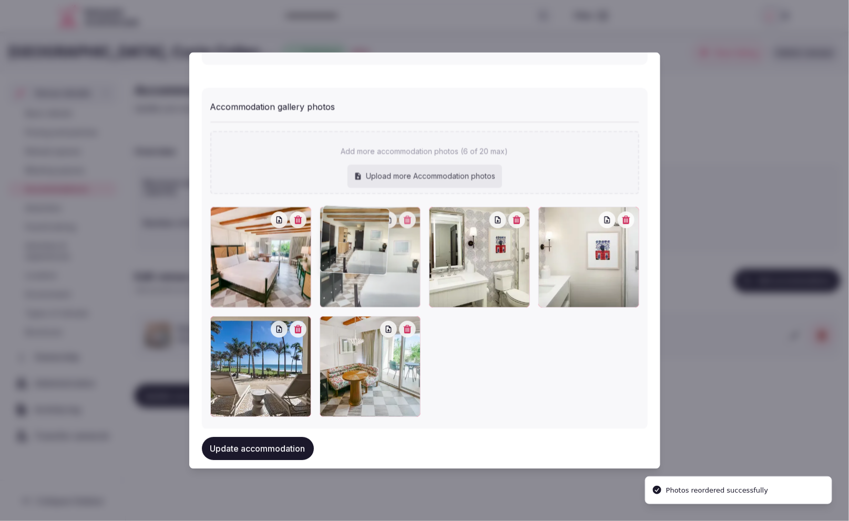
drag, startPoint x: 381, startPoint y: 374, endPoint x: 355, endPoint y: 285, distance: 92.8
click at [355, 285] on div at bounding box center [369, 257] width 101 height 101
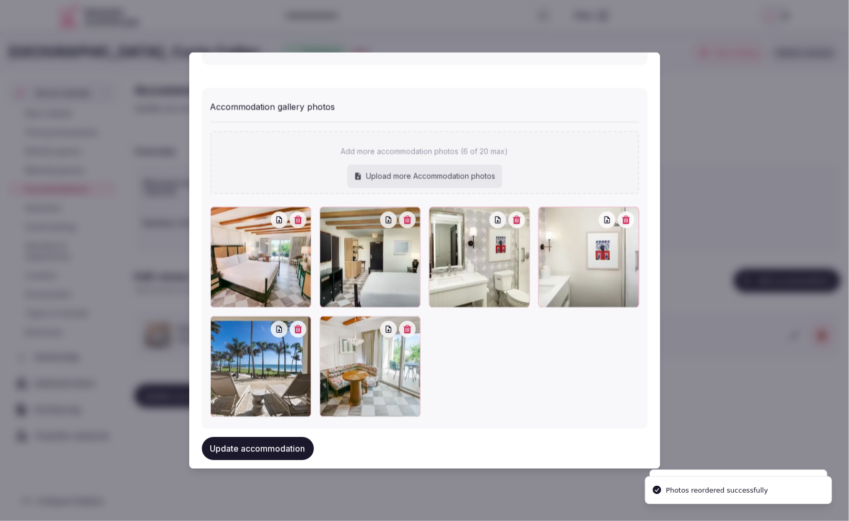
click at [515, 379] on div at bounding box center [424, 312] width 429 height 210
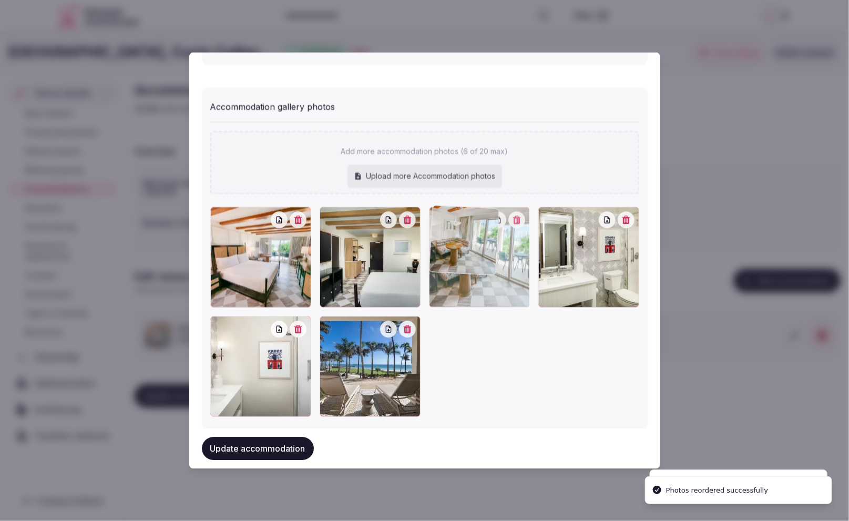
drag, startPoint x: 375, startPoint y: 376, endPoint x: 476, endPoint y: 287, distance: 134.7
click at [476, 287] on div at bounding box center [479, 257] width 101 height 101
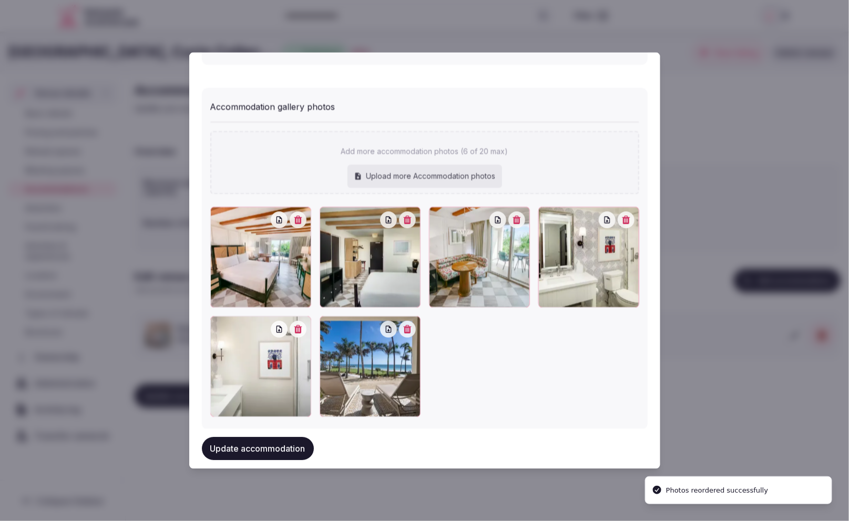
click at [511, 374] on div at bounding box center [424, 312] width 429 height 210
click at [270, 450] on button "Update accommodation" at bounding box center [258, 448] width 112 height 23
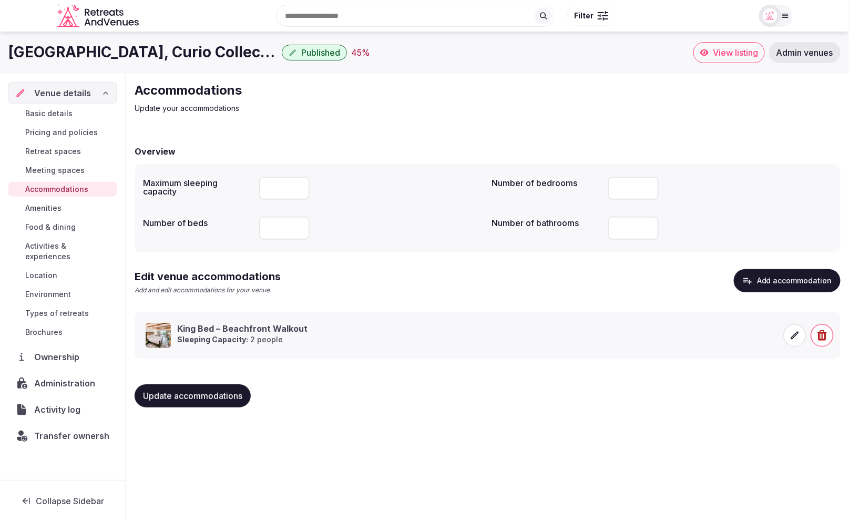
click at [65, 211] on link "Amenities" at bounding box center [62, 208] width 108 height 15
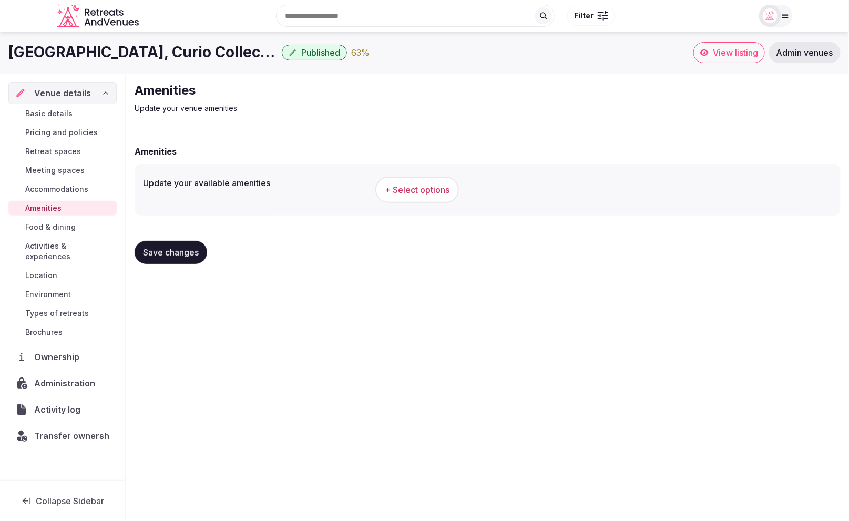
click at [576, 116] on div "Amenities Update your venue amenities Amenities Update your available amenities…" at bounding box center [487, 177] width 722 height 207
click at [402, 192] on span "+ Select options" at bounding box center [417, 190] width 65 height 12
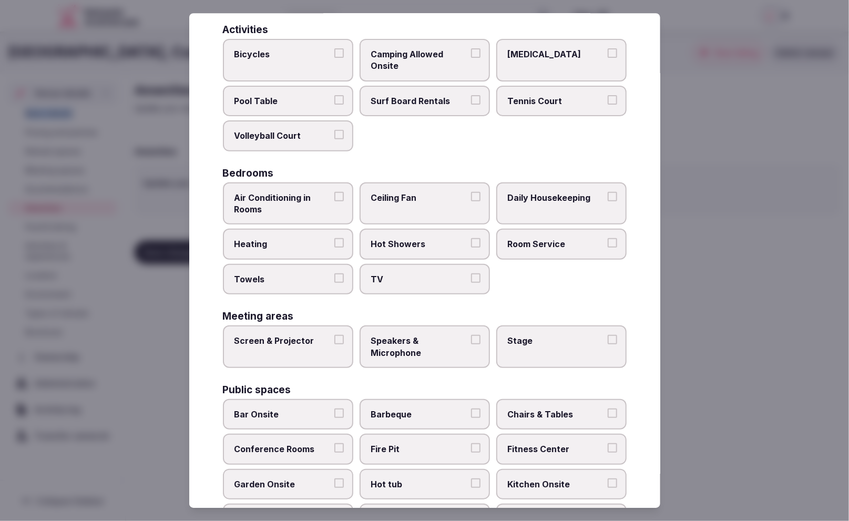
scroll to position [82, 0]
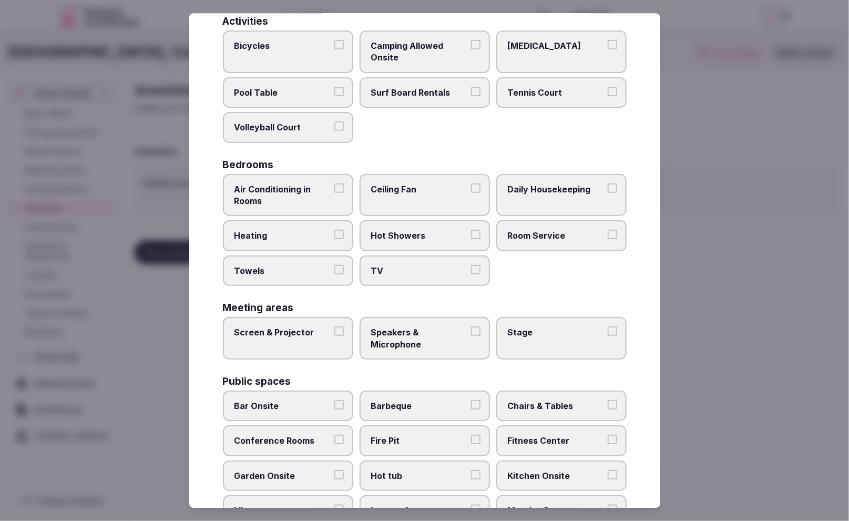
click at [294, 192] on span "Air Conditioning in Rooms" at bounding box center [282, 195] width 97 height 24
click at [334, 192] on button "Air Conditioning in Rooms" at bounding box center [338, 187] width 9 height 9
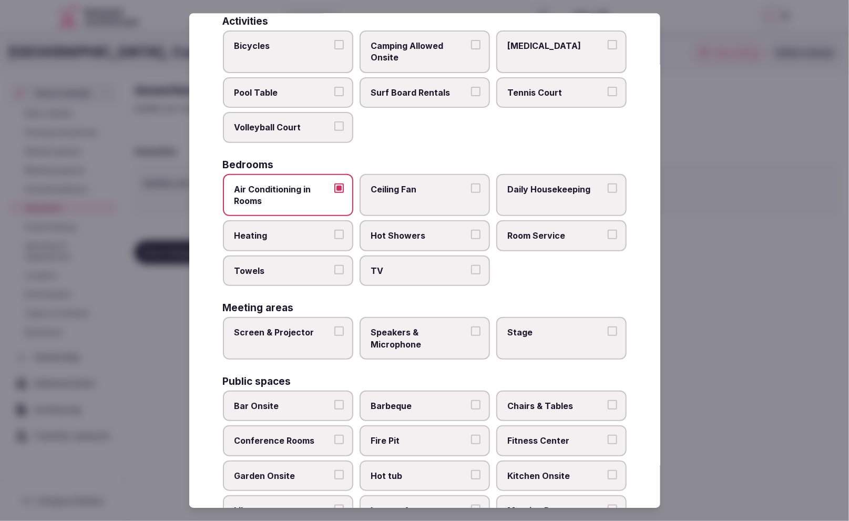
click at [294, 270] on span "Towels" at bounding box center [282, 271] width 97 height 12
click at [334, 270] on button "Towels" at bounding box center [338, 269] width 9 height 9
click at [429, 242] on label "Hot Showers" at bounding box center [424, 236] width 130 height 30
click at [471, 240] on button "Hot Showers" at bounding box center [475, 234] width 9 height 9
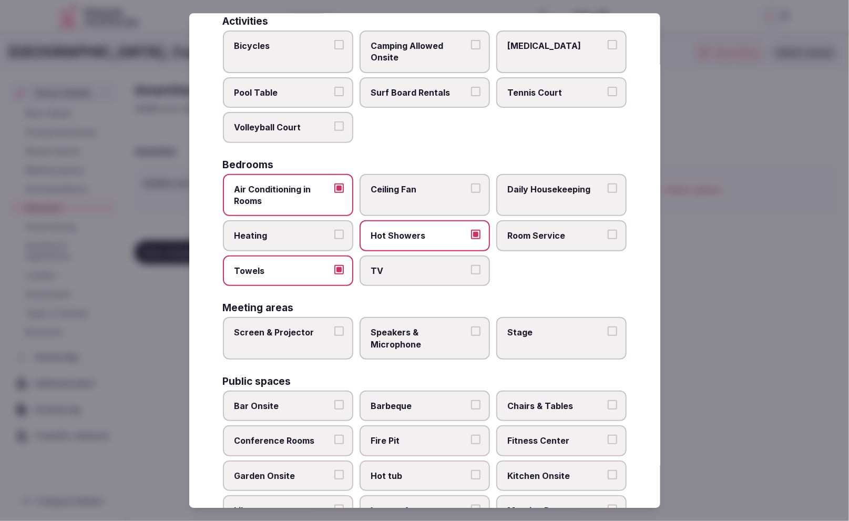
click at [431, 274] on span "TV" at bounding box center [419, 271] width 97 height 12
click at [471, 274] on button "TV" at bounding box center [475, 269] width 9 height 9
click at [558, 230] on span "Room Service" at bounding box center [556, 236] width 97 height 12
click at [607, 230] on button "Room Service" at bounding box center [611, 234] width 9 height 9
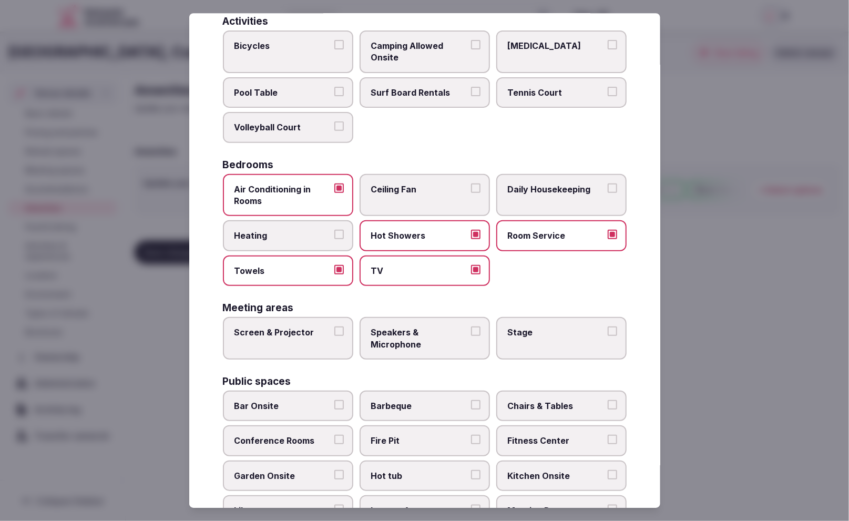
click at [563, 183] on span "Daily Housekeeping" at bounding box center [556, 189] width 97 height 12
click at [607, 183] on button "Daily Housekeeping" at bounding box center [611, 187] width 9 height 9
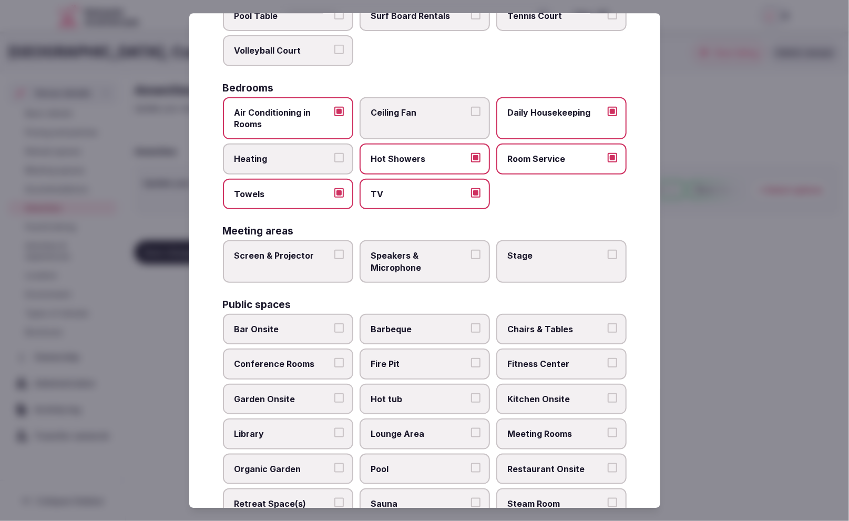
scroll to position [193, 0]
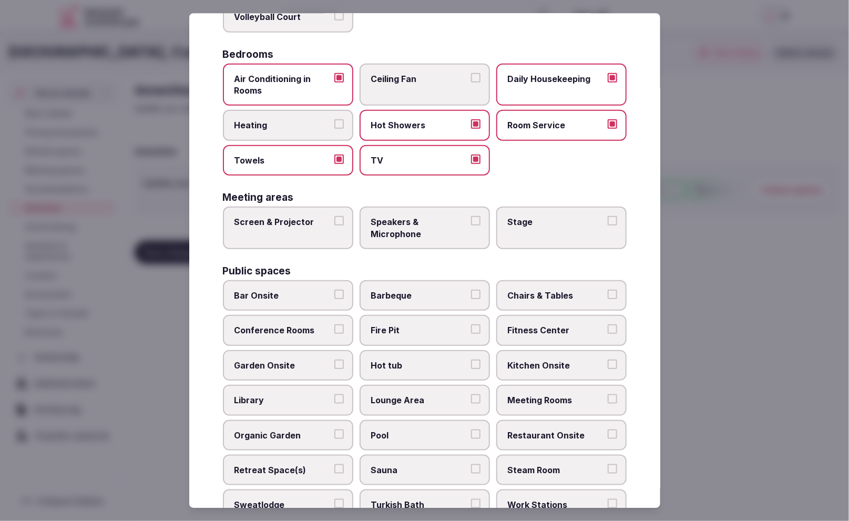
click at [432, 232] on span "Speakers & Microphone" at bounding box center [419, 228] width 97 height 24
click at [471, 225] on button "Speakers & Microphone" at bounding box center [475, 220] width 9 height 9
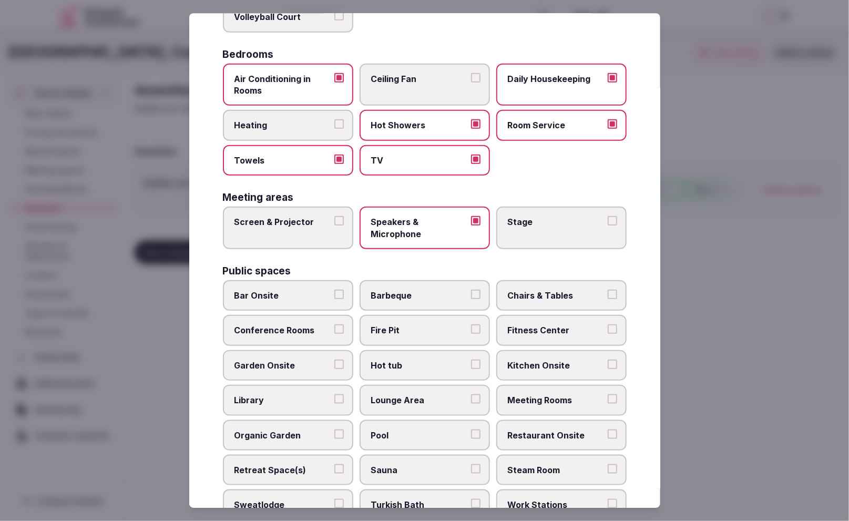
click at [521, 222] on span "Stage" at bounding box center [556, 222] width 97 height 12
click at [607, 222] on button "Stage" at bounding box center [611, 220] width 9 height 9
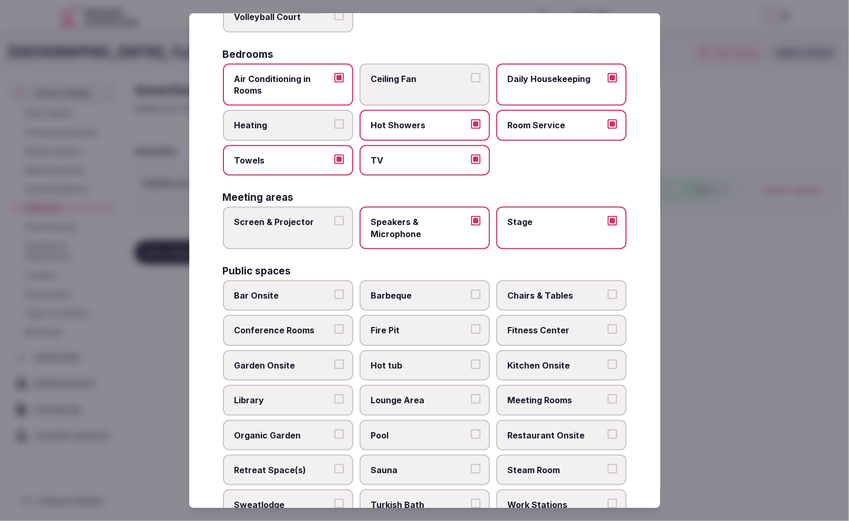
click at [539, 230] on label "Stage" at bounding box center [561, 227] width 130 height 43
click at [607, 225] on button "Stage" at bounding box center [611, 220] width 9 height 9
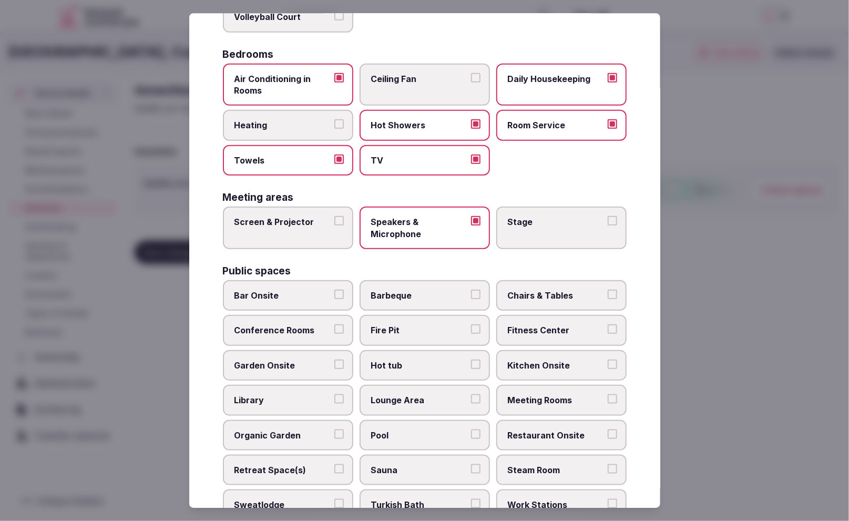
click at [325, 237] on label "Screen & Projector" at bounding box center [288, 227] width 130 height 43
click at [334, 225] on button "Screen & Projector" at bounding box center [338, 220] width 9 height 9
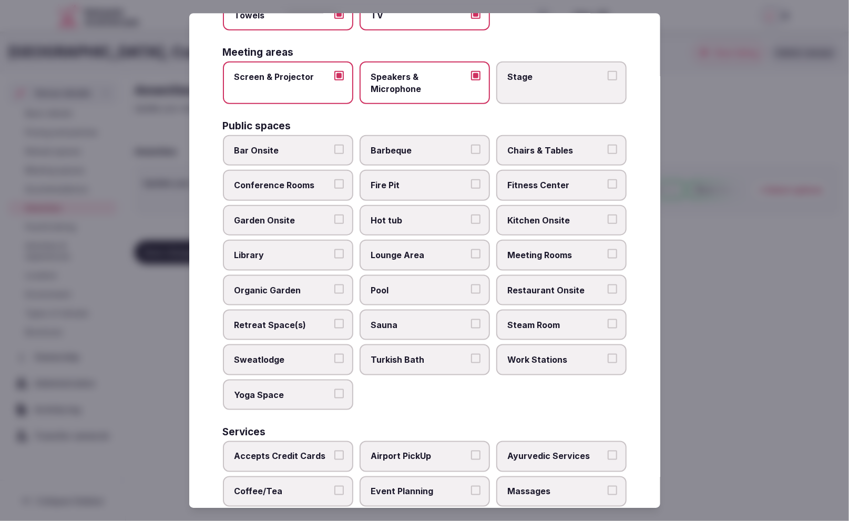
scroll to position [345, 0]
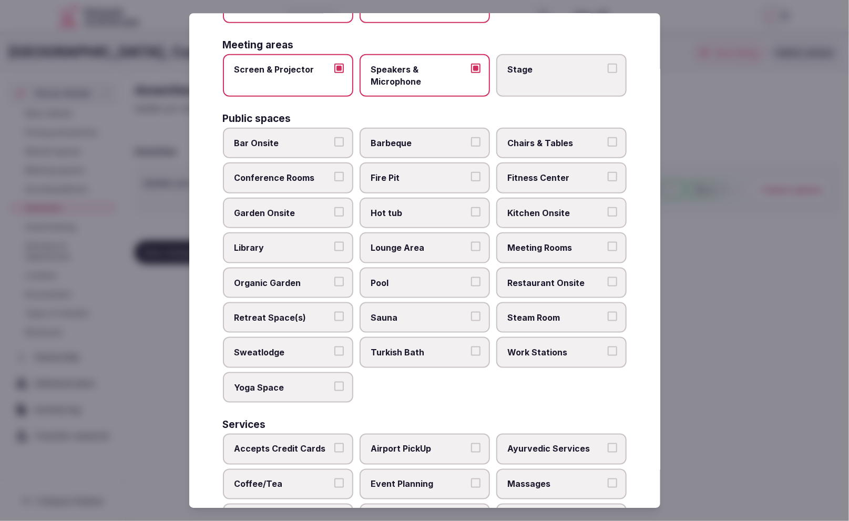
click at [301, 152] on label "Bar Onsite" at bounding box center [288, 143] width 130 height 30
click at [334, 147] on button "Bar Onsite" at bounding box center [338, 141] width 9 height 9
click at [293, 172] on span "Conference Rooms" at bounding box center [282, 178] width 97 height 12
click at [334, 172] on button "Conference Rooms" at bounding box center [338, 176] width 9 height 9
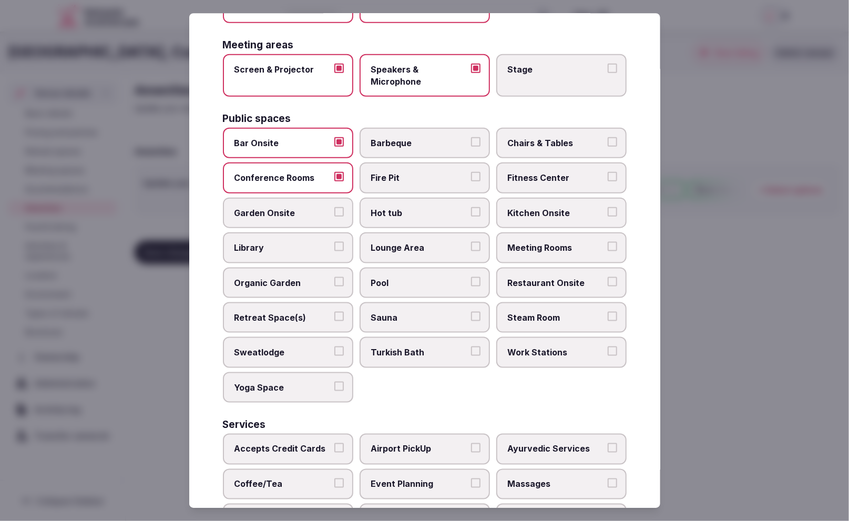
click at [289, 207] on span "Garden Onsite" at bounding box center [282, 213] width 97 height 12
click at [334, 207] on button "Garden Onsite" at bounding box center [338, 211] width 9 height 9
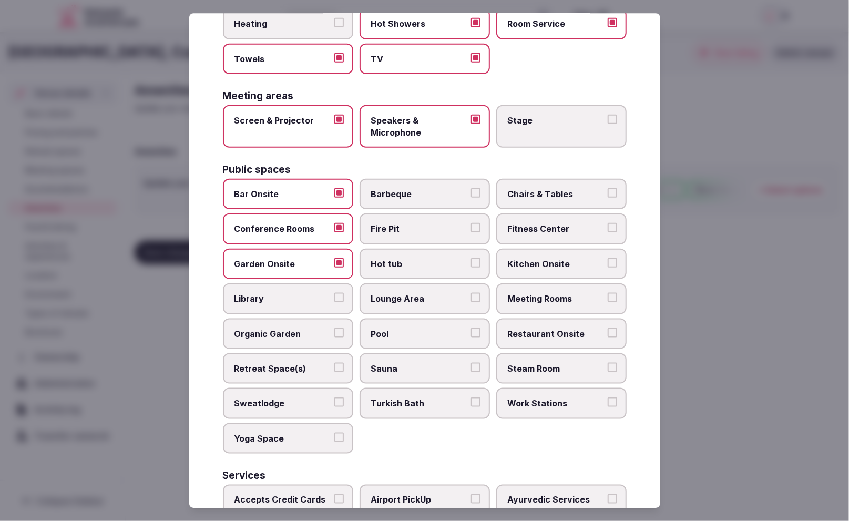
scroll to position [292, 0]
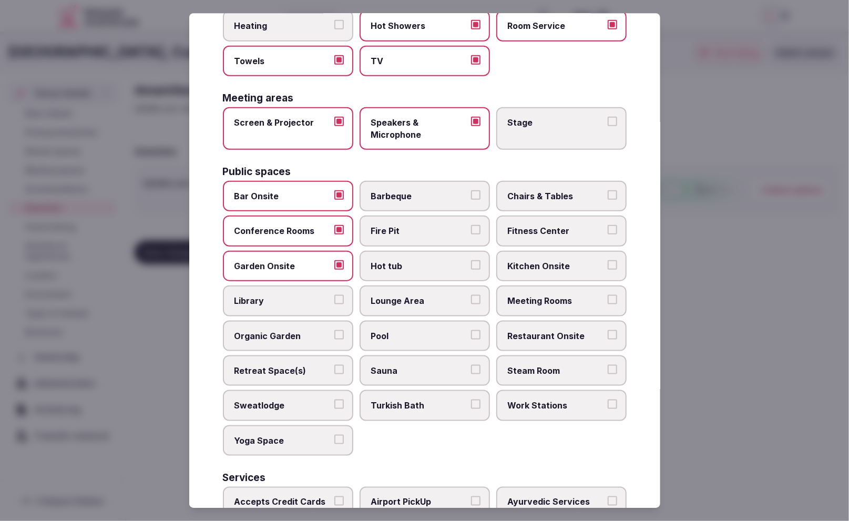
click at [433, 330] on span "Pool" at bounding box center [419, 336] width 97 height 12
click at [471, 330] on button "Pool" at bounding box center [475, 334] width 9 height 9
click at [449, 299] on span "Lounge Area" at bounding box center [419, 301] width 97 height 12
click at [471, 299] on button "Lounge Area" at bounding box center [475, 299] width 9 height 9
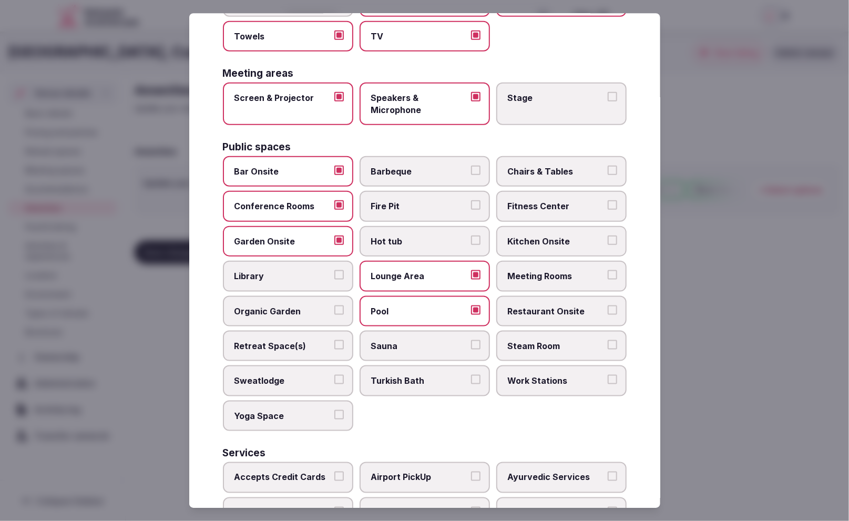
scroll to position [311, 0]
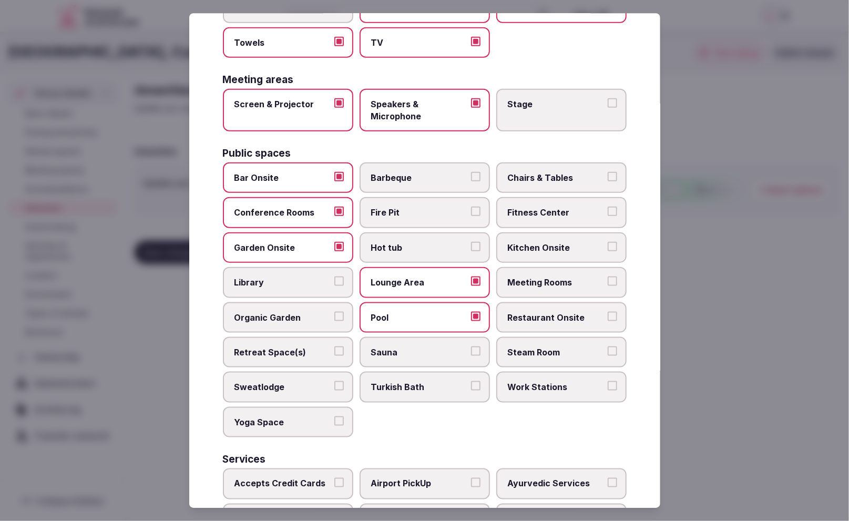
click at [549, 179] on span "Chairs & Tables" at bounding box center [556, 178] width 97 height 12
click at [607, 179] on button "Chairs & Tables" at bounding box center [611, 176] width 9 height 9
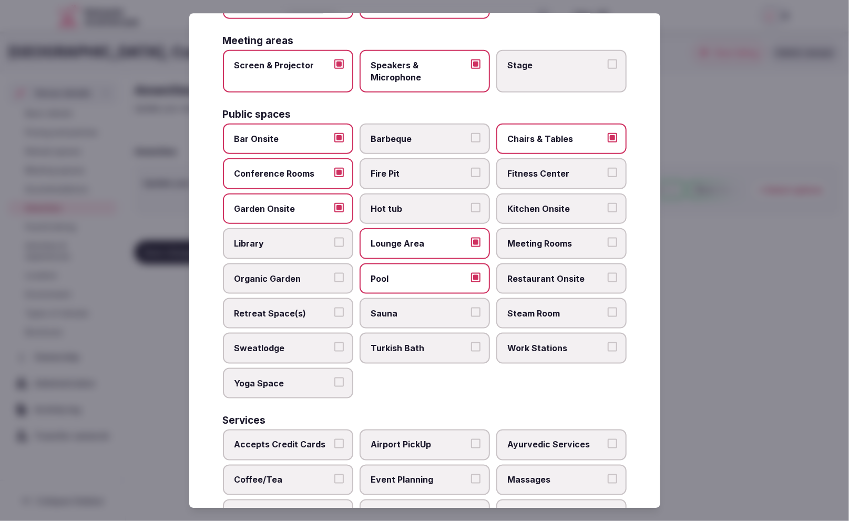
scroll to position [359, 0]
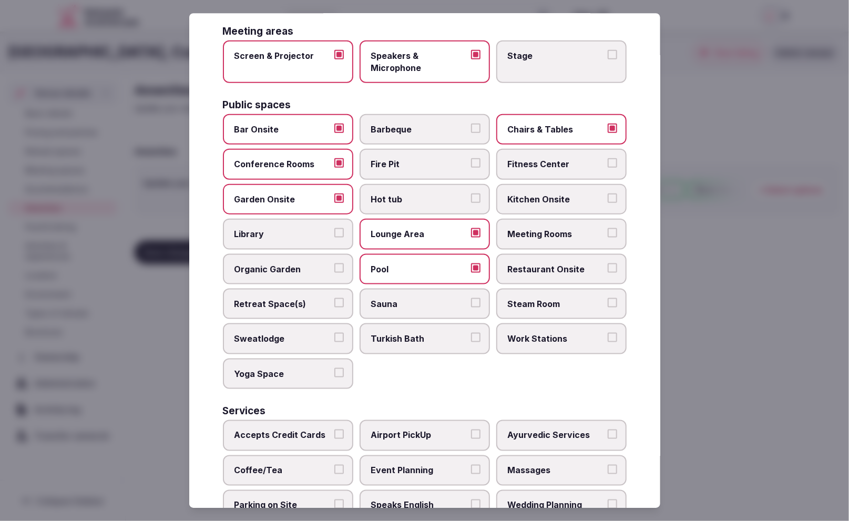
click at [545, 228] on span "Meeting Rooms" at bounding box center [556, 234] width 97 height 12
click at [607, 228] on button "Meeting Rooms" at bounding box center [611, 232] width 9 height 9
click at [544, 267] on span "Restaurant Onsite" at bounding box center [556, 269] width 97 height 12
click at [607, 267] on button "Restaurant Onsite" at bounding box center [611, 267] width 9 height 9
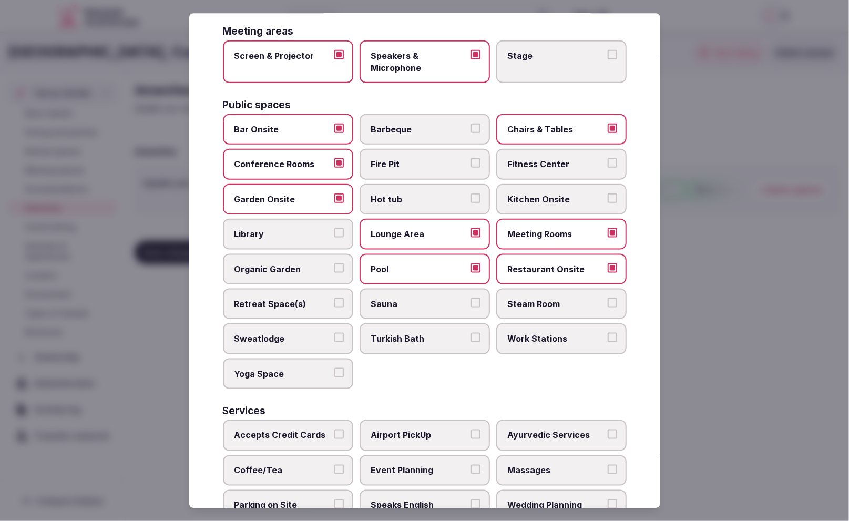
click at [538, 193] on span "Kitchen Onsite" at bounding box center [556, 199] width 97 height 12
click at [607, 193] on button "Kitchen Onsite" at bounding box center [611, 197] width 9 height 9
click at [538, 193] on span "Kitchen Onsite" at bounding box center [556, 199] width 97 height 12
click at [607, 193] on button "Kitchen Onsite" at bounding box center [611, 197] width 9 height 9
click at [557, 171] on label "Fitness Center" at bounding box center [561, 164] width 130 height 30
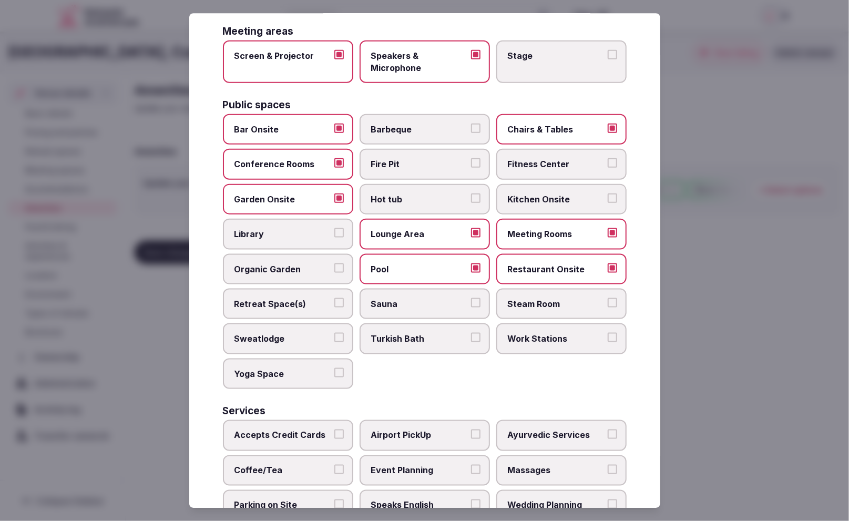
click at [607, 168] on button "Fitness Center" at bounding box center [611, 162] width 9 height 9
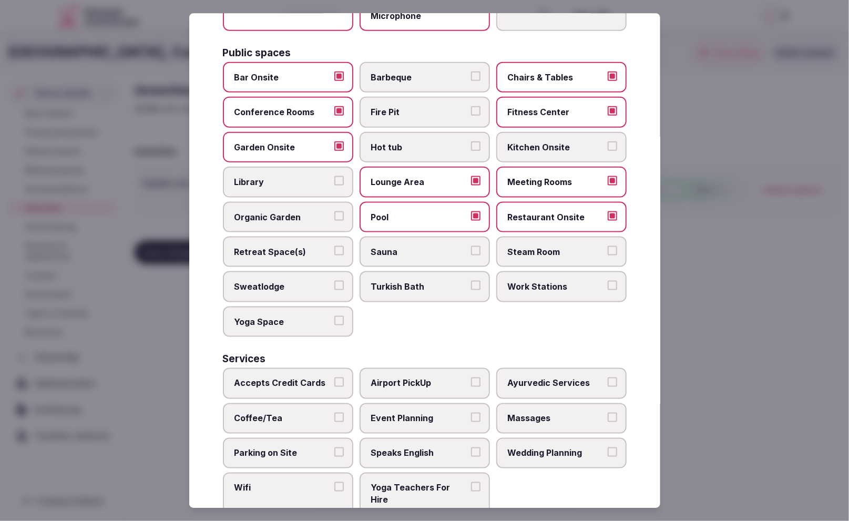
scroll to position [425, 0]
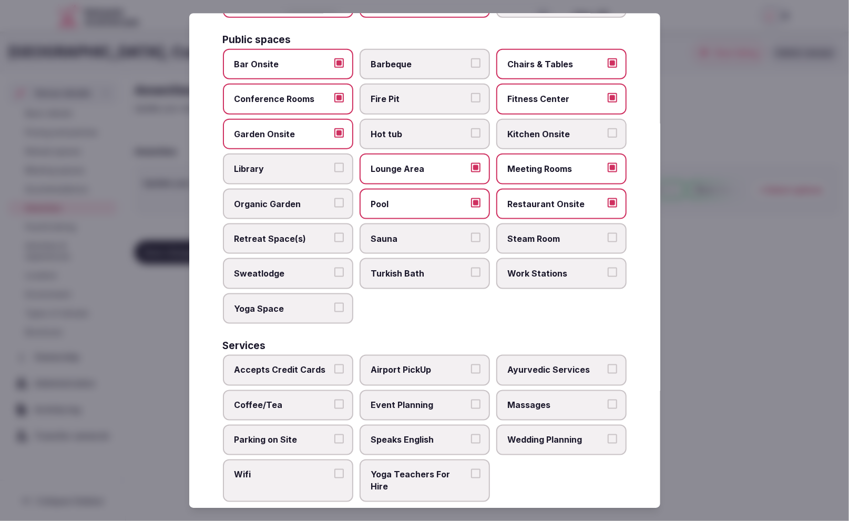
drag, startPoint x: 293, startPoint y: 358, endPoint x: 288, endPoint y: 376, distance: 18.1
click at [293, 364] on span "Accepts Credit Cards" at bounding box center [282, 370] width 97 height 12
click at [334, 364] on button "Accepts Credit Cards" at bounding box center [338, 368] width 9 height 9
click at [279, 399] on span "Coffee/Tea" at bounding box center [282, 405] width 97 height 12
click at [334, 399] on button "Coffee/Tea" at bounding box center [338, 403] width 9 height 9
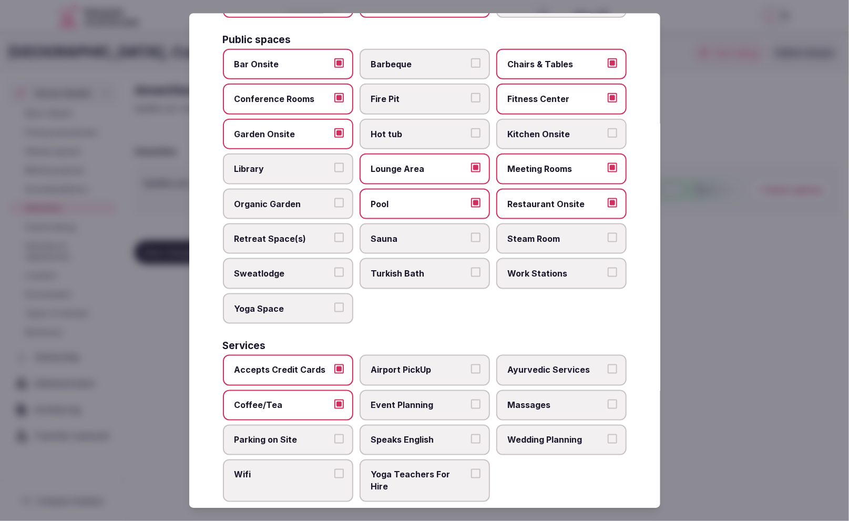
drag, startPoint x: 275, startPoint y: 437, endPoint x: 276, endPoint y: 459, distance: 22.1
click at [275, 437] on span "Parking on Site" at bounding box center [282, 439] width 97 height 12
click at [334, 437] on button "Parking on Site" at bounding box center [338, 437] width 9 height 9
click at [276, 469] on span "Wifi" at bounding box center [282, 475] width 97 height 12
click at [334, 469] on button "Wifi" at bounding box center [338, 473] width 9 height 9
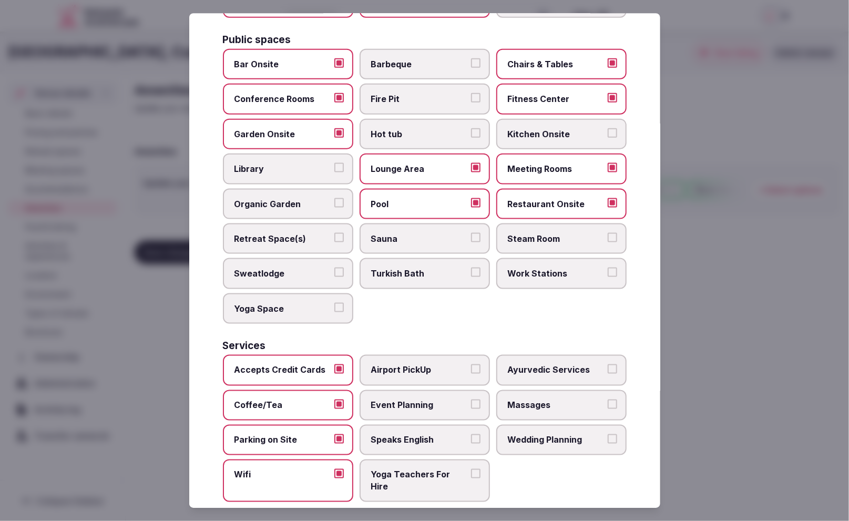
click at [563, 433] on span "Wedding Planning" at bounding box center [556, 439] width 97 height 12
click at [607, 433] on button "Wedding Planning" at bounding box center [611, 437] width 9 height 9
click at [458, 399] on span "Event Planning" at bounding box center [419, 405] width 97 height 12
click at [471, 399] on button "Event Planning" at bounding box center [475, 403] width 9 height 9
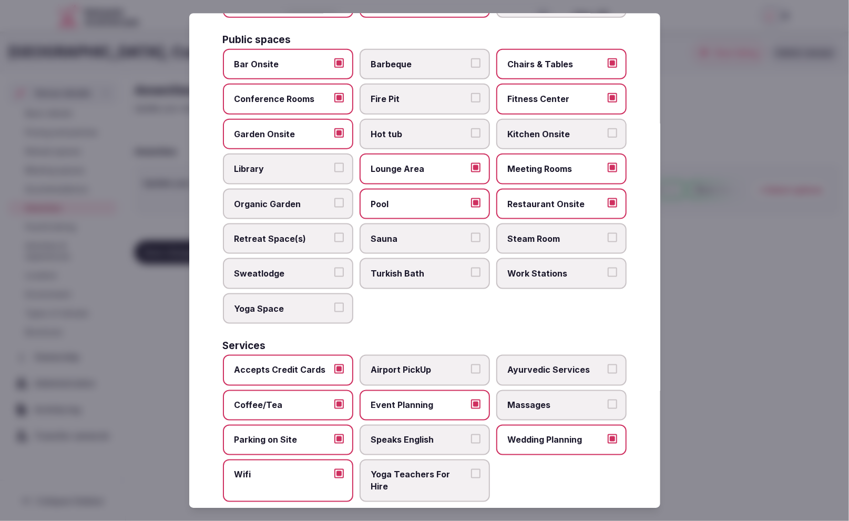
click at [491, 325] on div "Activities Bicycles Camping Allowed Onsite Ice Bath Pool Table Surf Board Renta…" at bounding box center [425, 87] width 404 height 827
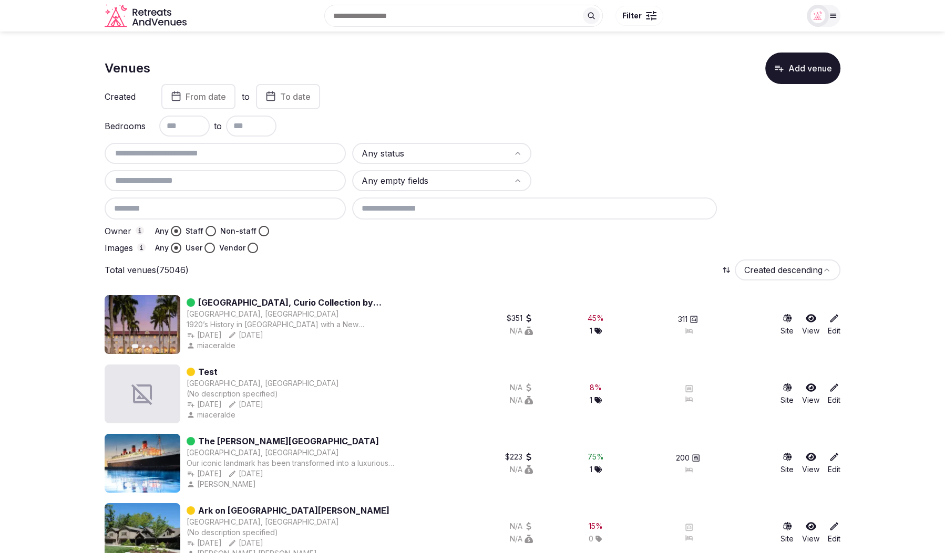
click at [357, 260] on div "Total venues (75046) Created descending" at bounding box center [473, 270] width 736 height 21
